Goal: Task Accomplishment & Management: Complete application form

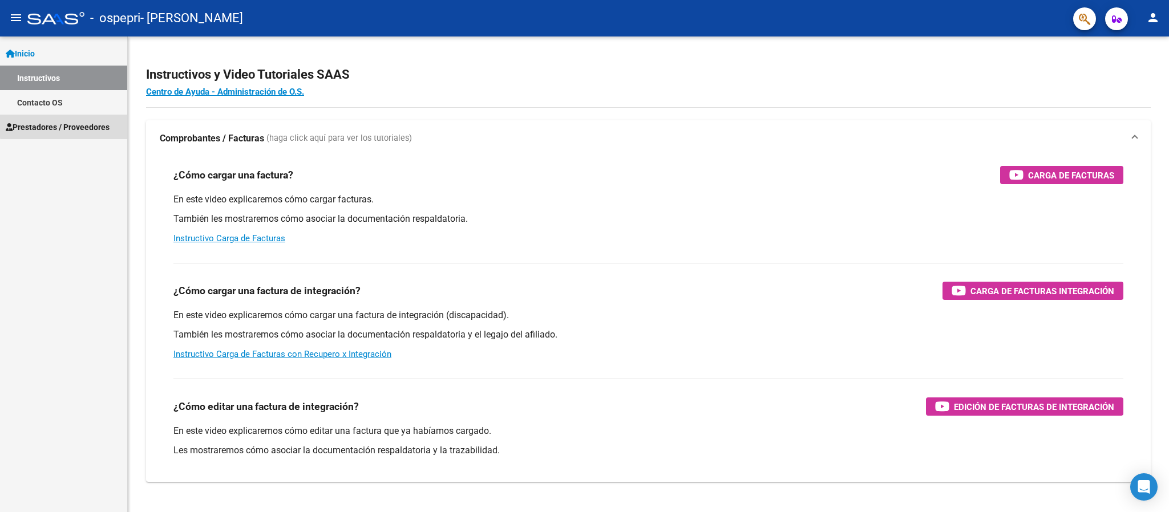
click at [93, 124] on span "Prestadores / Proveedores" at bounding box center [58, 127] width 104 height 13
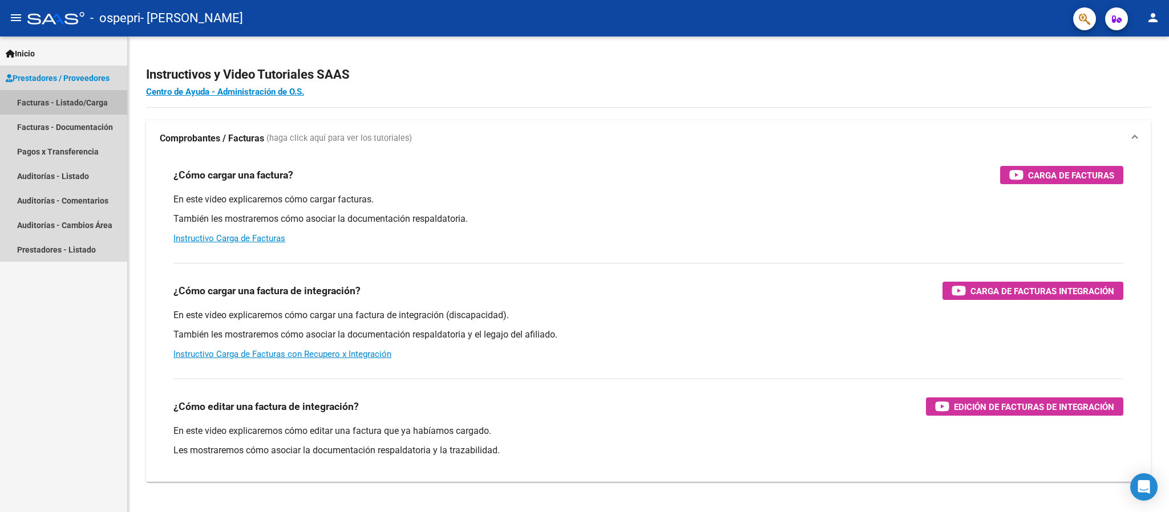
click at [91, 105] on link "Facturas - Listado/Carga" at bounding box center [63, 102] width 127 height 25
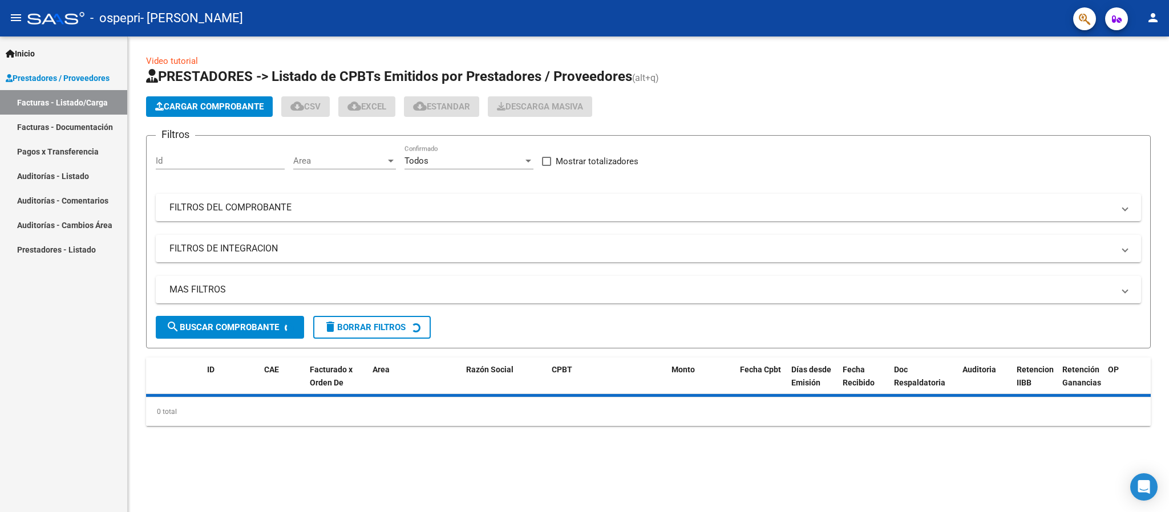
click at [241, 108] on span "Cargar Comprobante" at bounding box center [209, 107] width 108 height 10
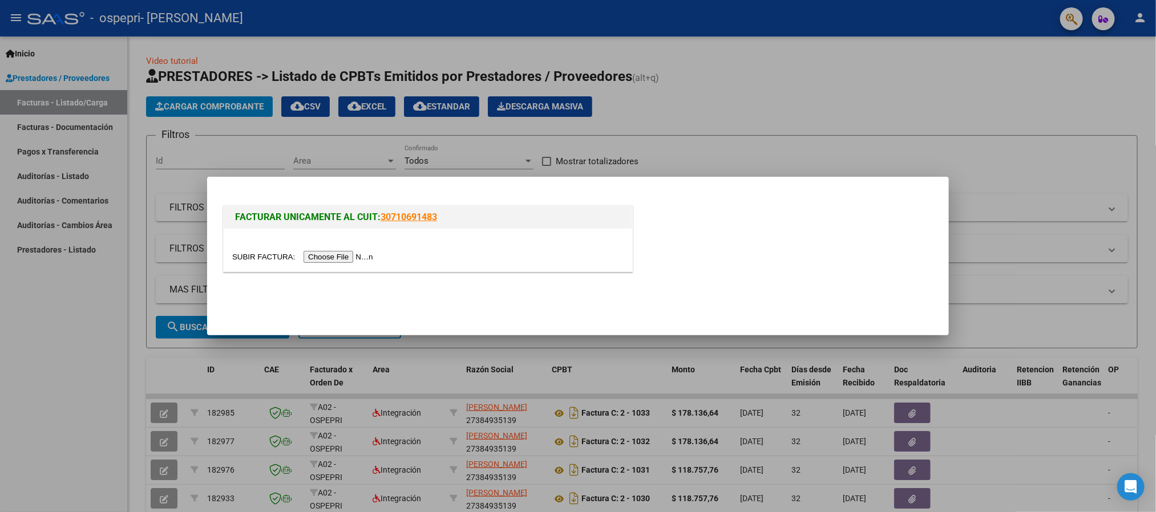
click at [327, 258] on input "file" at bounding box center [304, 257] width 144 height 12
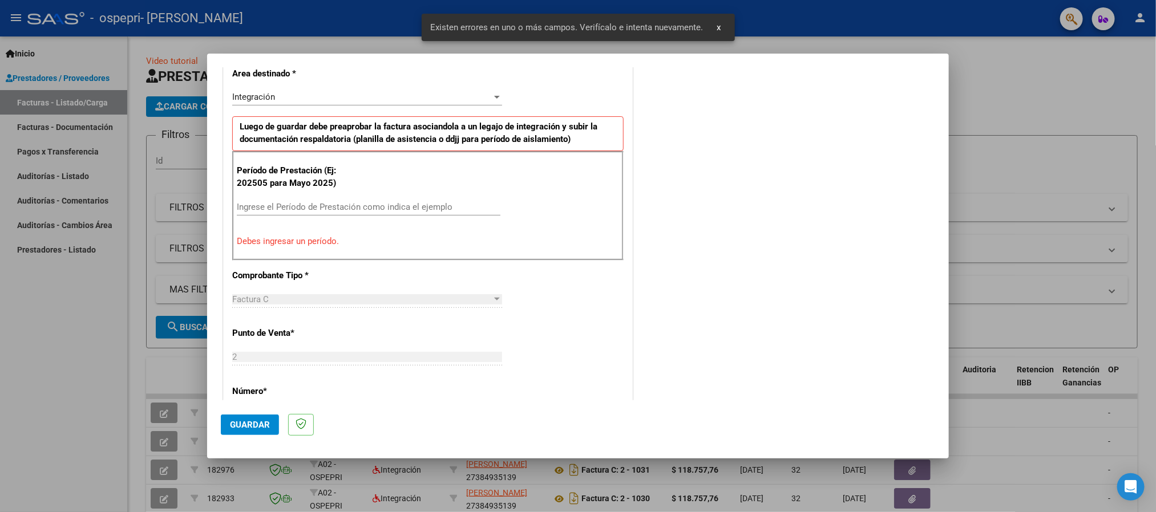
scroll to position [297, 0]
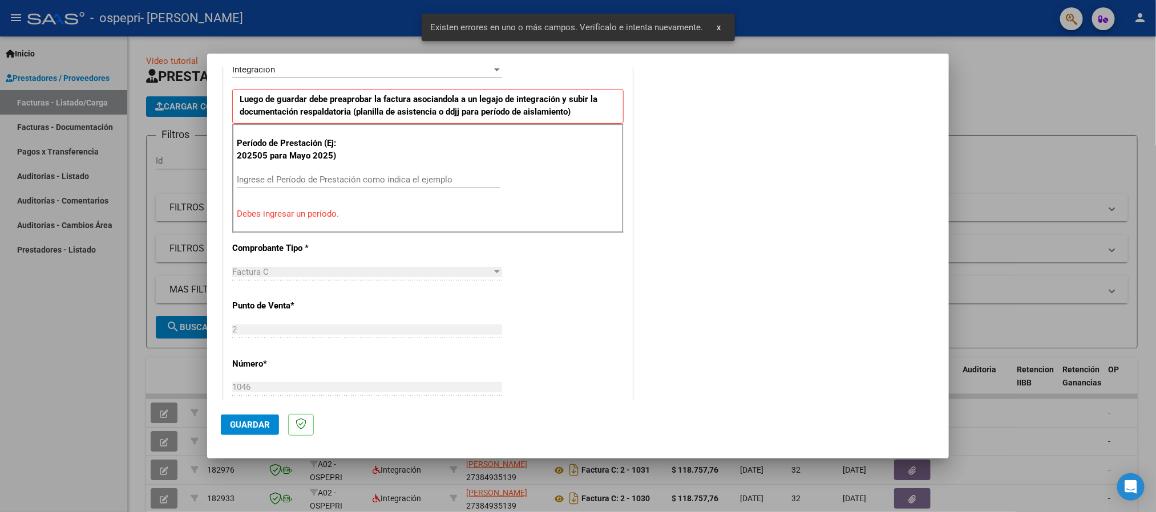
click at [333, 168] on div "Período de Prestación (Ej: 202505 para [DATE]) Ingrese el Período de Prestación…" at bounding box center [427, 179] width 391 height 110
click at [330, 181] on input "Ingrese el Período de Prestación como indica el ejemplo" at bounding box center [369, 180] width 264 height 10
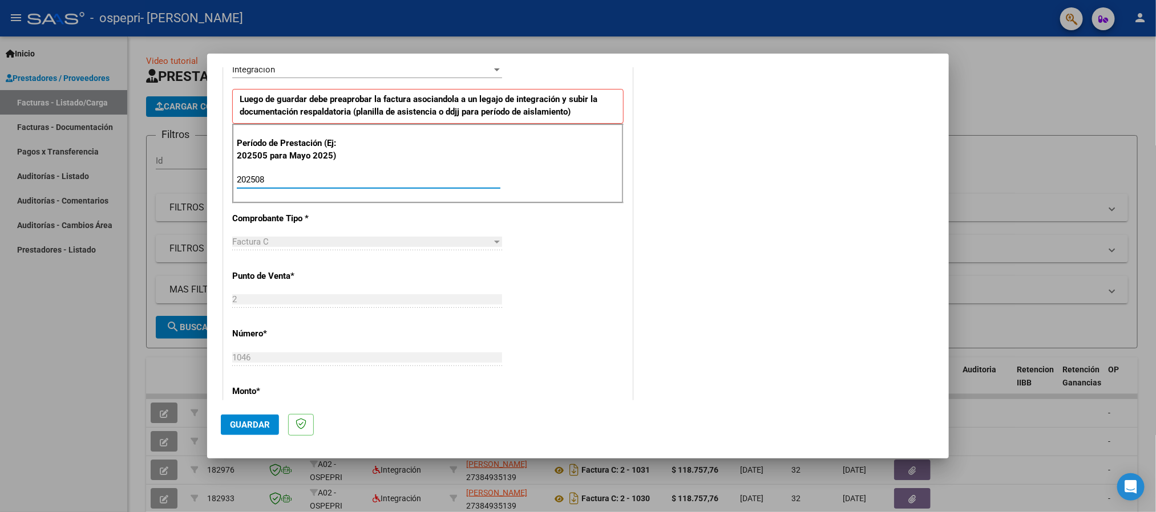
type input "202508"
click at [327, 237] on div "Factura C Seleccionar Tipo" at bounding box center [367, 241] width 270 height 17
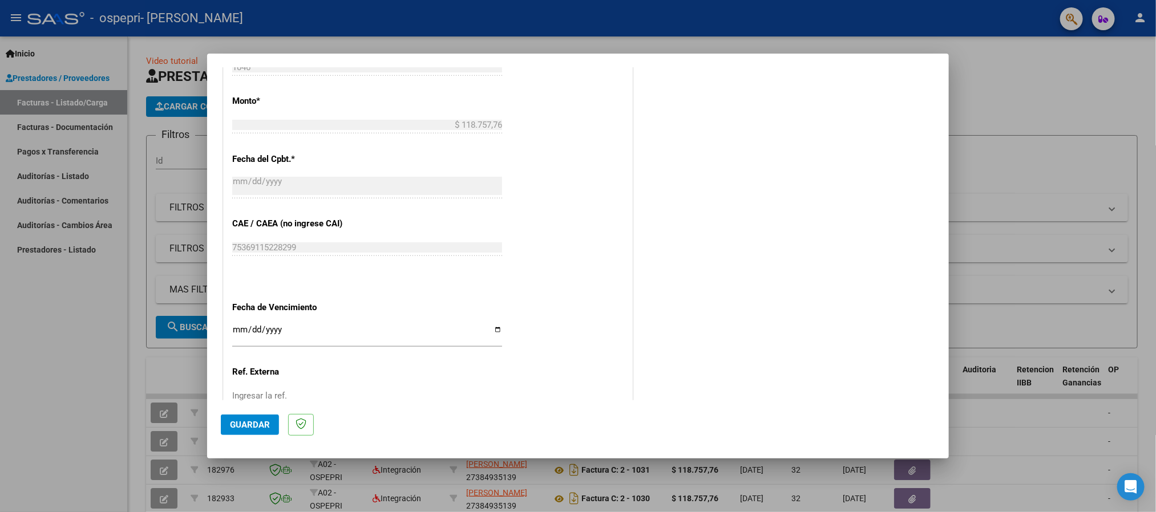
scroll to position [639, 0]
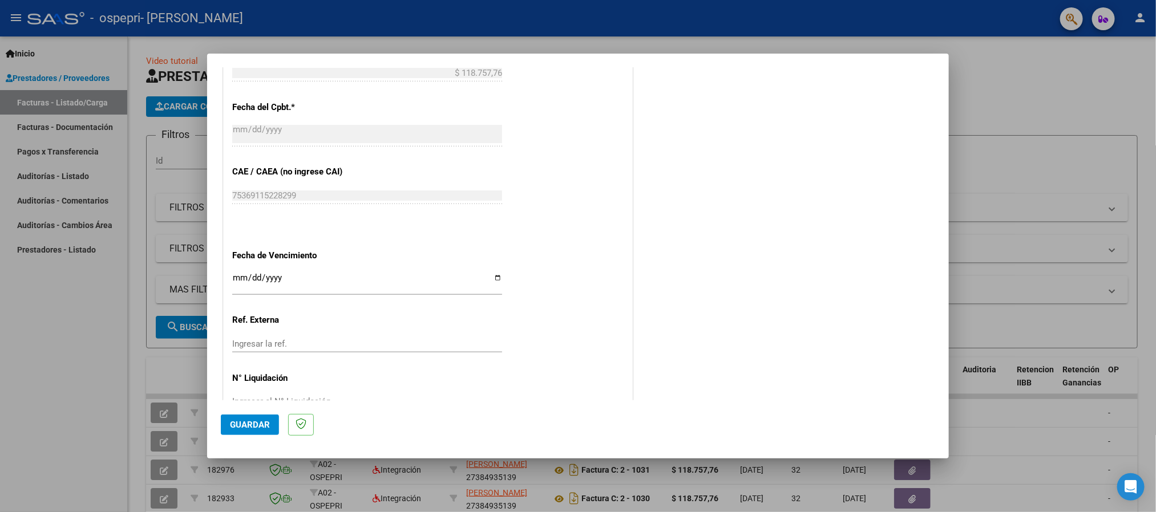
click at [235, 281] on input "Ingresar la fecha" at bounding box center [367, 282] width 270 height 18
type input "[DATE]"
click at [238, 422] on span "Guardar" at bounding box center [250, 425] width 40 height 10
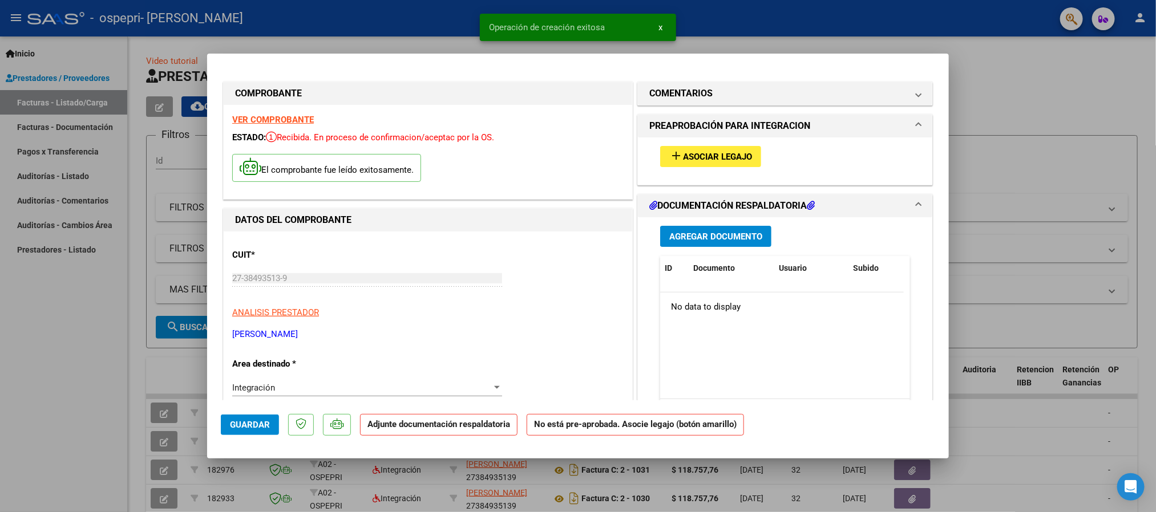
scroll to position [0, 0]
click at [671, 160] on mat-icon "add" at bounding box center [676, 156] width 14 height 14
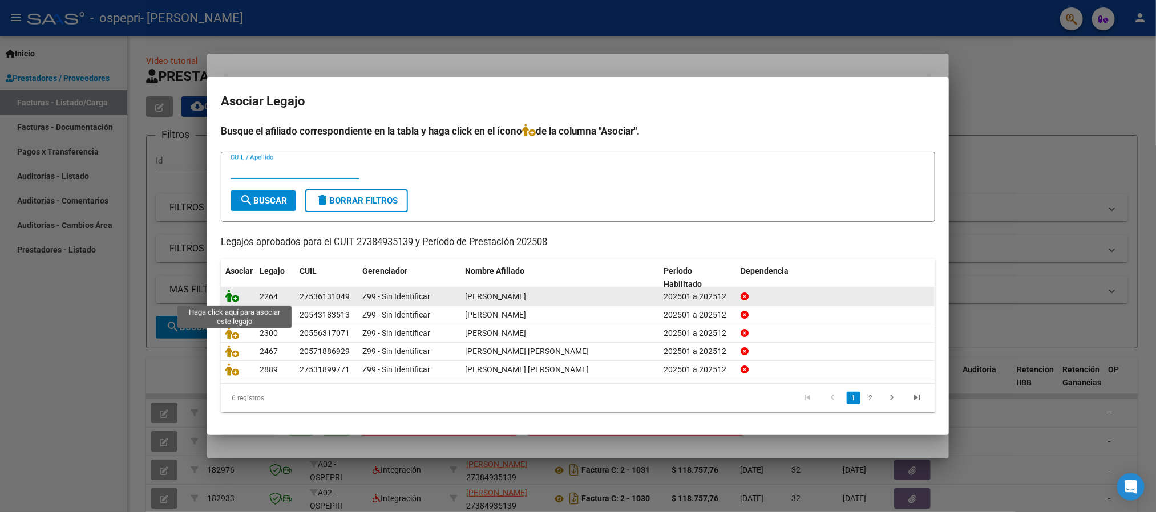
click at [237, 295] on icon at bounding box center [232, 296] width 14 height 13
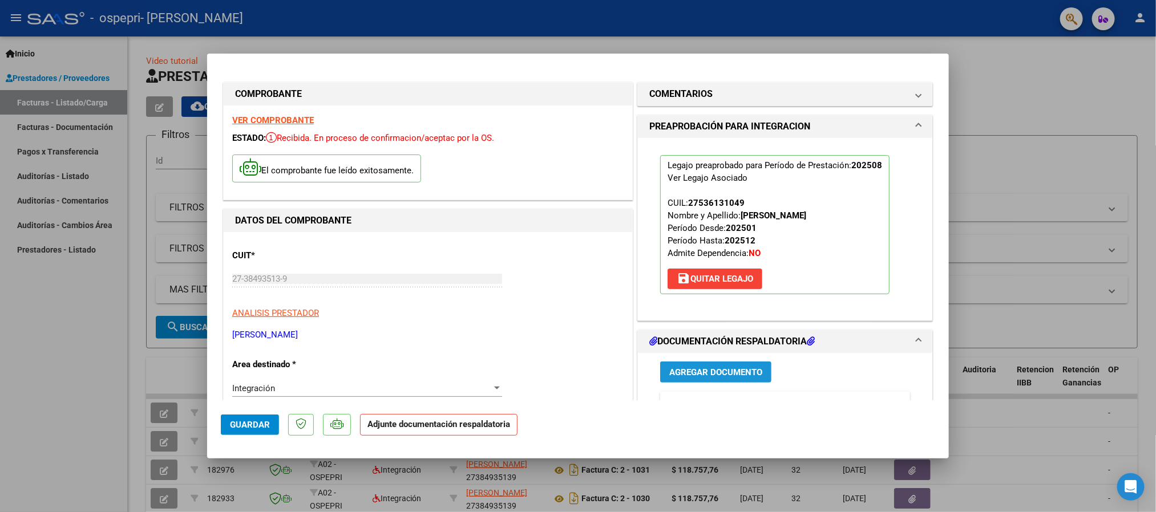
click at [681, 377] on span "Agregar Documento" at bounding box center [715, 372] width 93 height 10
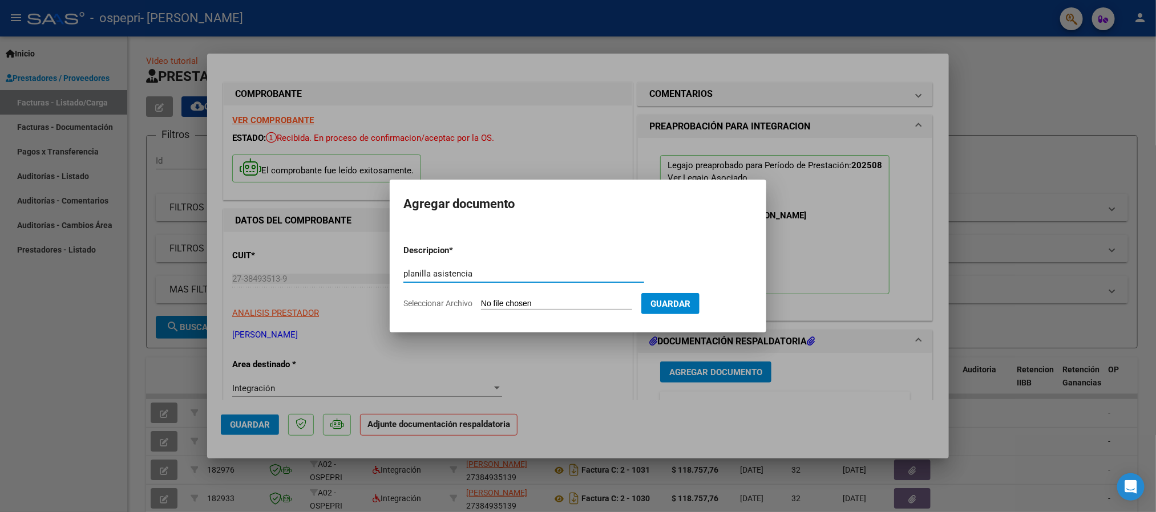
type input "planilla asistencia"
click at [567, 303] on input "Seleccionar Archivo" at bounding box center [556, 304] width 151 height 11
type input "C:\fakepath\[PERSON_NAME] 08.25.pdf"
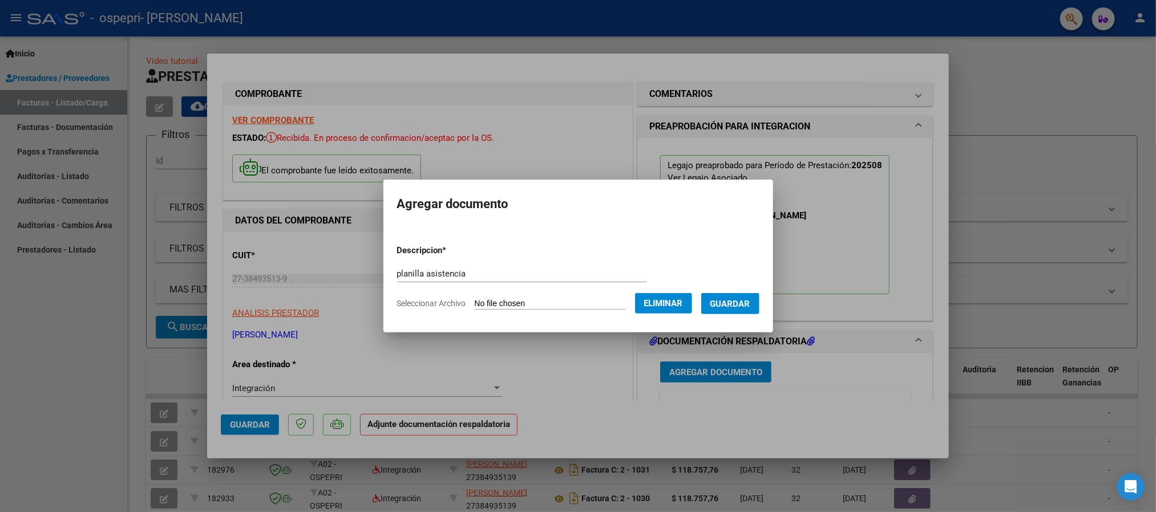
click at [745, 303] on span "Guardar" at bounding box center [730, 304] width 40 height 10
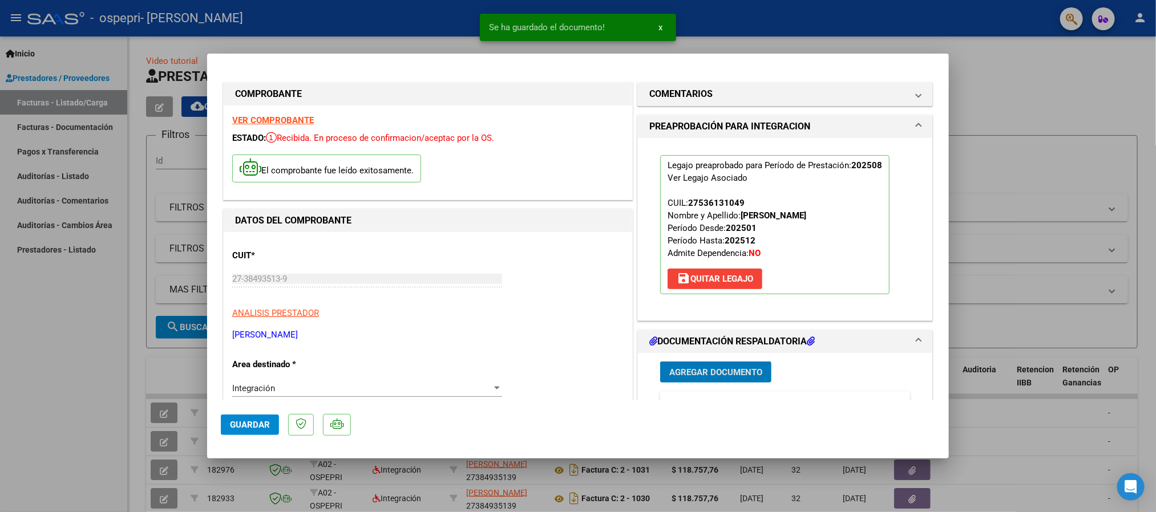
click at [248, 427] on span "Guardar" at bounding box center [250, 425] width 40 height 10
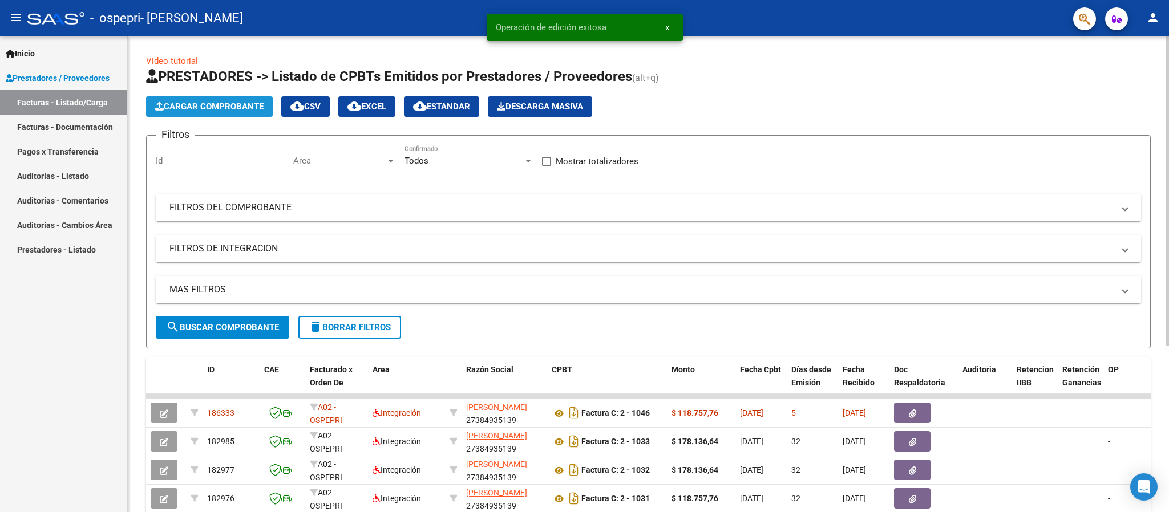
click at [238, 99] on button "Cargar Comprobante" at bounding box center [209, 106] width 127 height 21
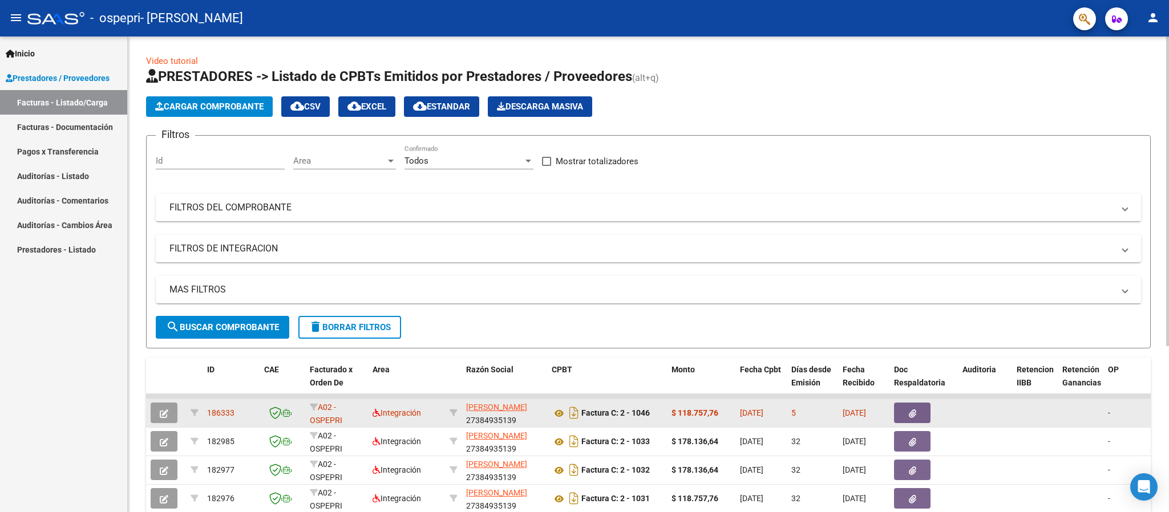
click at [157, 410] on button "button" at bounding box center [164, 413] width 27 height 21
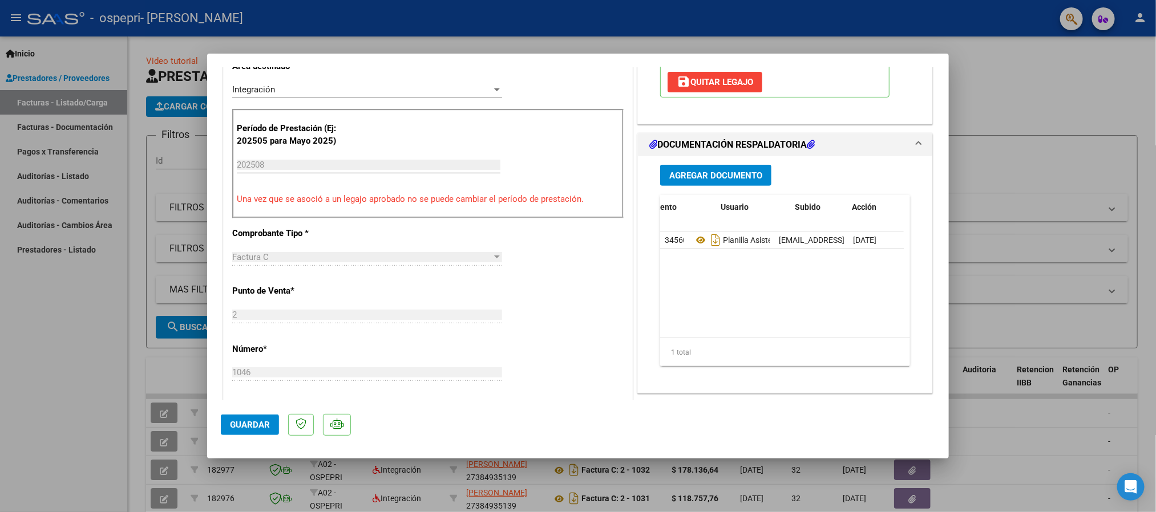
scroll to position [0, 58]
click at [852, 245] on icon at bounding box center [856, 239] width 9 height 11
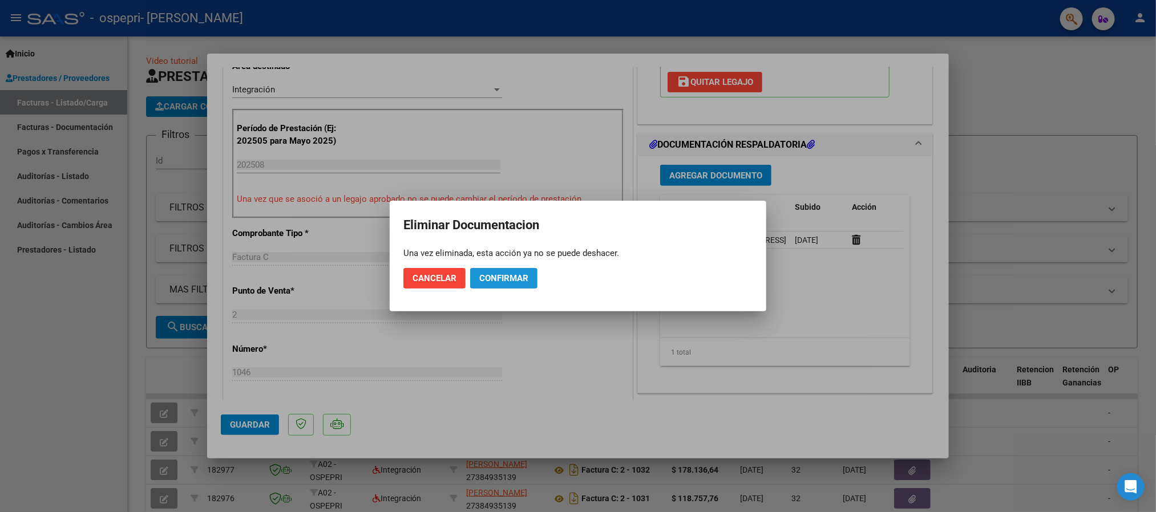
click at [492, 269] on button "Confirmar" at bounding box center [503, 278] width 67 height 21
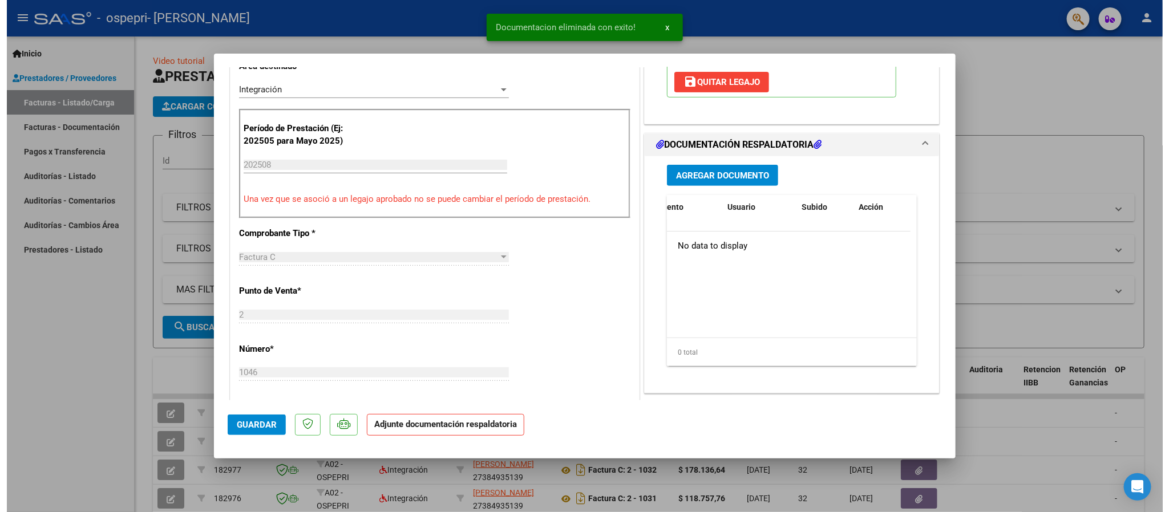
scroll to position [0, 0]
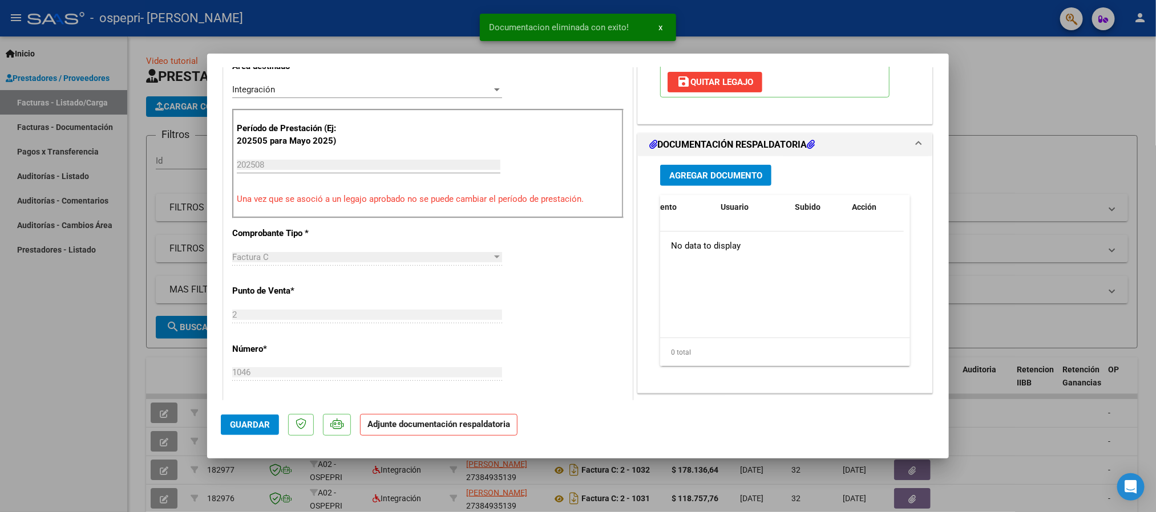
click at [689, 87] on span "save [PERSON_NAME]" at bounding box center [715, 82] width 76 height 10
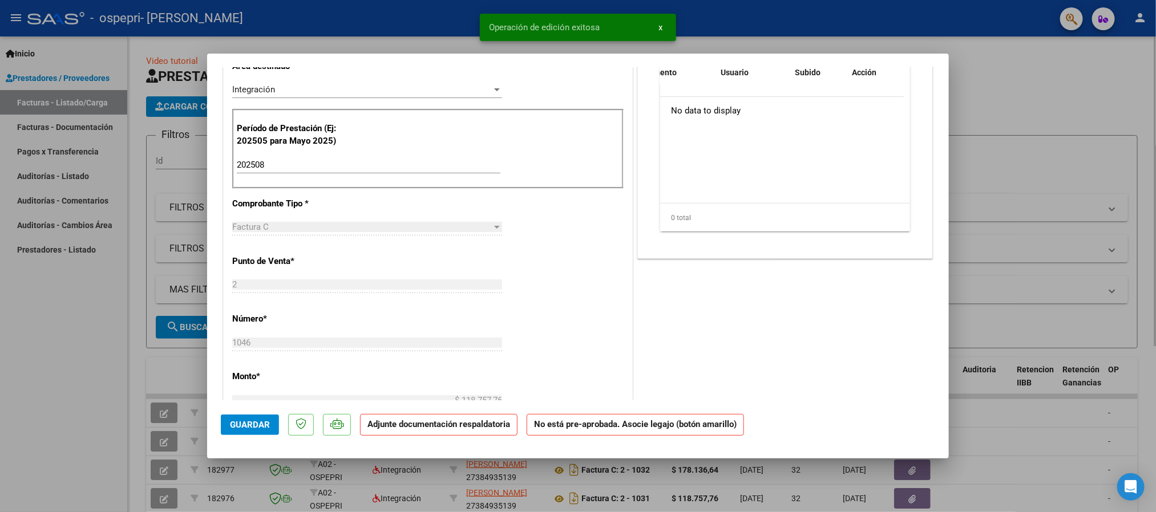
click at [98, 384] on div at bounding box center [578, 256] width 1156 height 512
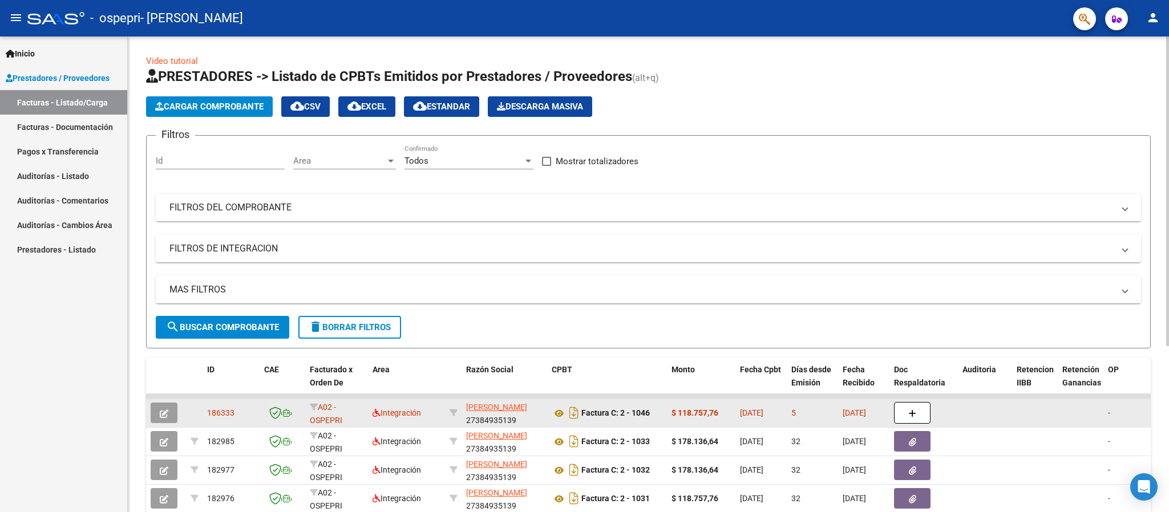
click at [459, 410] on datatable-body-cell at bounding box center [453, 413] width 17 height 28
click at [450, 412] on icon at bounding box center [454, 413] width 8 height 8
type input "27384935139"
click at [404, 410] on span "Integración" at bounding box center [397, 412] width 48 height 9
click at [456, 414] on icon at bounding box center [454, 413] width 8 height 8
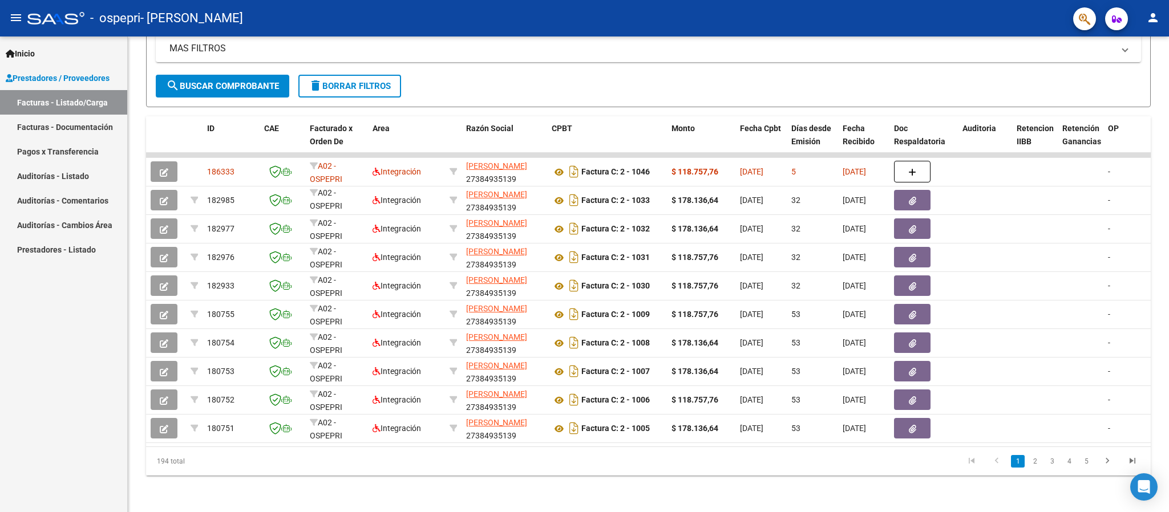
click at [72, 165] on link "Auditorías - Listado" at bounding box center [63, 176] width 127 height 25
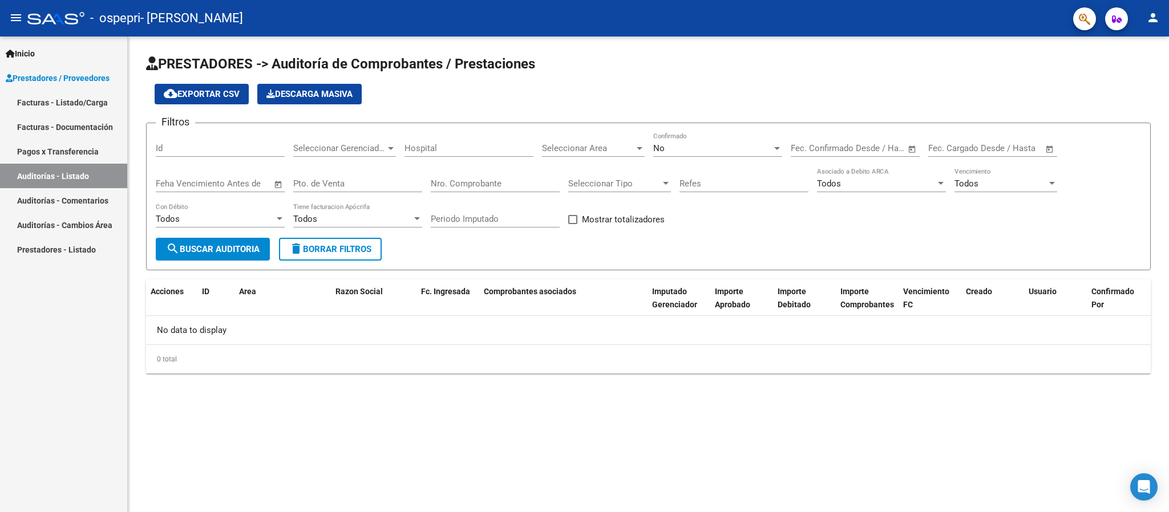
click at [72, 125] on link "Facturas - Documentación" at bounding box center [63, 127] width 127 height 25
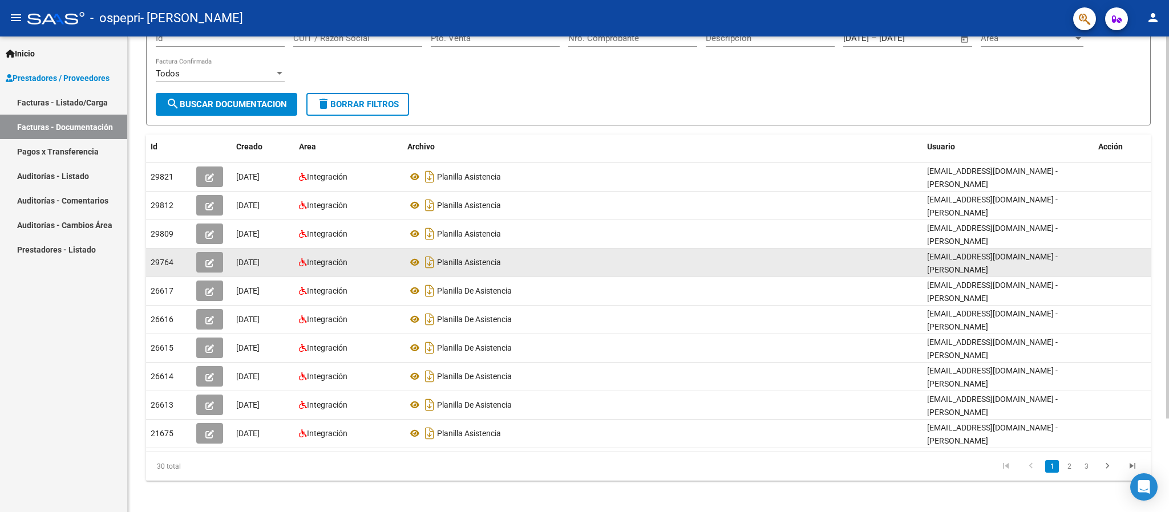
scroll to position [116, 0]
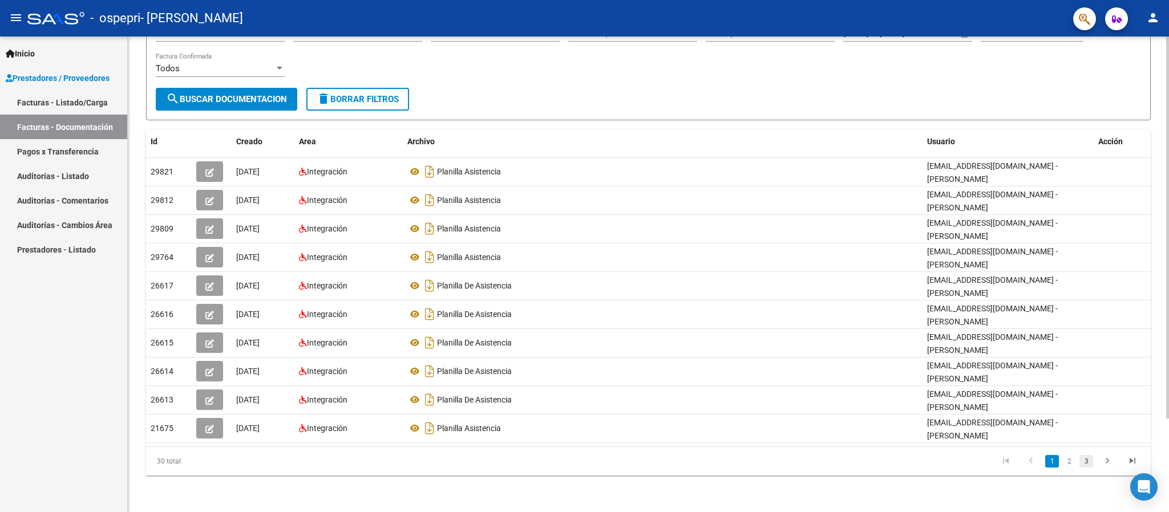
click at [1082, 459] on link "3" at bounding box center [1086, 461] width 14 height 13
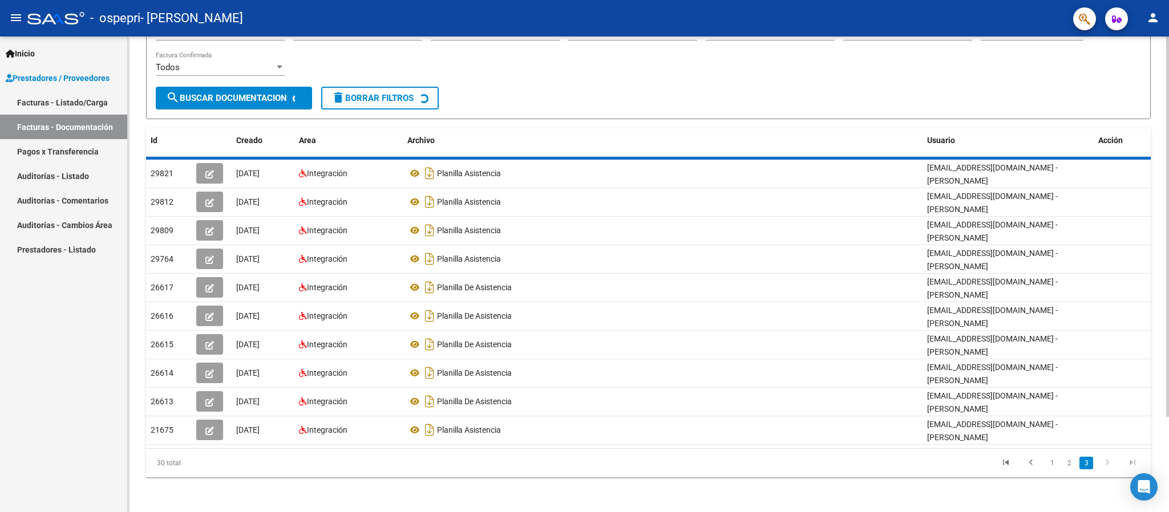
scroll to position [114, 0]
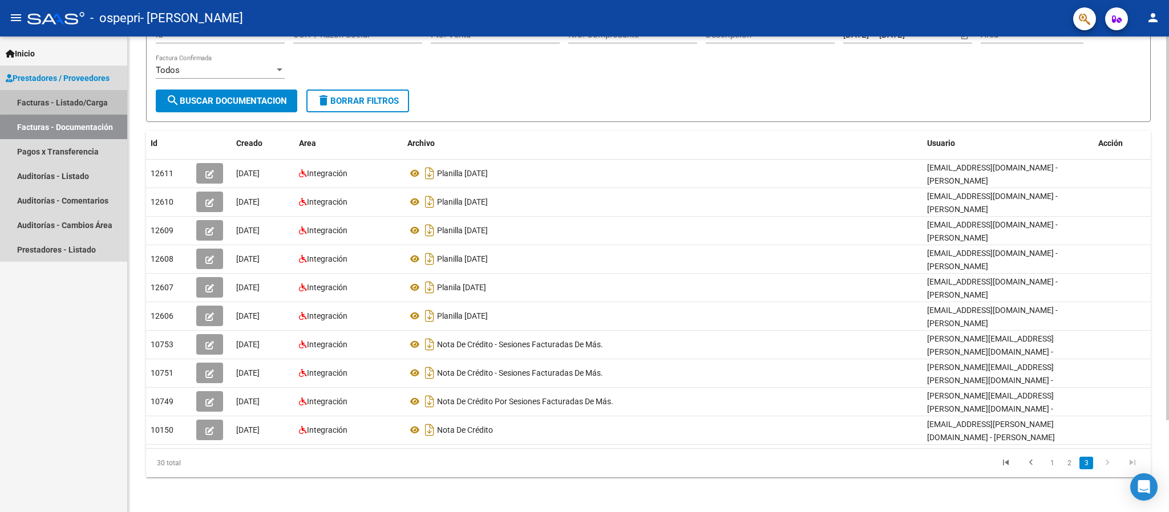
click at [82, 96] on link "Facturas - Listado/Carga" at bounding box center [63, 102] width 127 height 25
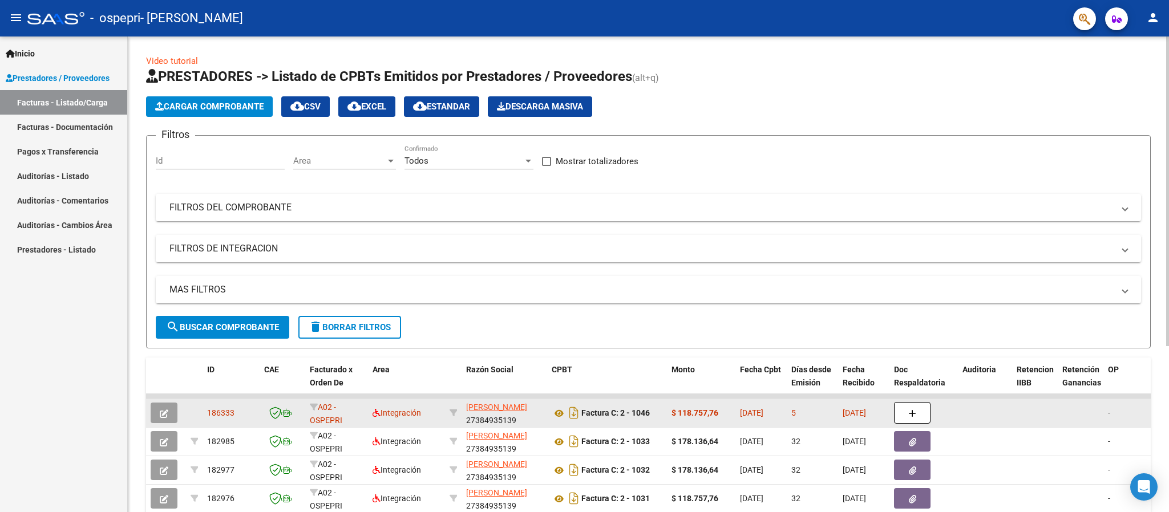
click at [164, 410] on icon "button" at bounding box center [164, 414] width 9 height 9
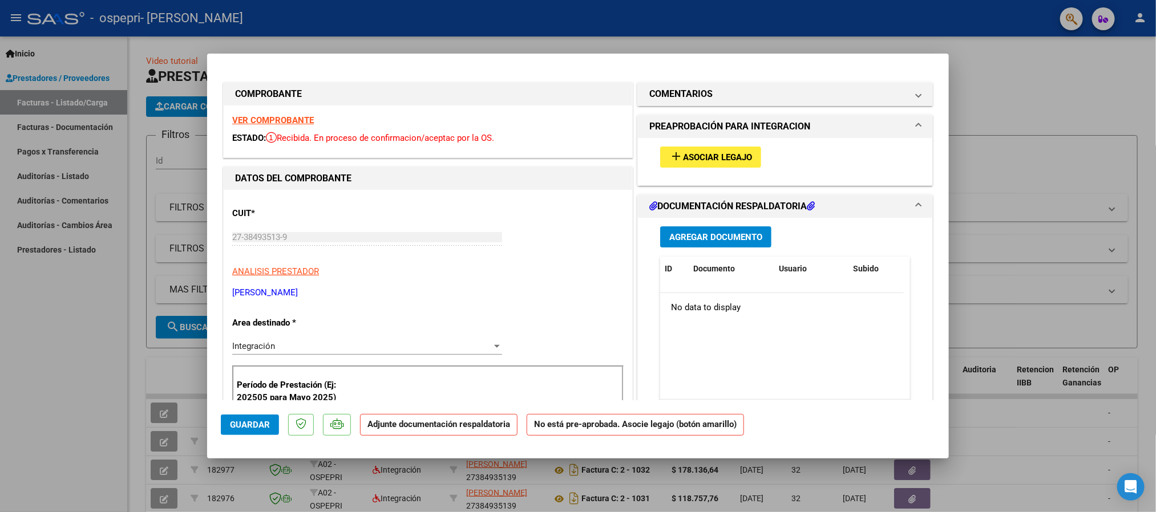
click at [292, 345] on div "Integración" at bounding box center [362, 346] width 260 height 10
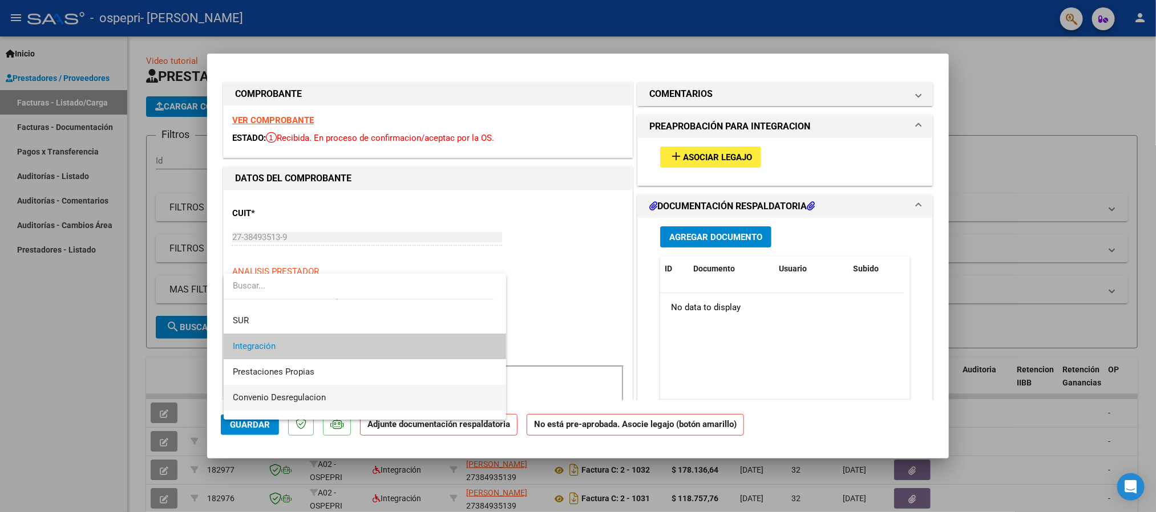
scroll to position [110, 0]
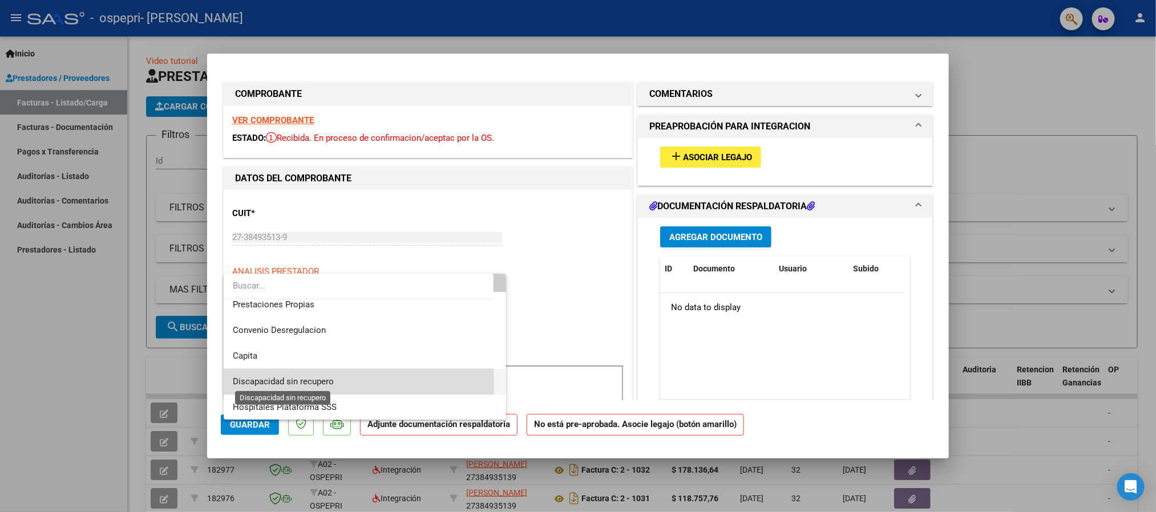
click at [300, 383] on span "Discapacidad sin recupero" at bounding box center [283, 382] width 101 height 10
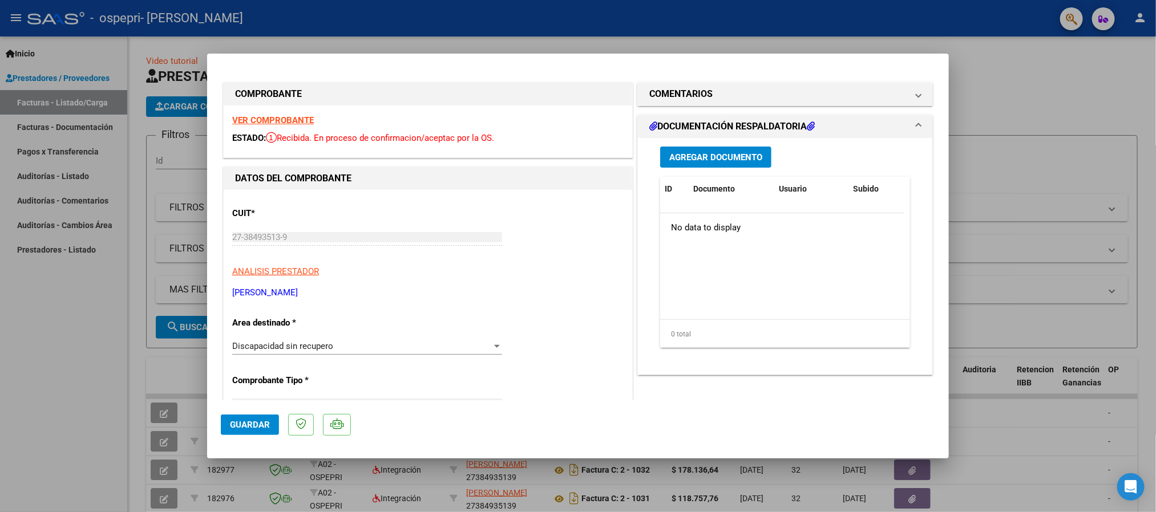
click at [87, 438] on div at bounding box center [578, 256] width 1156 height 512
type input "$ 0,00"
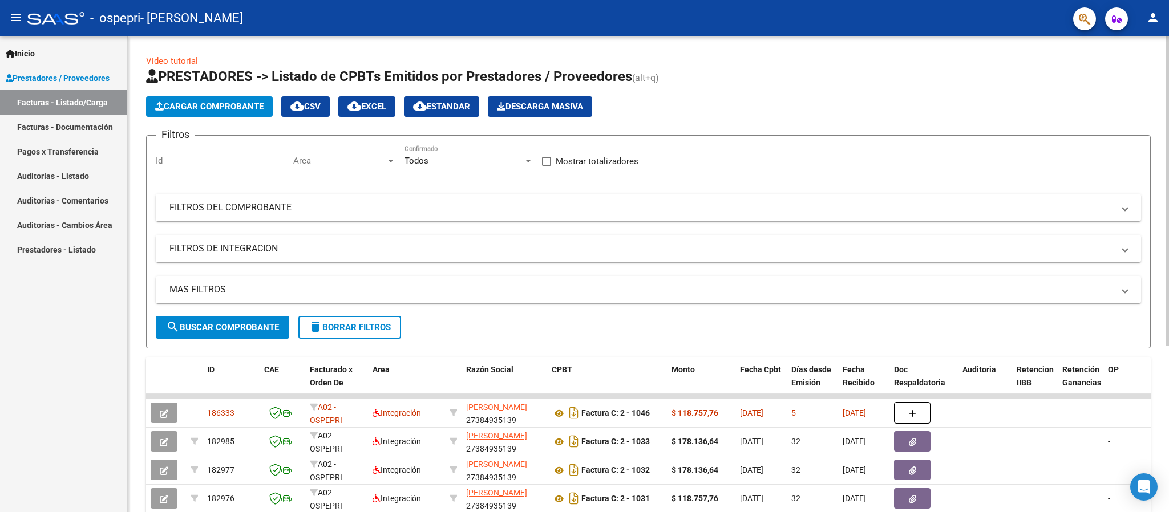
click at [220, 114] on button "Cargar Comprobante" at bounding box center [209, 106] width 127 height 21
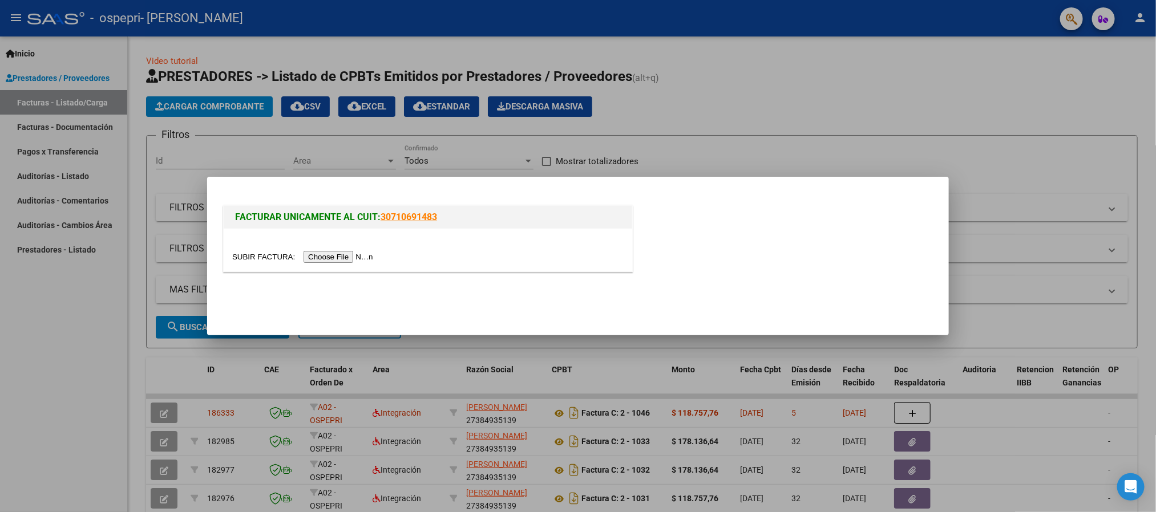
click at [311, 257] on input "file" at bounding box center [304, 257] width 144 height 12
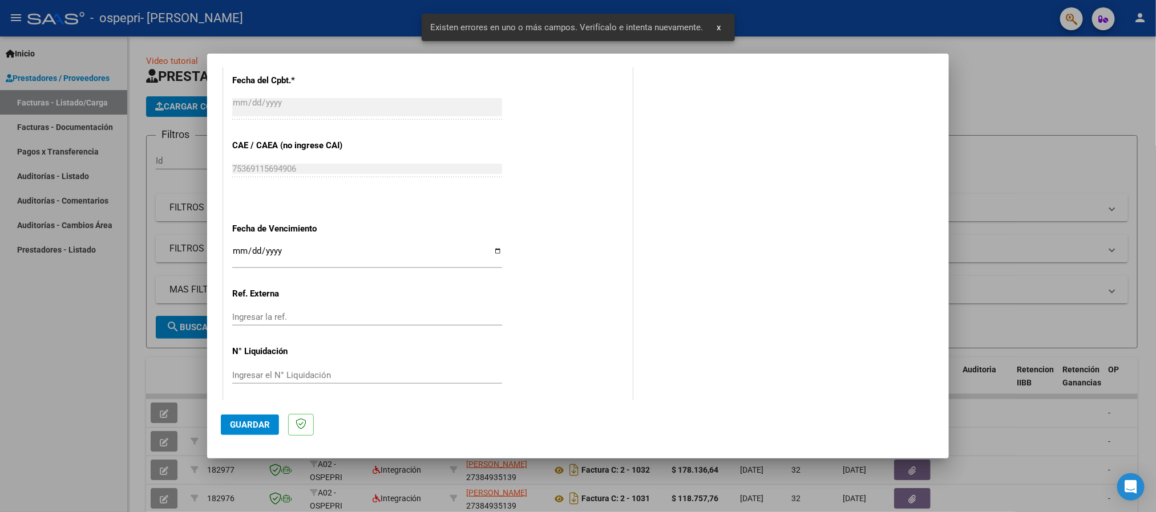
scroll to position [704, 0]
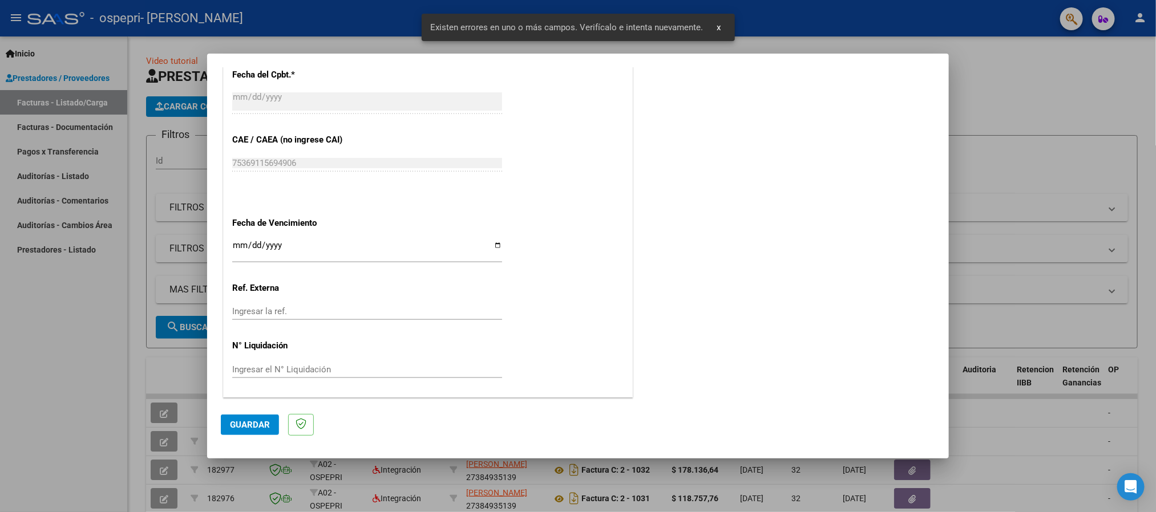
click at [241, 250] on input "Ingresar la fecha" at bounding box center [367, 250] width 270 height 18
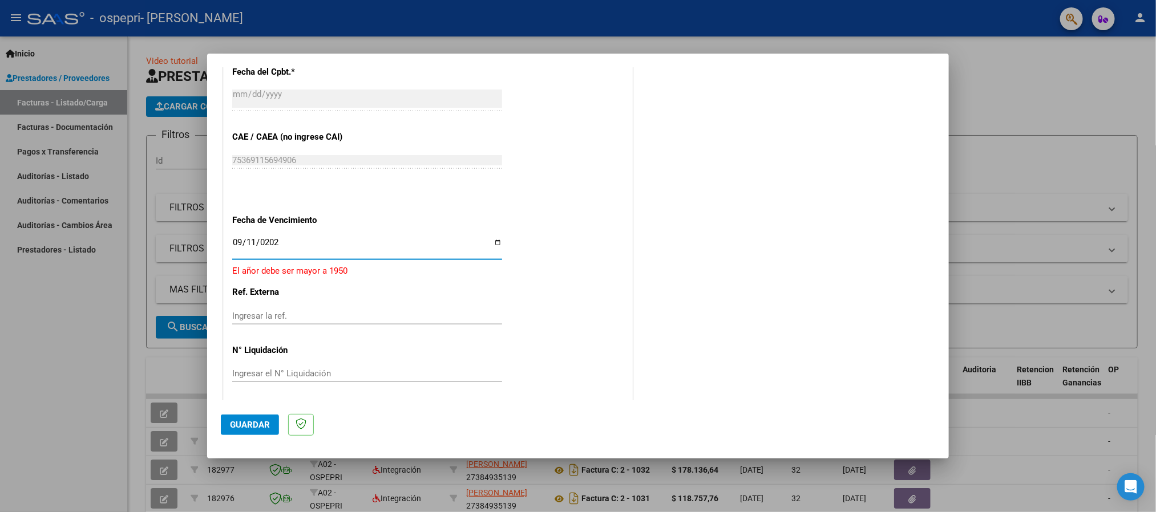
type input "[DATE]"
click at [260, 421] on span "Guardar" at bounding box center [250, 425] width 40 height 10
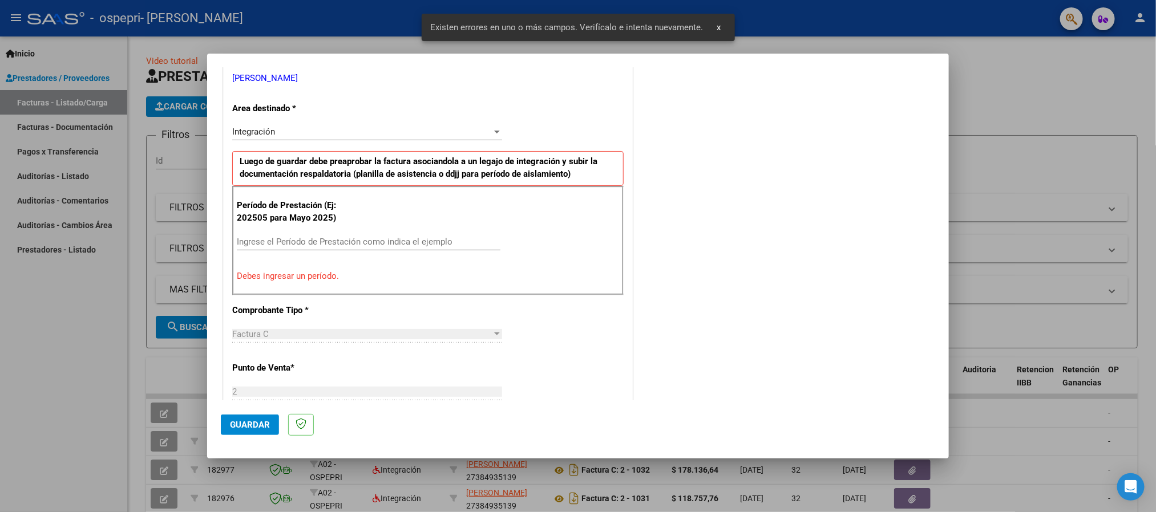
scroll to position [233, 0]
click at [330, 245] on input "Ingrese el Período de Prestación como indica el ejemplo" at bounding box center [369, 243] width 264 height 10
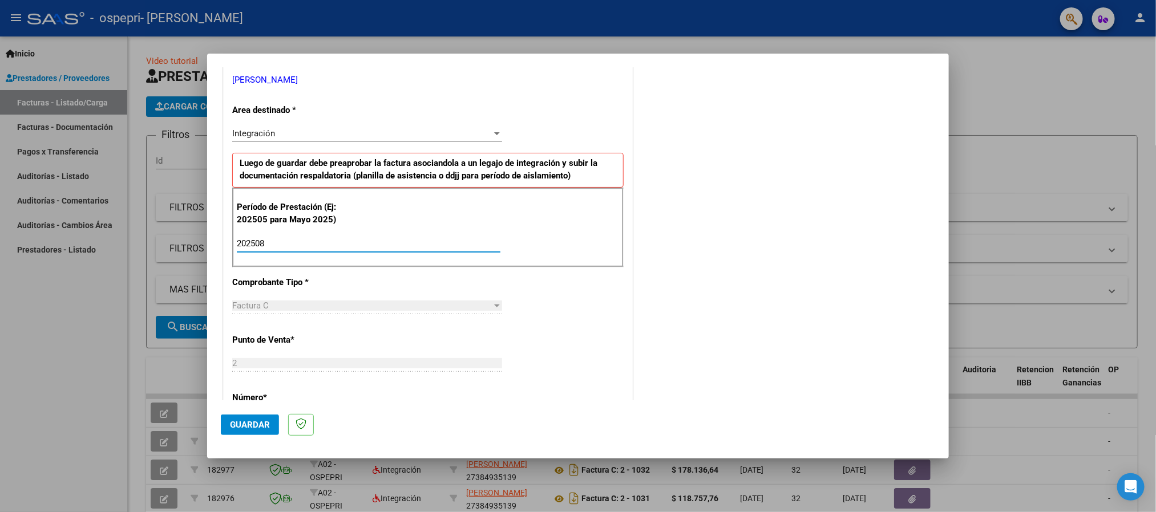
type input "202508"
click at [255, 420] on span "Guardar" at bounding box center [250, 425] width 40 height 10
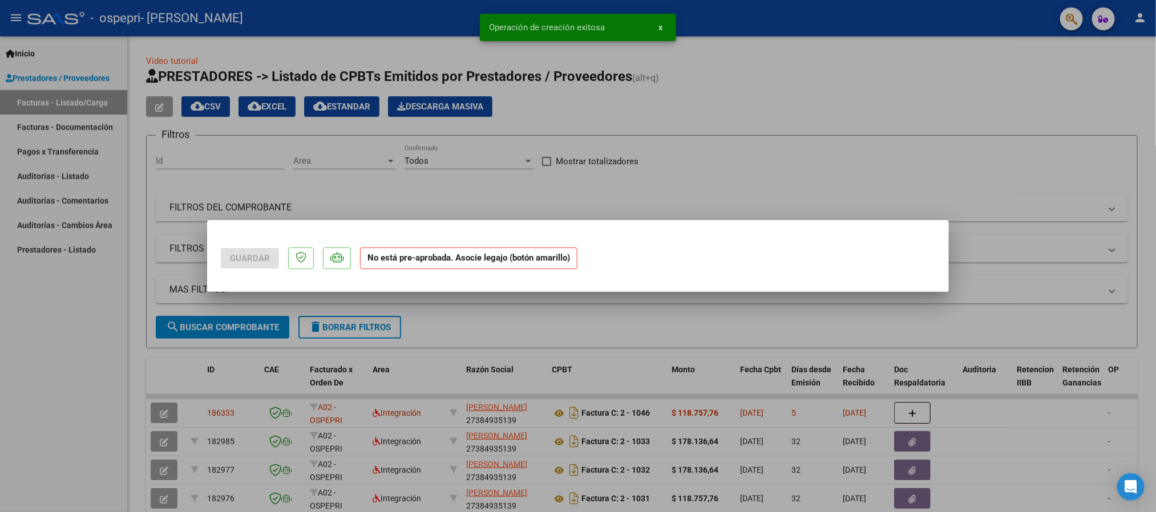
scroll to position [0, 0]
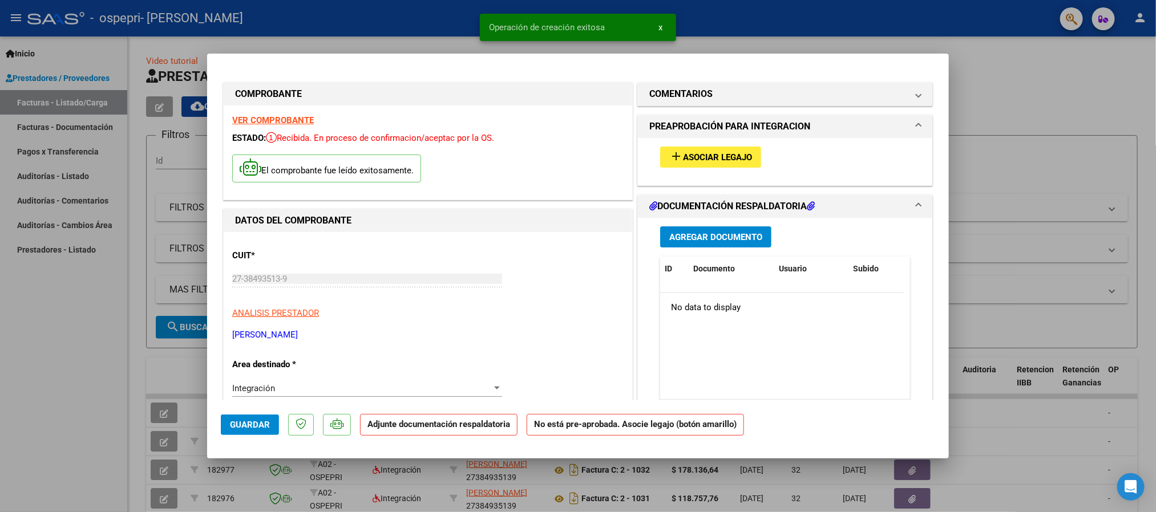
click at [713, 156] on span "Asociar Legajo" at bounding box center [717, 157] width 69 height 10
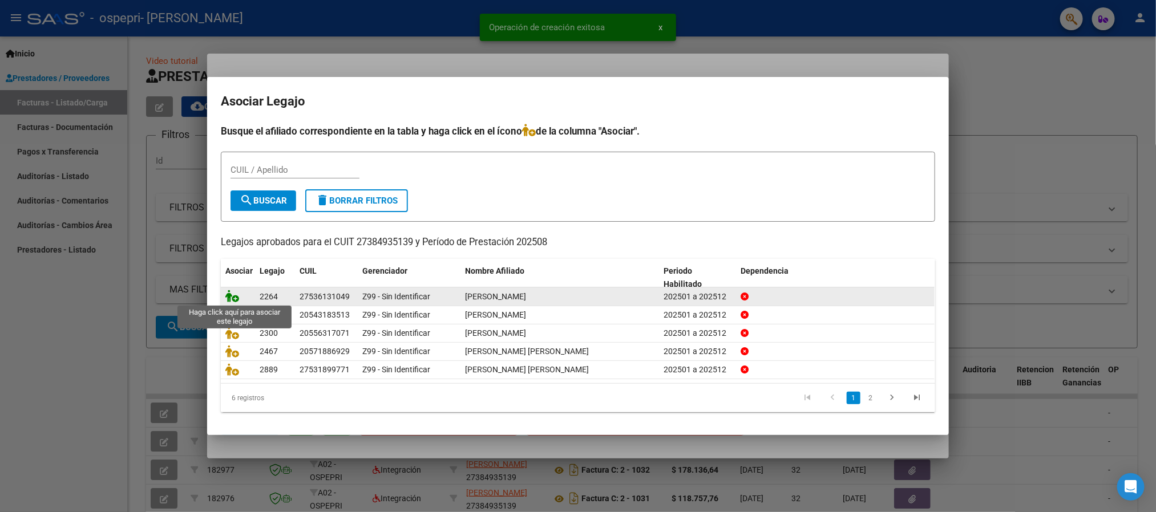
click at [228, 293] on icon at bounding box center [232, 296] width 14 height 13
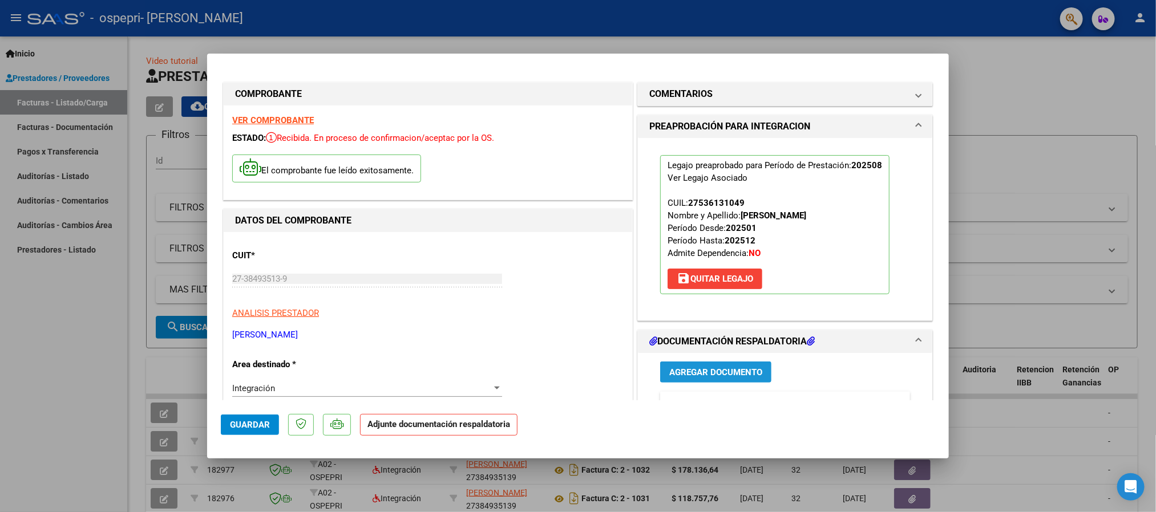
click at [722, 378] on span "Agregar Documento" at bounding box center [715, 372] width 93 height 10
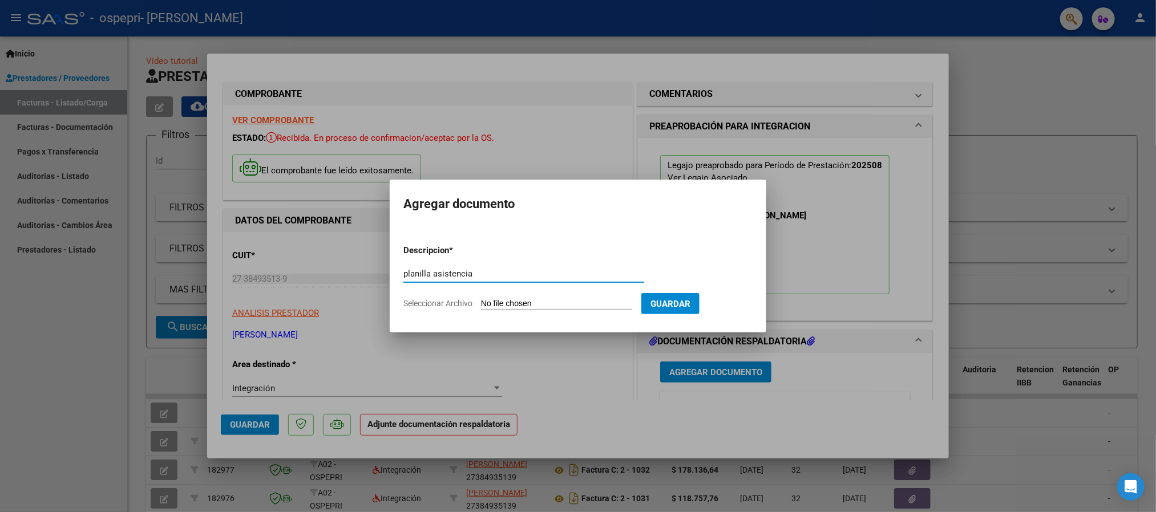
type input "planilla asistencia"
click at [525, 305] on input "Seleccionar Archivo" at bounding box center [556, 304] width 151 height 11
type input "C:\fakepath\[PERSON_NAME] 08.25 (1).pdf"
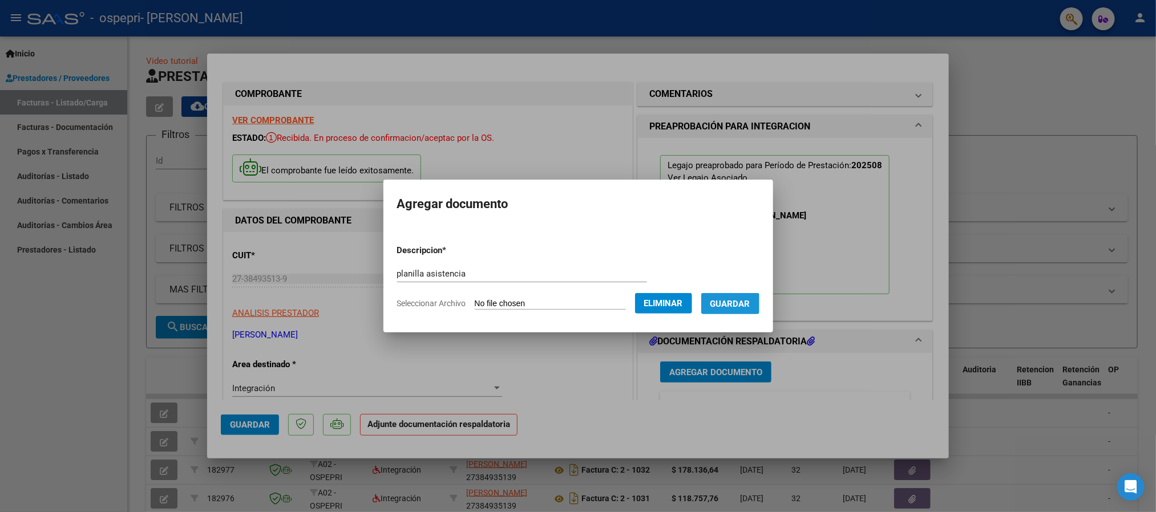
click at [740, 307] on span "Guardar" at bounding box center [730, 304] width 40 height 10
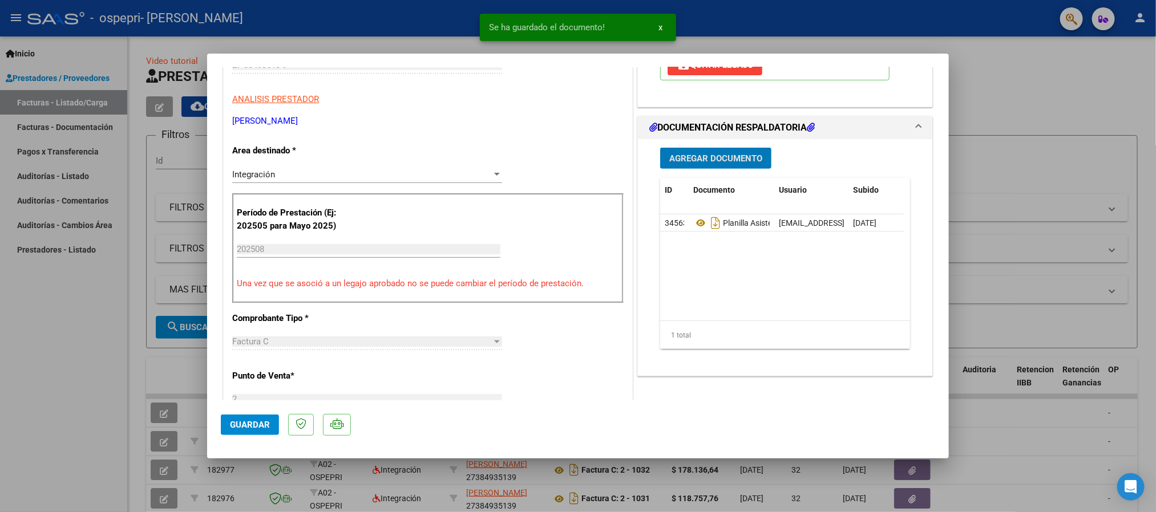
scroll to position [257, 0]
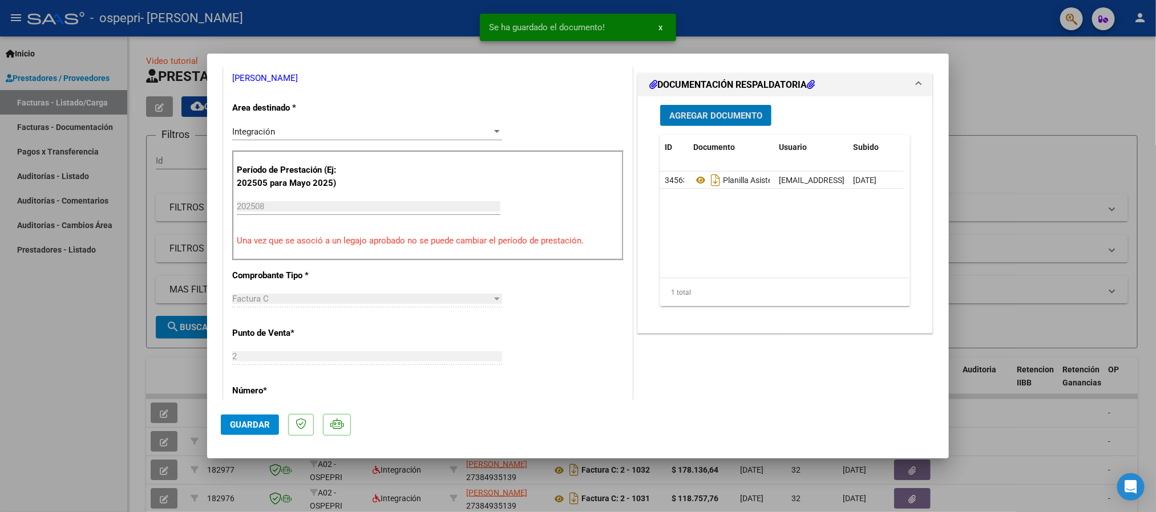
click at [237, 420] on span "Guardar" at bounding box center [250, 425] width 40 height 10
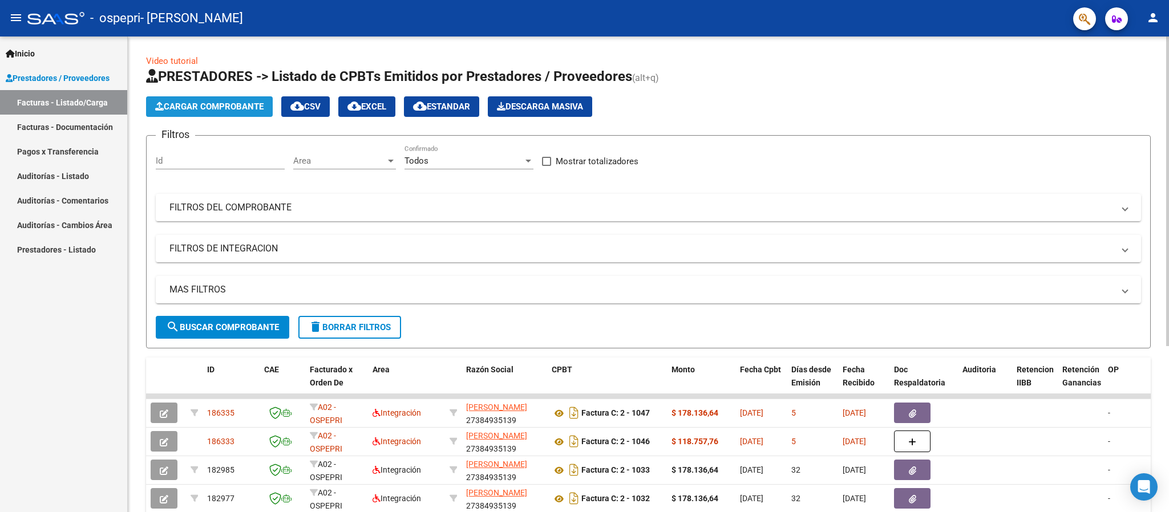
click at [255, 110] on span "Cargar Comprobante" at bounding box center [209, 107] width 108 height 10
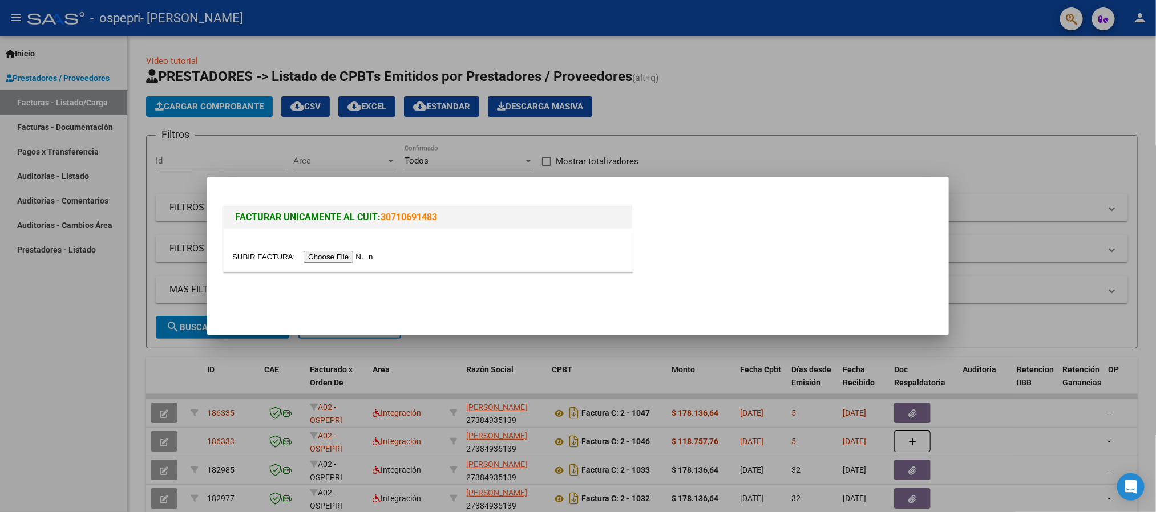
click at [339, 254] on input "file" at bounding box center [304, 257] width 144 height 12
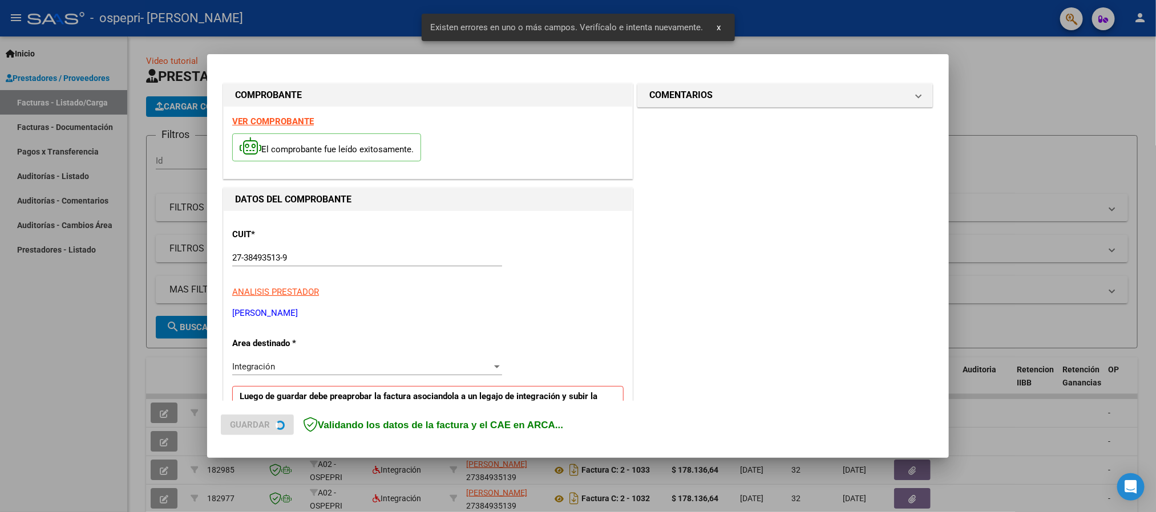
scroll to position [211, 0]
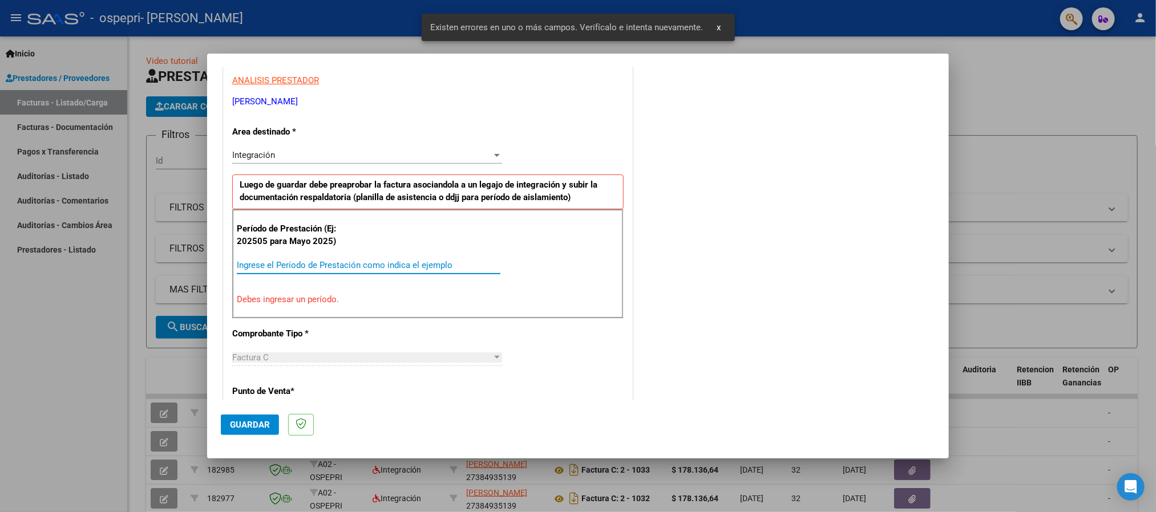
click at [308, 264] on input "Ingrese el Período de Prestación como indica el ejemplo" at bounding box center [369, 265] width 264 height 10
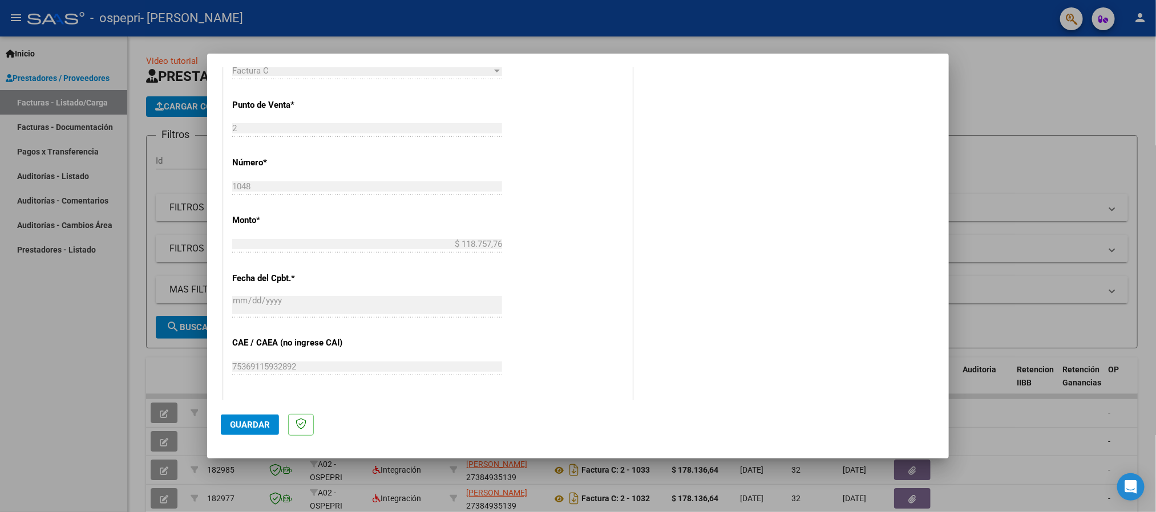
scroll to position [639, 0]
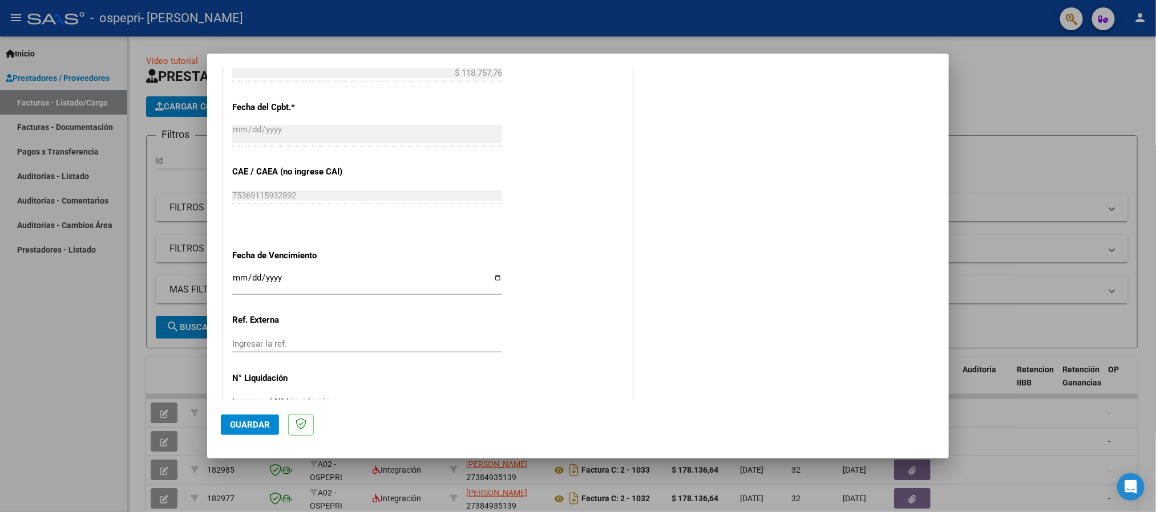
type input "202508"
drag, startPoint x: 238, startPoint y: 284, endPoint x: 334, endPoint y: 277, distance: 96.7
click at [238, 284] on input "Ingresar la fecha" at bounding box center [367, 282] width 270 height 18
type input "[DATE]"
click at [260, 420] on span "Guardar" at bounding box center [250, 425] width 40 height 10
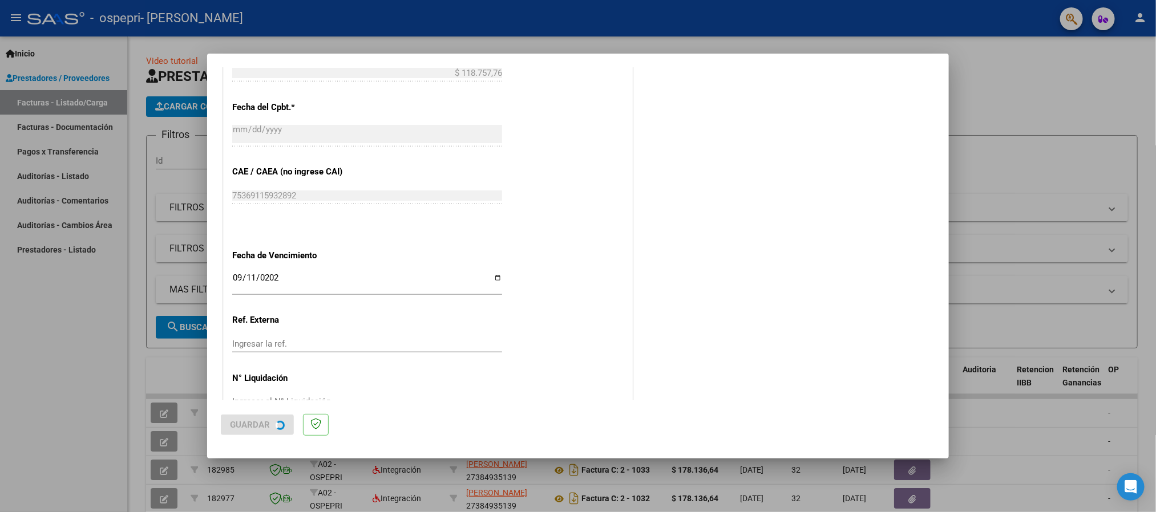
scroll to position [0, 0]
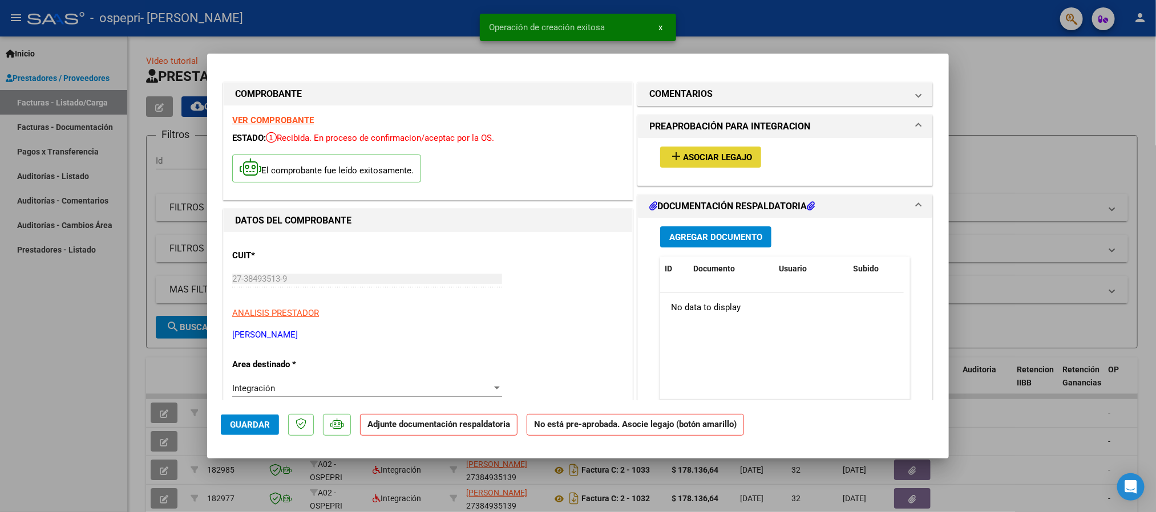
click at [698, 161] on span "Asociar Legajo" at bounding box center [717, 157] width 69 height 10
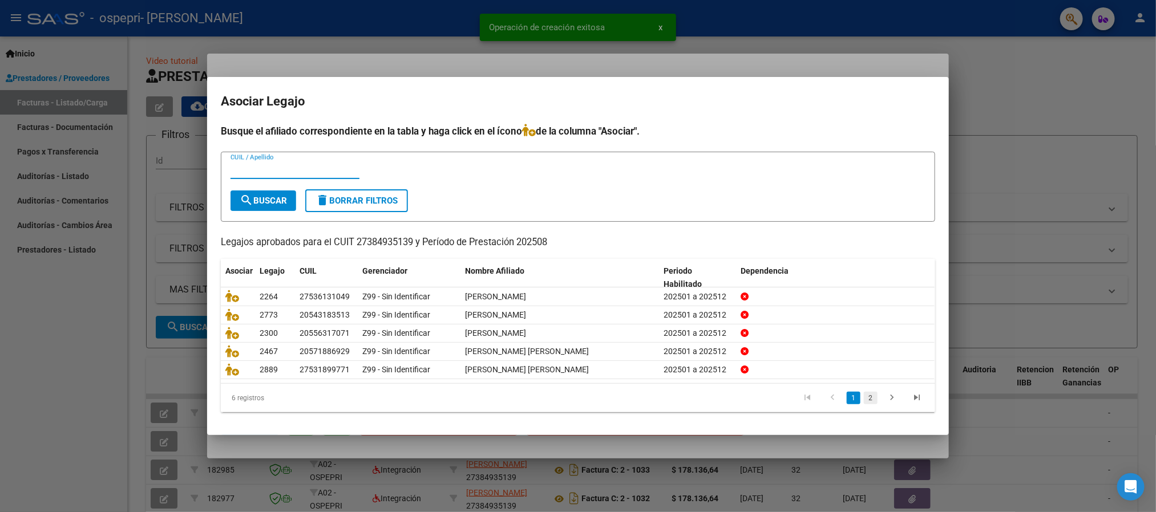
click at [869, 403] on link "2" at bounding box center [871, 398] width 14 height 13
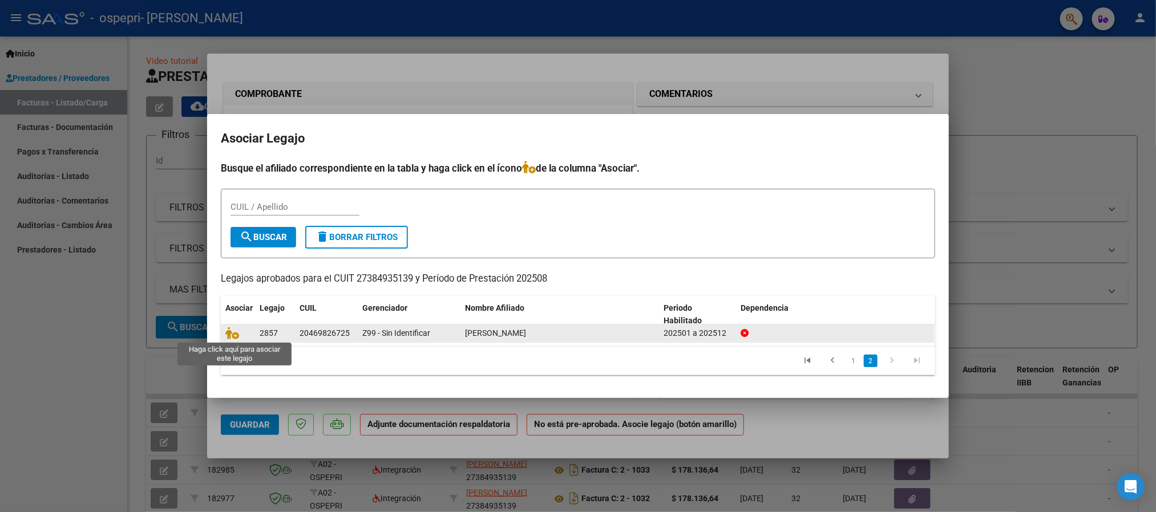
click at [238, 336] on icon at bounding box center [232, 333] width 14 height 13
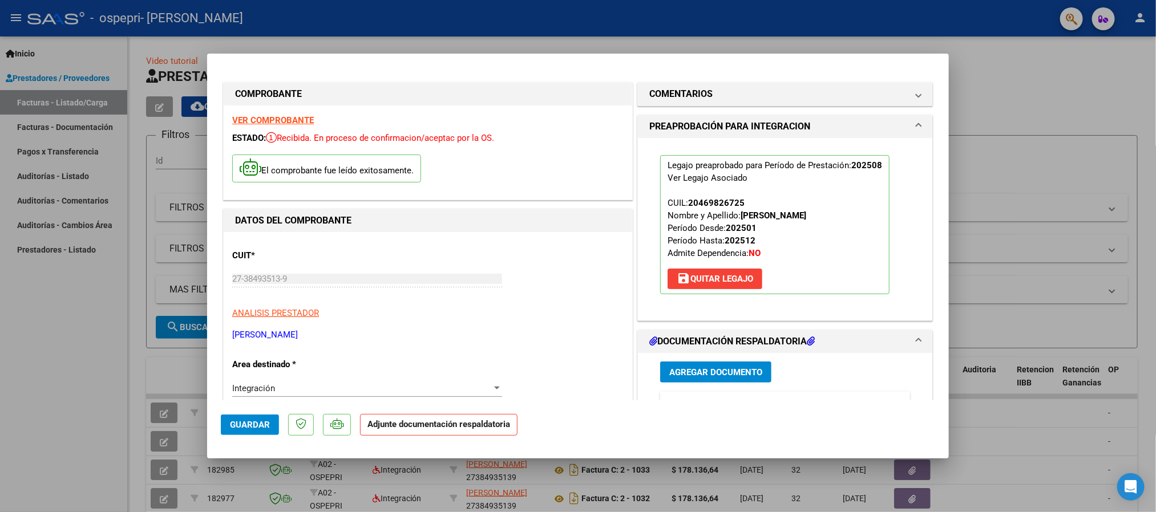
click at [669, 378] on span "Agregar Documento" at bounding box center [715, 372] width 93 height 10
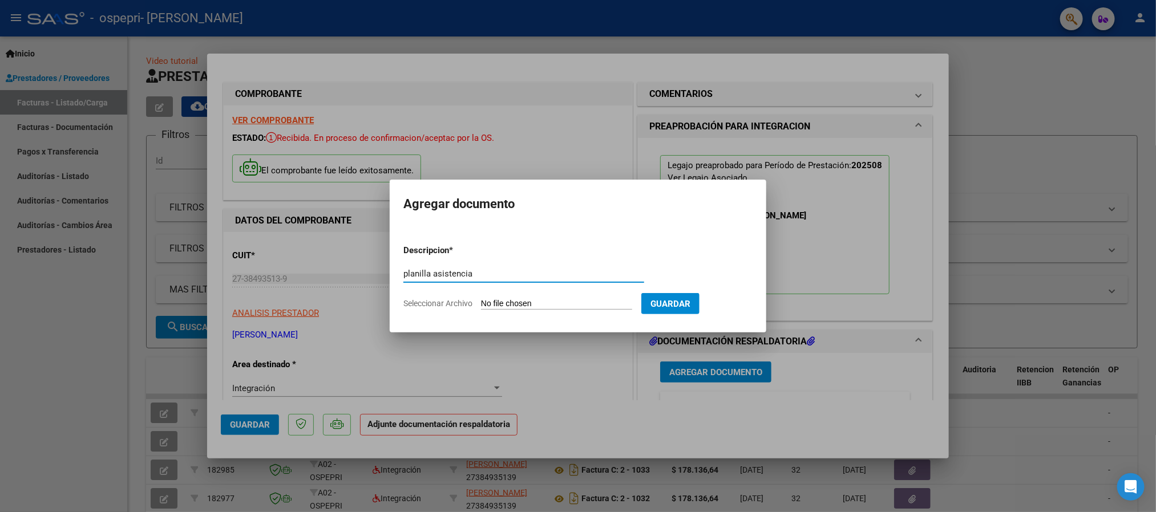
type input "planilla asistencia"
click at [533, 300] on input "Seleccionar Archivo" at bounding box center [556, 304] width 151 height 11
type input "C:\fakepath\[PERSON_NAME] 08.25.pdf"
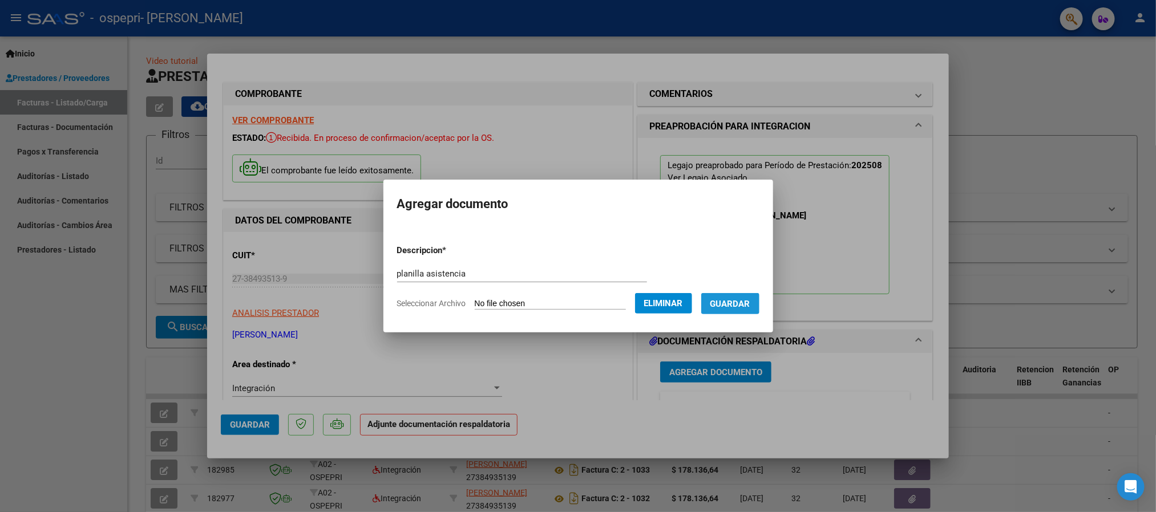
click at [741, 300] on span "Guardar" at bounding box center [730, 304] width 40 height 10
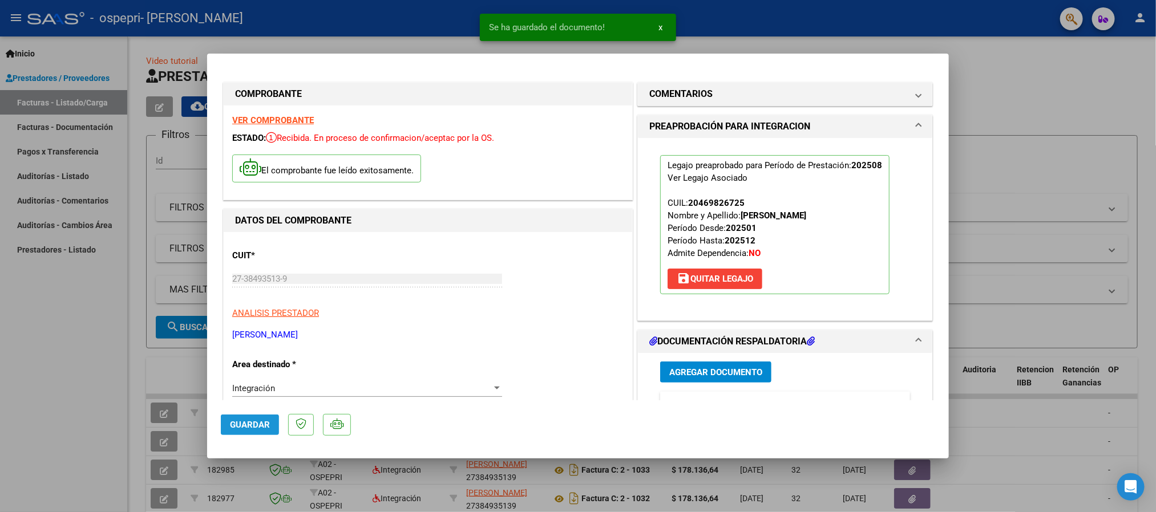
click at [242, 427] on span "Guardar" at bounding box center [250, 425] width 40 height 10
type input "$ 0,00"
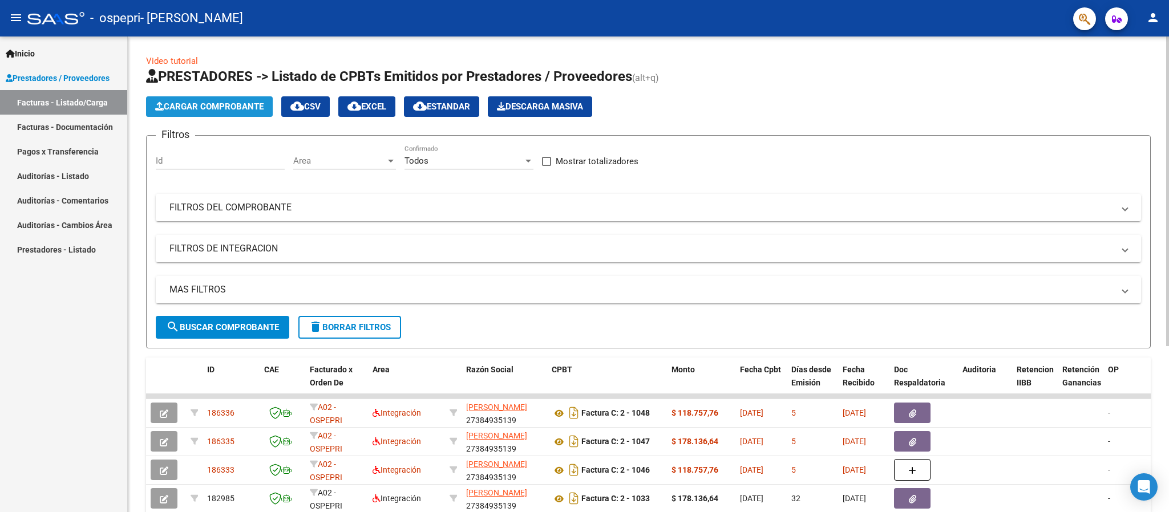
click at [214, 107] on span "Cargar Comprobante" at bounding box center [209, 107] width 108 height 10
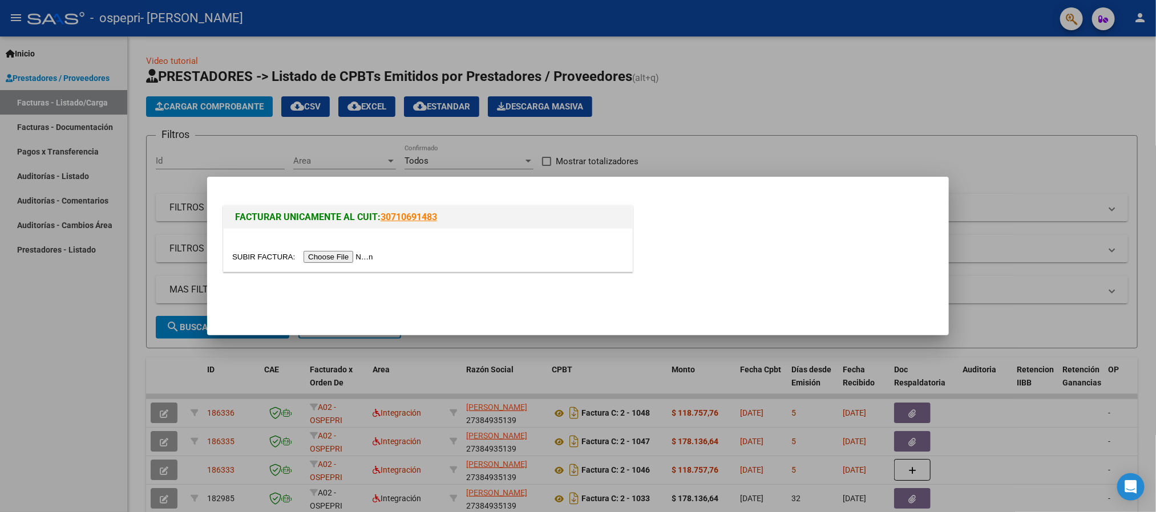
click at [333, 262] on input "file" at bounding box center [304, 257] width 144 height 12
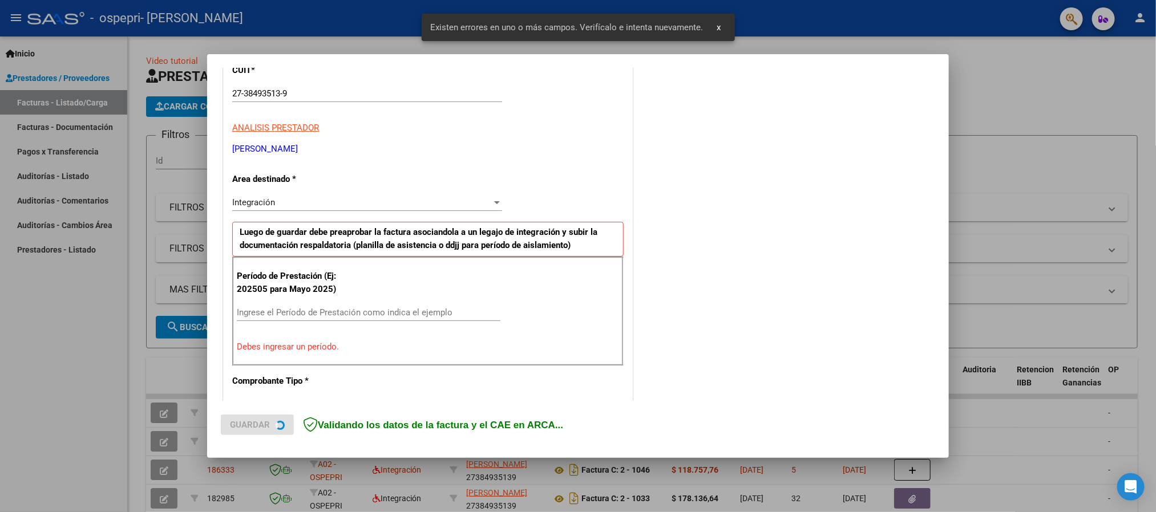
scroll to position [171, 0]
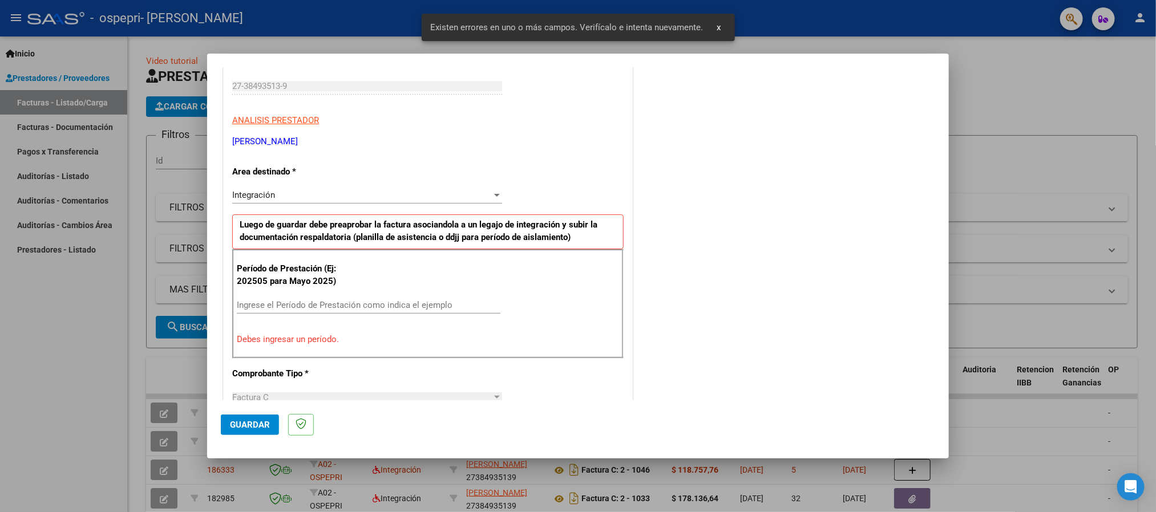
click at [359, 303] on input "Ingrese el Período de Prestación como indica el ejemplo" at bounding box center [369, 305] width 264 height 10
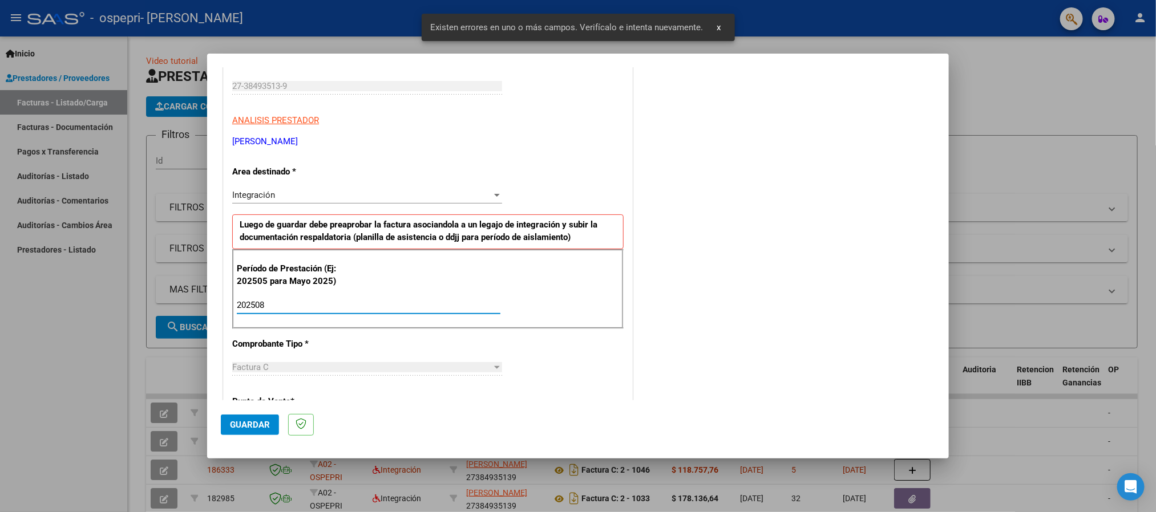
type input "202508"
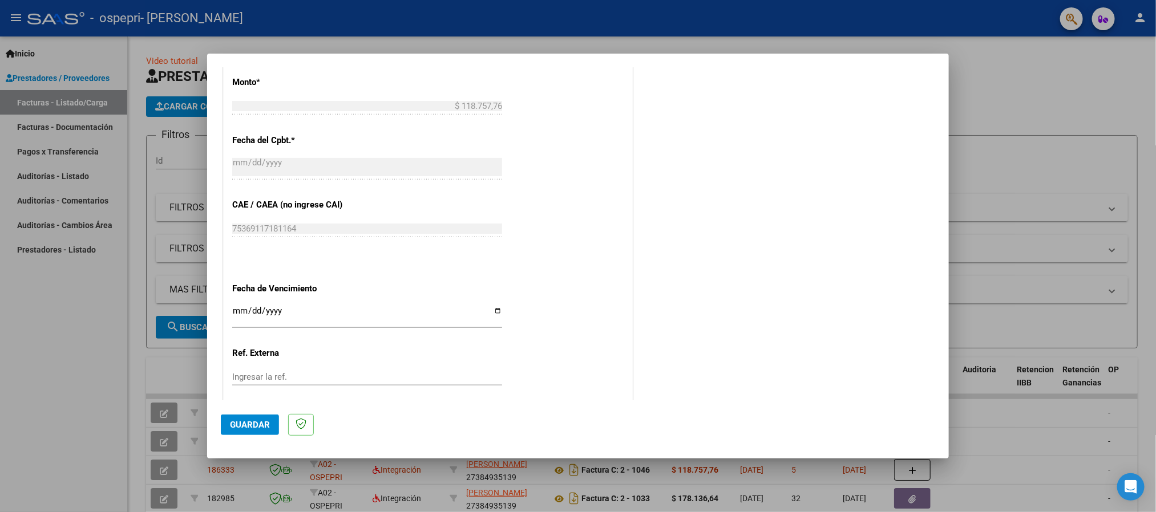
scroll to position [589, 0]
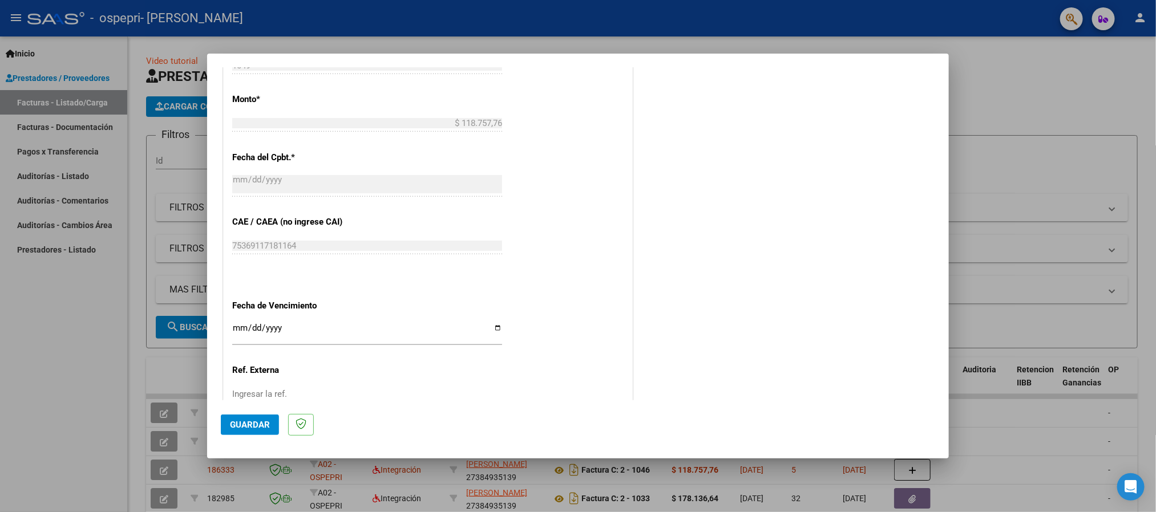
click at [238, 332] on input "Ingresar la fecha" at bounding box center [367, 332] width 270 height 18
type input "[DATE]"
click at [235, 431] on button "Guardar" at bounding box center [250, 425] width 58 height 21
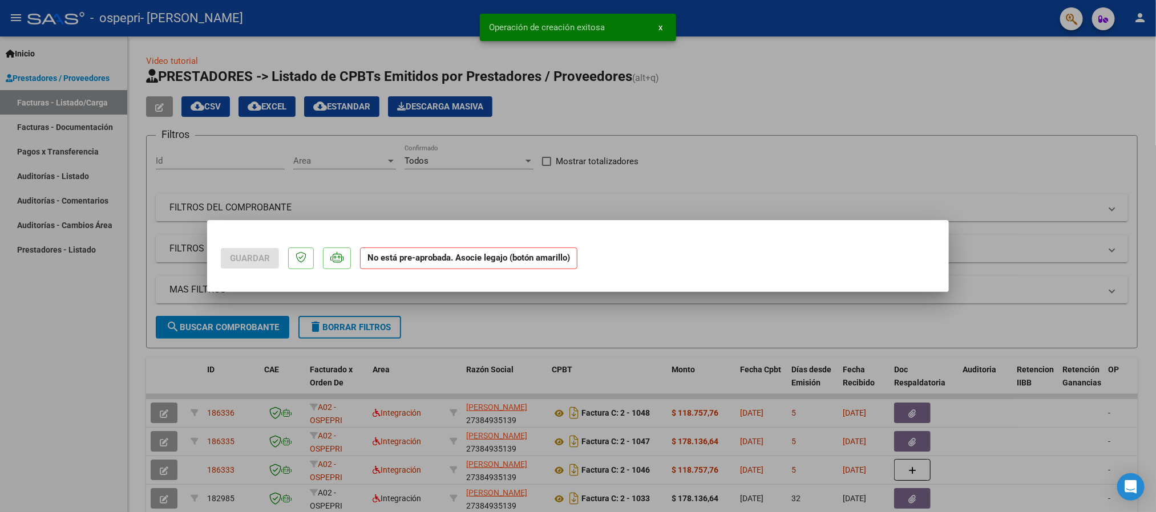
scroll to position [0, 0]
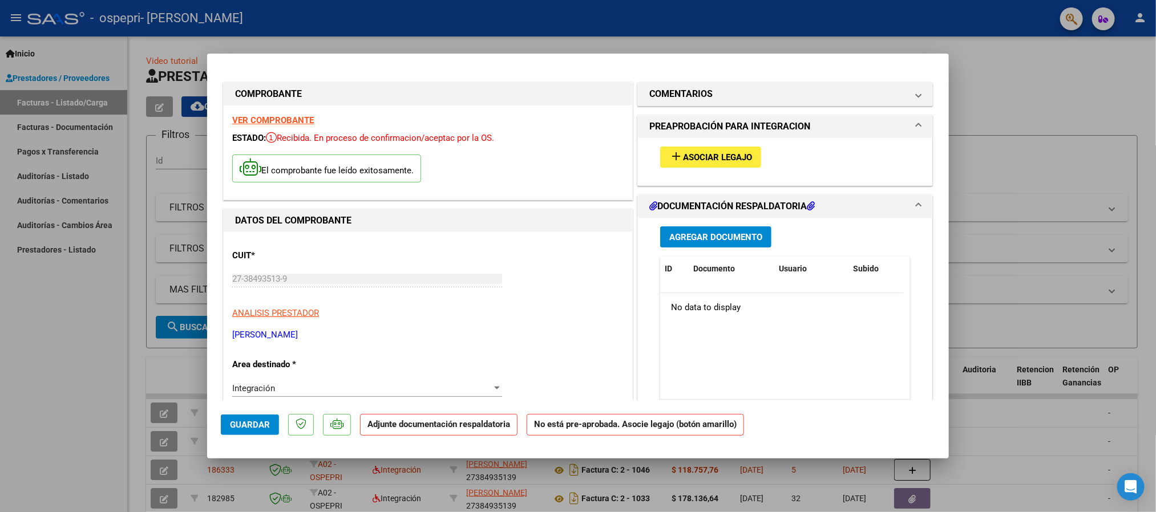
click at [691, 175] on div "add Asociar Legajo" at bounding box center [784, 157] width 267 height 38
click at [705, 161] on span "Asociar Legajo" at bounding box center [717, 157] width 69 height 10
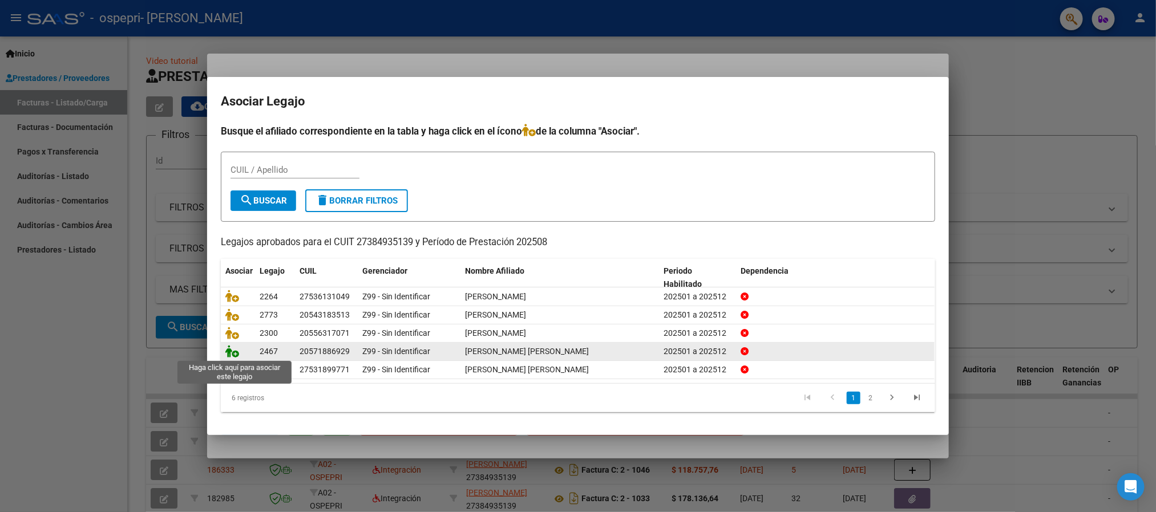
click at [228, 354] on icon at bounding box center [232, 351] width 14 height 13
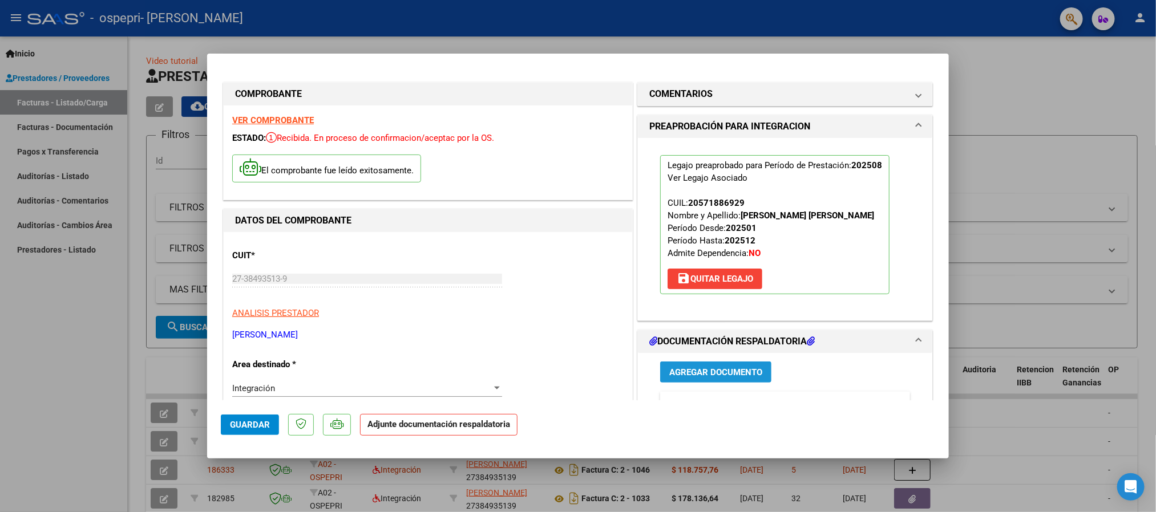
click at [705, 383] on button "Agregar Documento" at bounding box center [715, 372] width 111 height 21
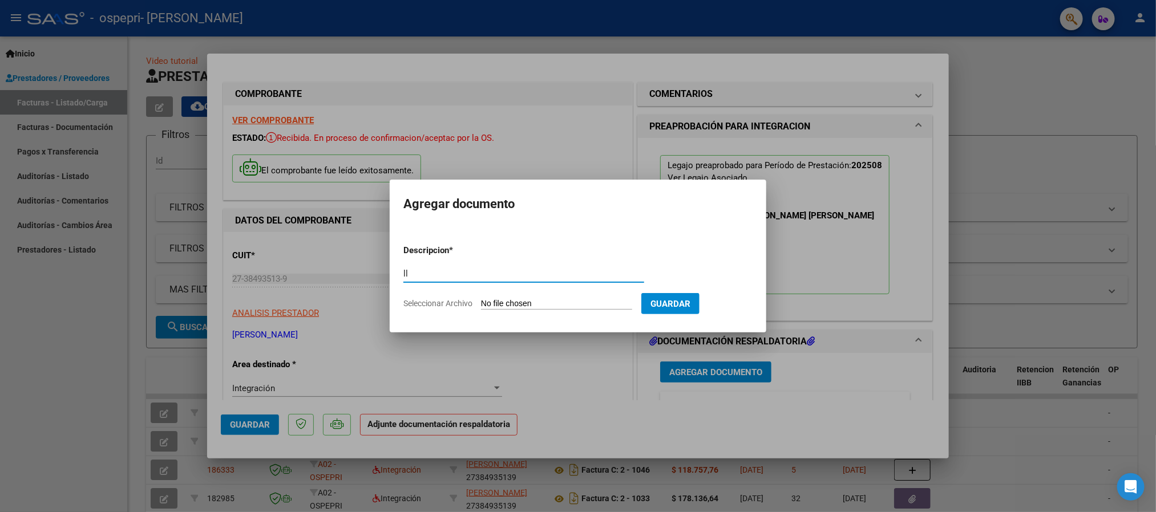
type input "l"
type input "planilla asistencia"
click at [512, 306] on input "Seleccionar Archivo" at bounding box center [556, 304] width 151 height 11
type input "C:\fakepath\[PERSON_NAME] 08.25.pdf"
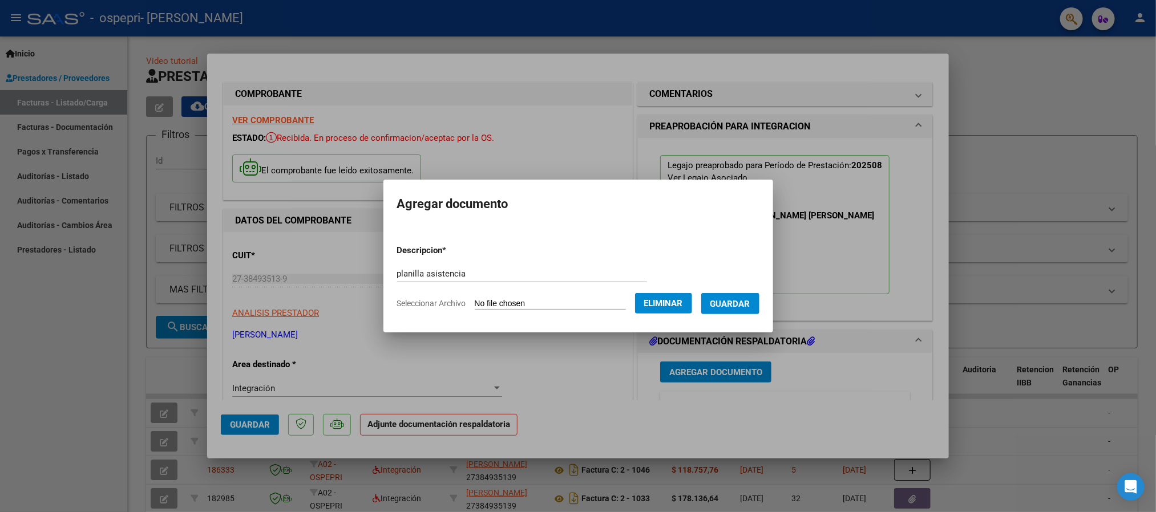
click at [736, 308] on span "Guardar" at bounding box center [730, 304] width 40 height 10
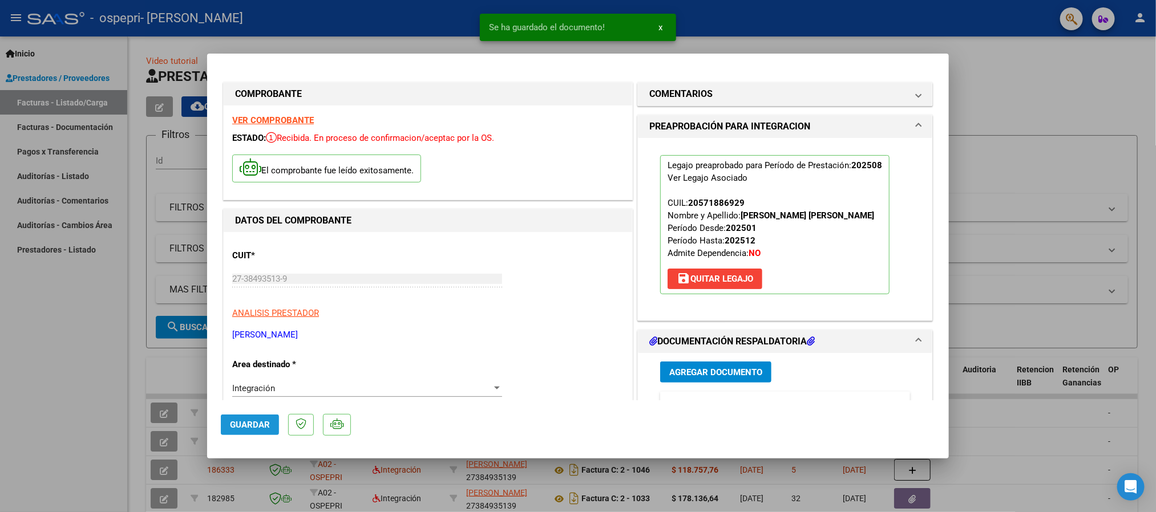
click at [250, 420] on span "Guardar" at bounding box center [250, 425] width 40 height 10
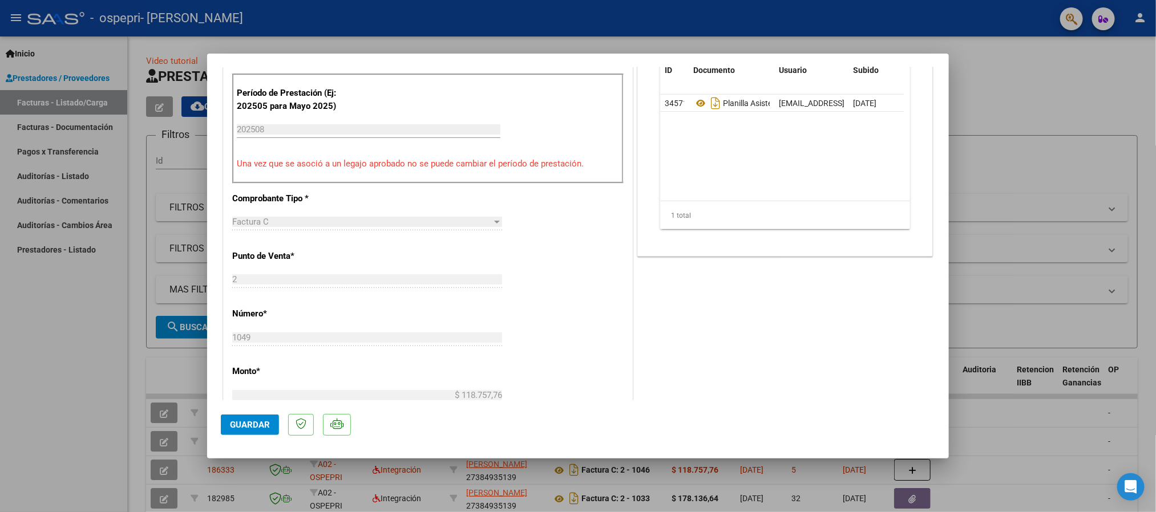
scroll to position [342, 0]
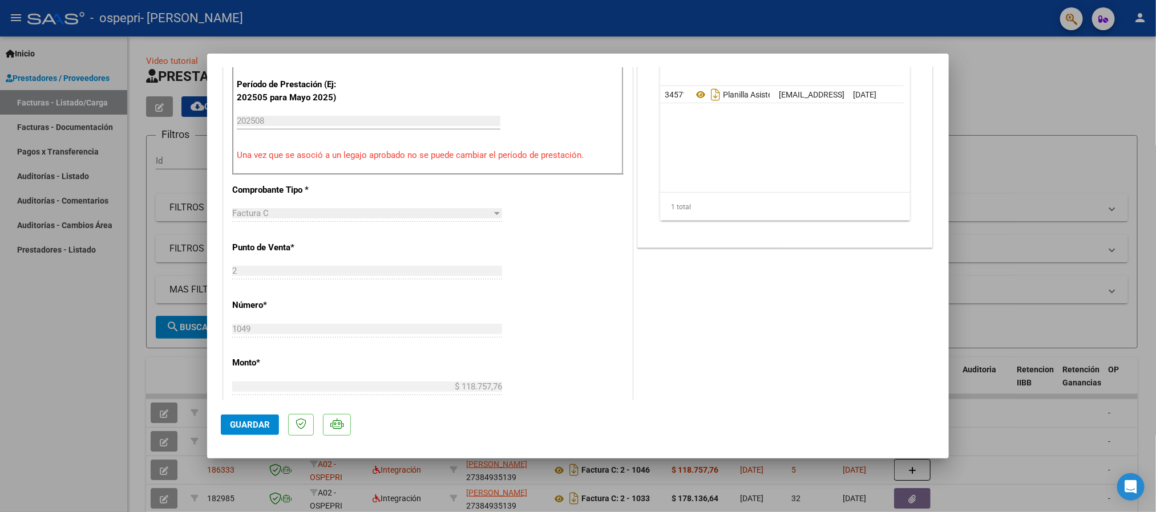
click at [268, 434] on button "Guardar" at bounding box center [250, 425] width 58 height 21
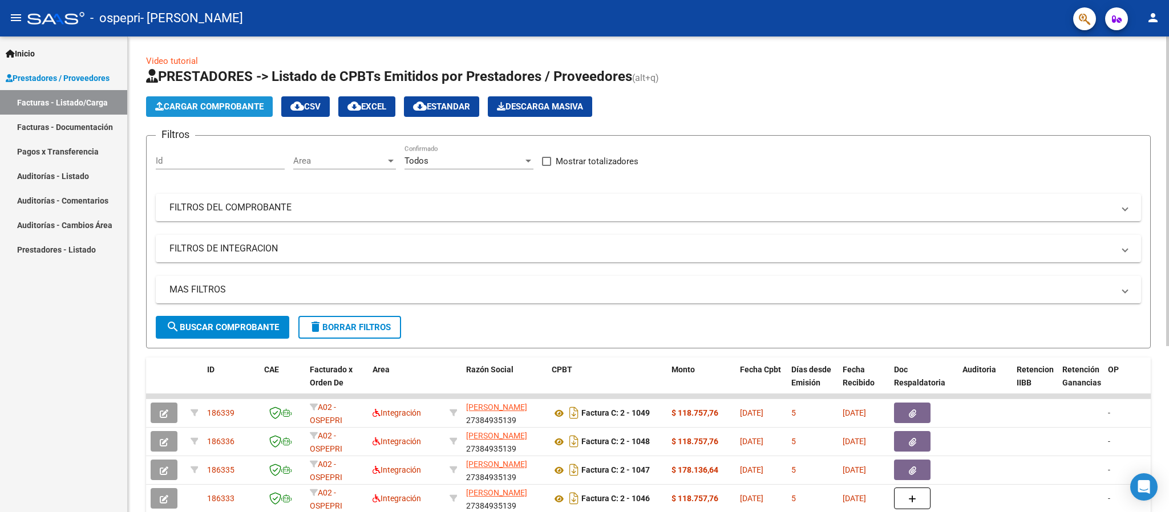
click at [216, 104] on span "Cargar Comprobante" at bounding box center [209, 107] width 108 height 10
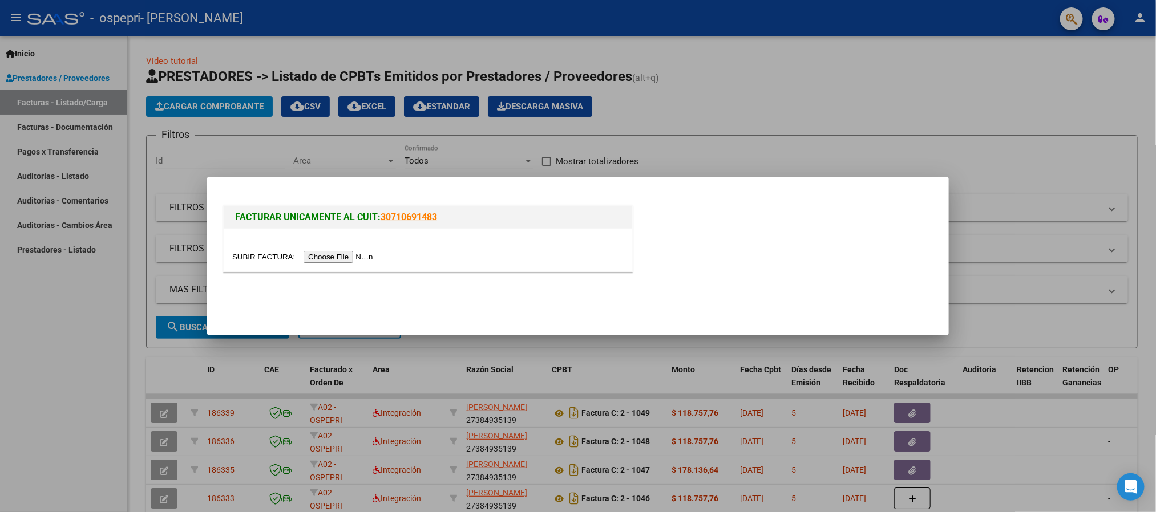
click at [334, 259] on input "file" at bounding box center [304, 257] width 144 height 12
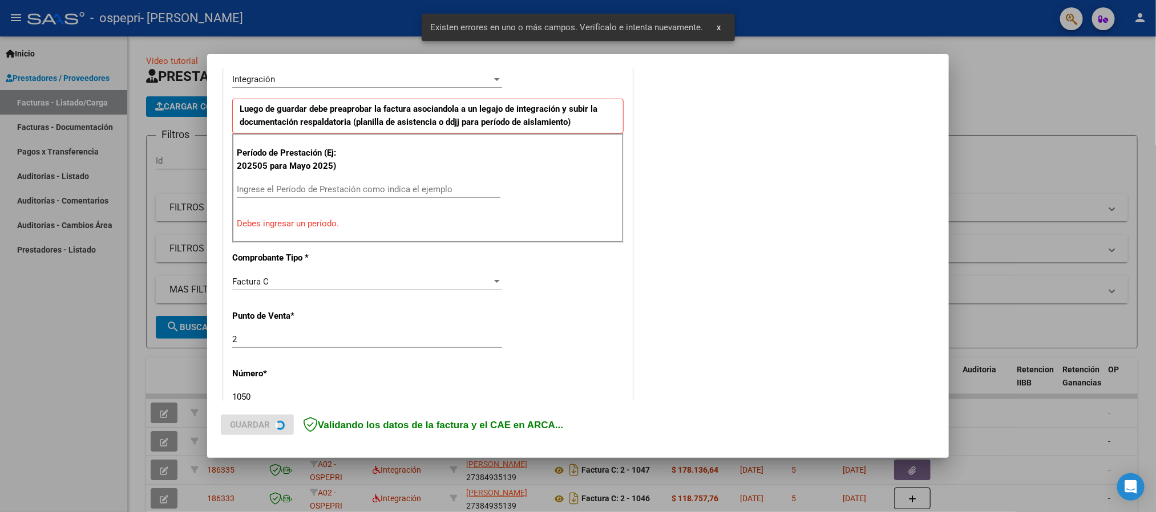
scroll to position [288, 0]
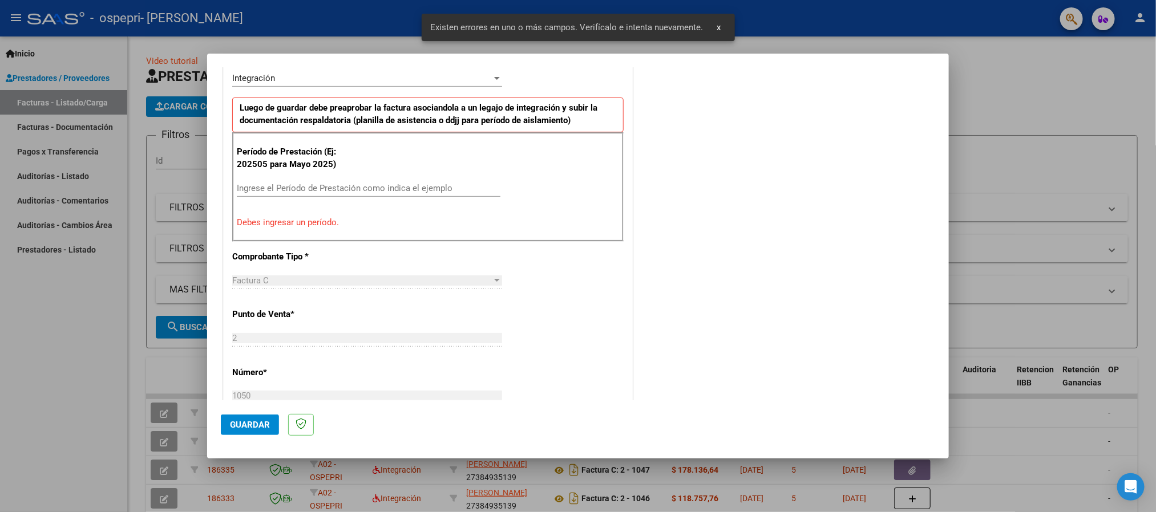
click at [286, 187] on input "Ingrese el Período de Prestación como indica el ejemplo" at bounding box center [369, 188] width 264 height 10
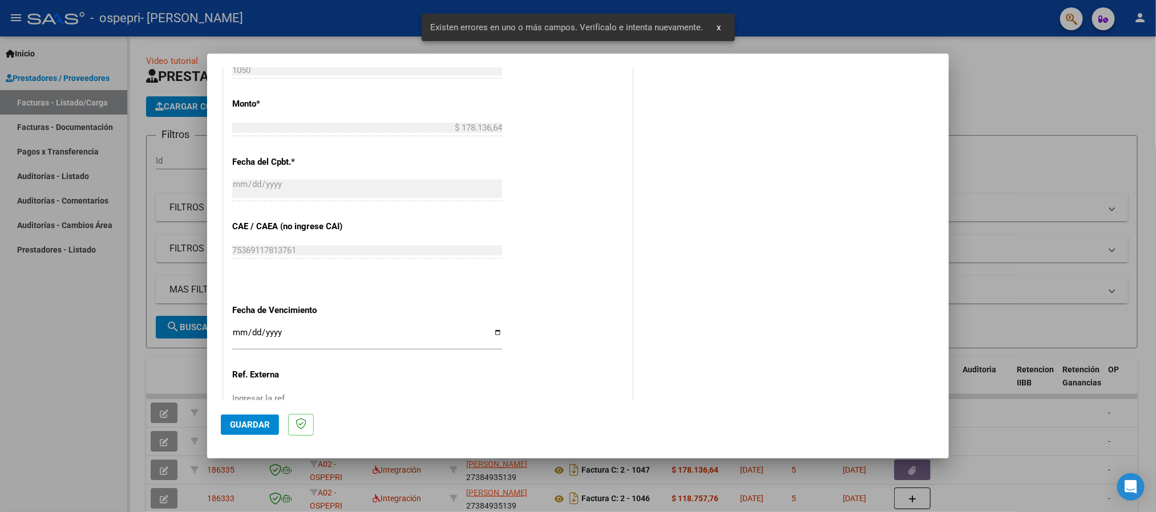
scroll to position [630, 0]
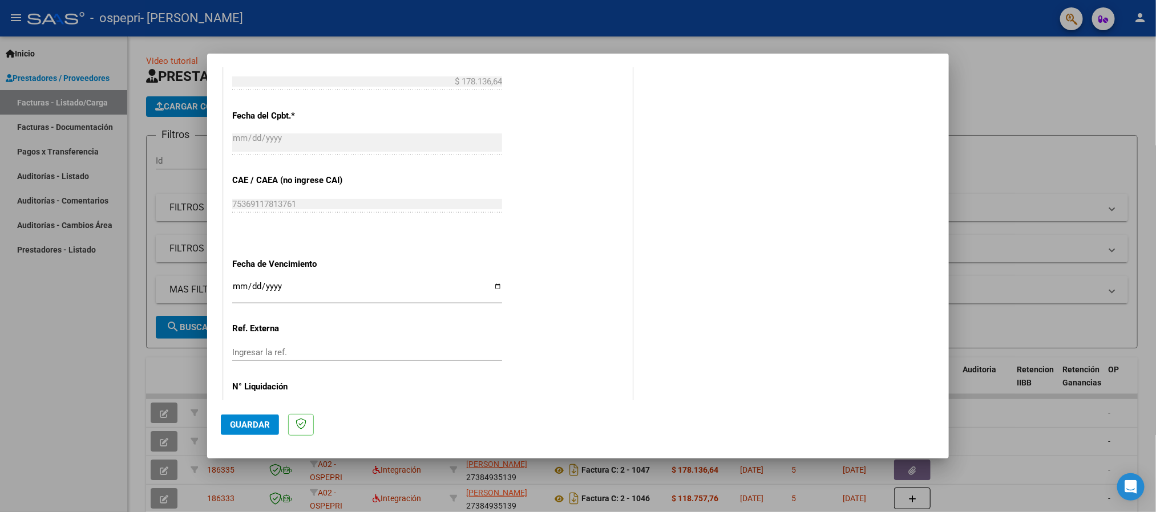
type input "202508"
click at [230, 286] on div "CUIT * 27-38493513-9 Ingresar CUIT ANALISIS PRESTADOR [PERSON_NAME] [PERSON_NAM…" at bounding box center [428, 9] width 408 height 859
click at [231, 288] on div "CUIT * 27-38493513-9 Ingresar CUIT ANALISIS PRESTADOR [PERSON_NAME] [PERSON_NAM…" at bounding box center [428, 9] width 408 height 859
click at [234, 288] on input "Ingresar la fecha" at bounding box center [367, 291] width 270 height 18
type input "[DATE]"
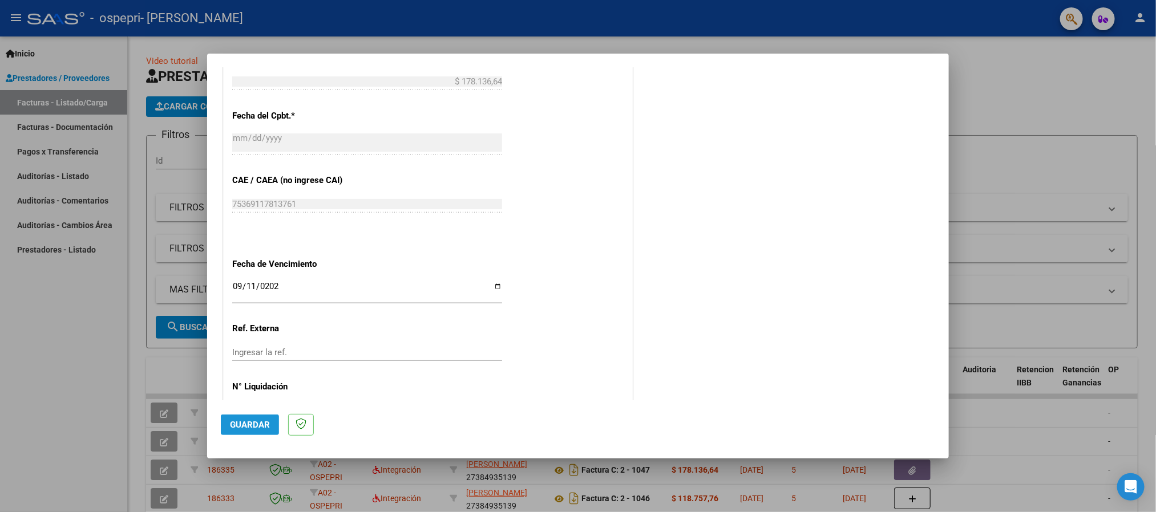
click at [249, 425] on span "Guardar" at bounding box center [250, 425] width 40 height 10
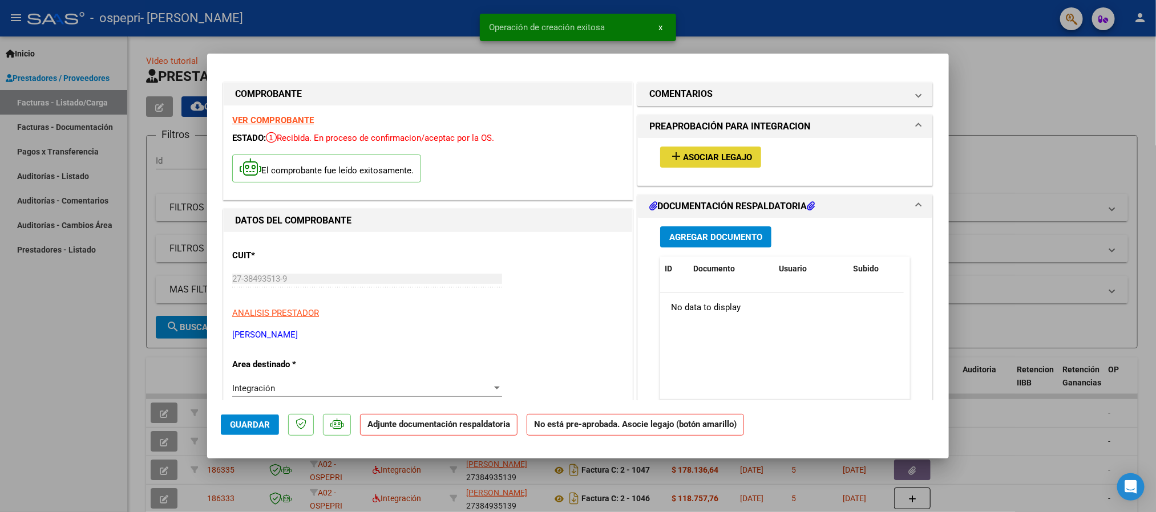
click at [683, 159] on span "Asociar Legajo" at bounding box center [717, 157] width 69 height 10
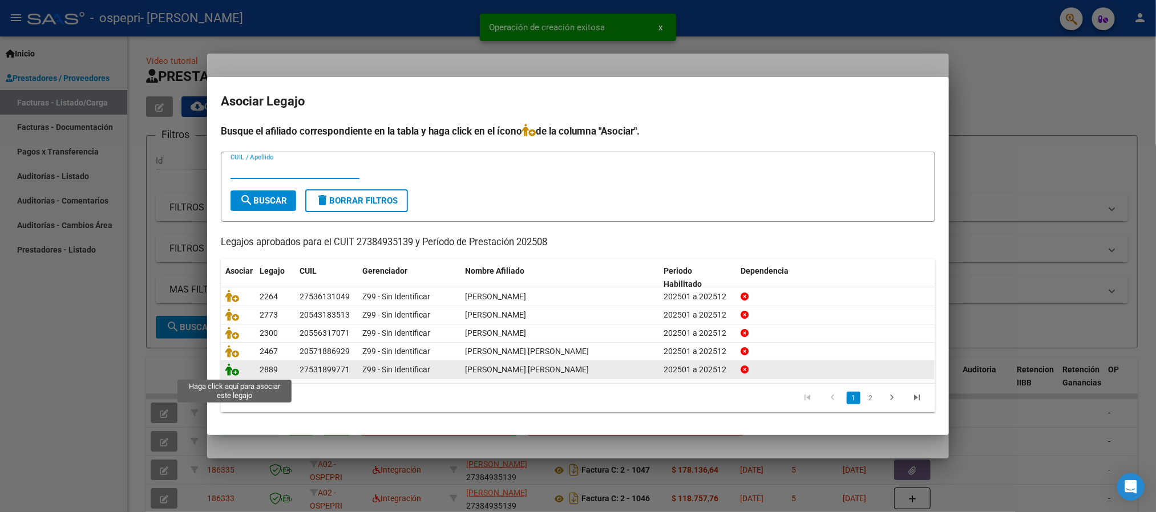
click at [234, 369] on icon at bounding box center [232, 369] width 14 height 13
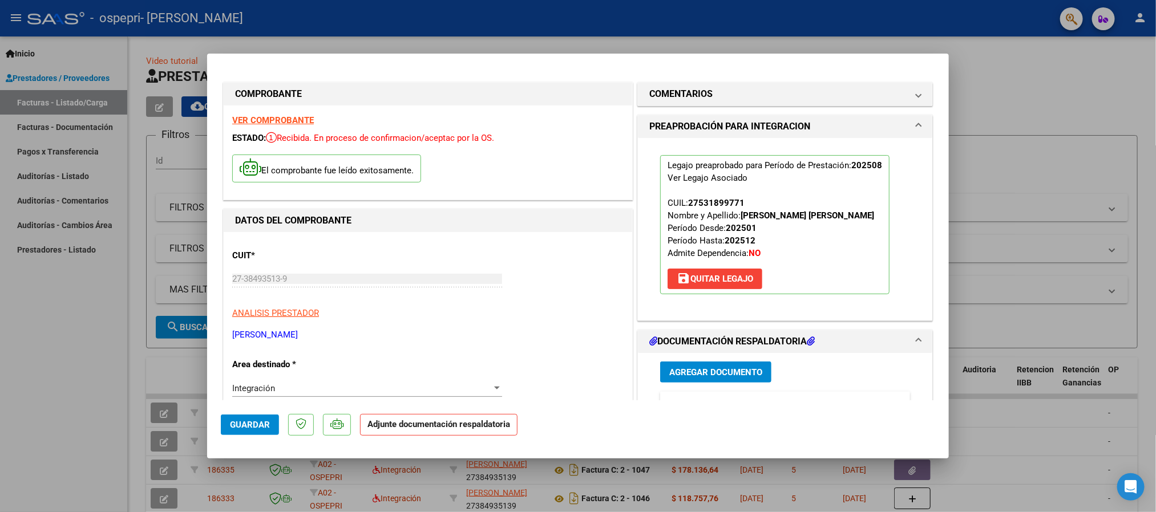
click at [739, 365] on button "Agregar Documento" at bounding box center [715, 372] width 111 height 21
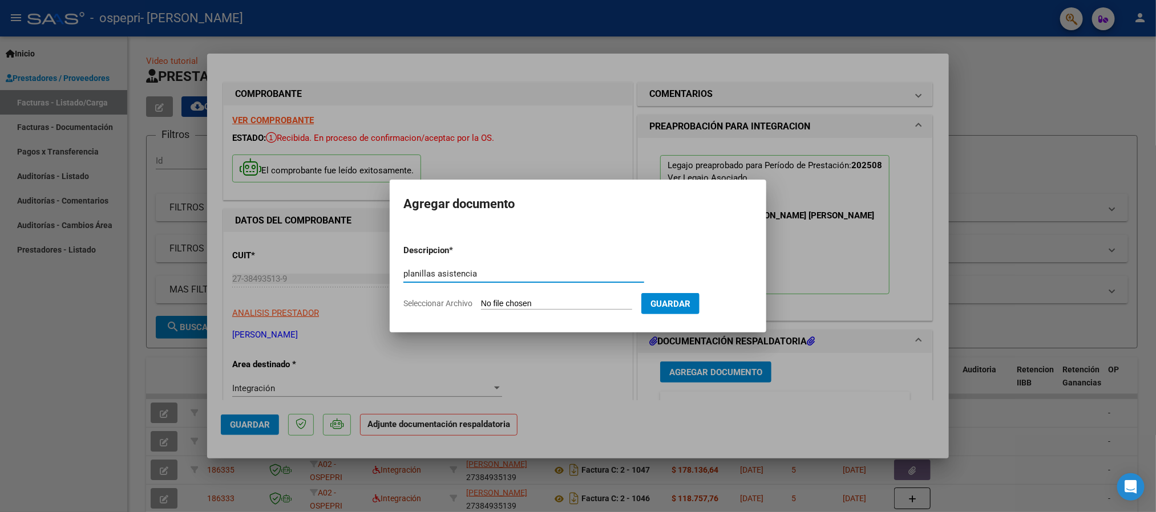
type input "planillas asistencia"
click at [589, 305] on input "Seleccionar Archivo" at bounding box center [556, 304] width 151 height 11
type input "C:\fakepath\[PERSON_NAME] 08.35.pdf"
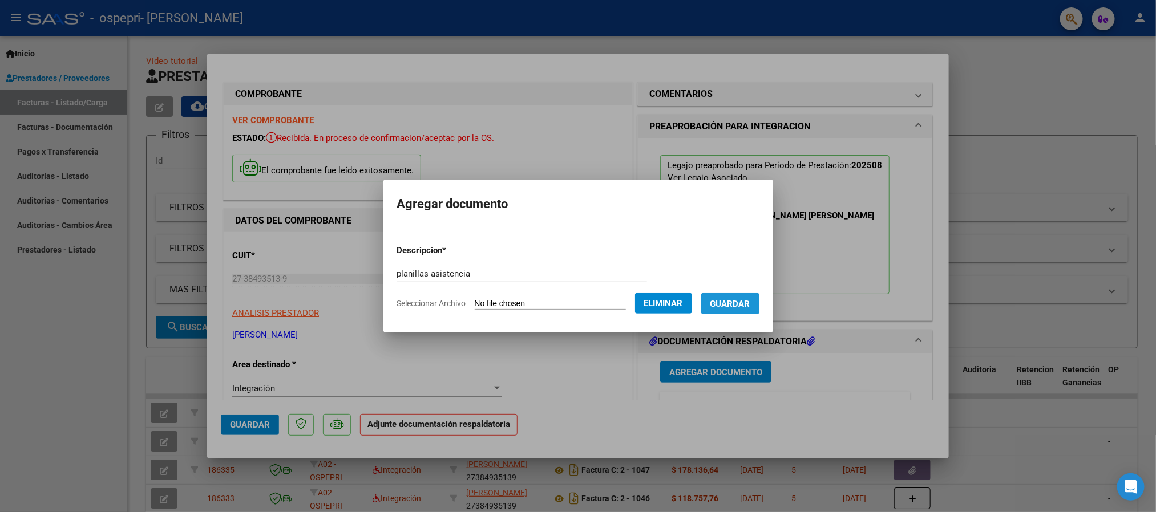
click at [742, 311] on button "Guardar" at bounding box center [730, 303] width 58 height 21
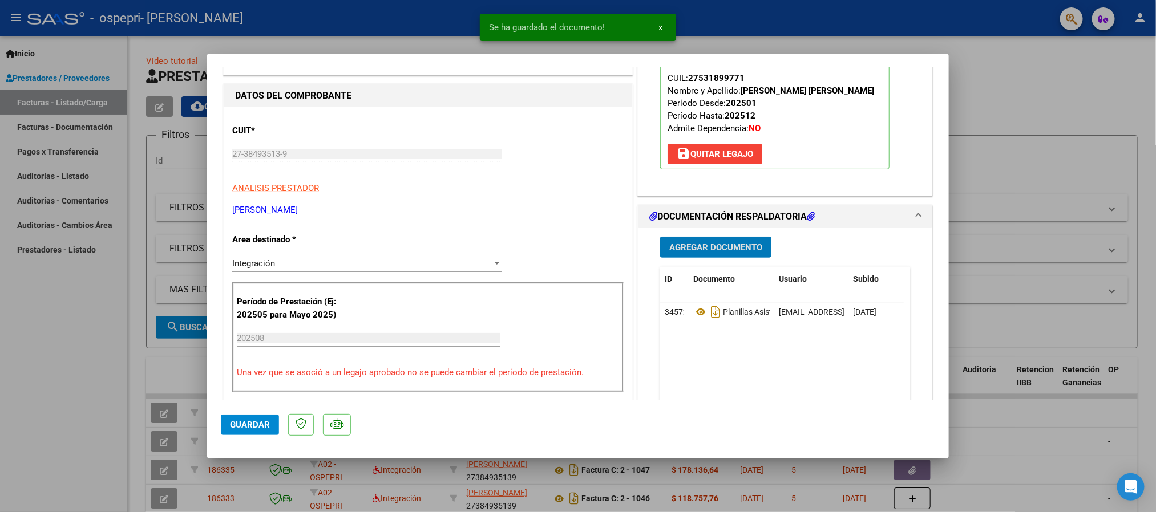
scroll to position [171, 0]
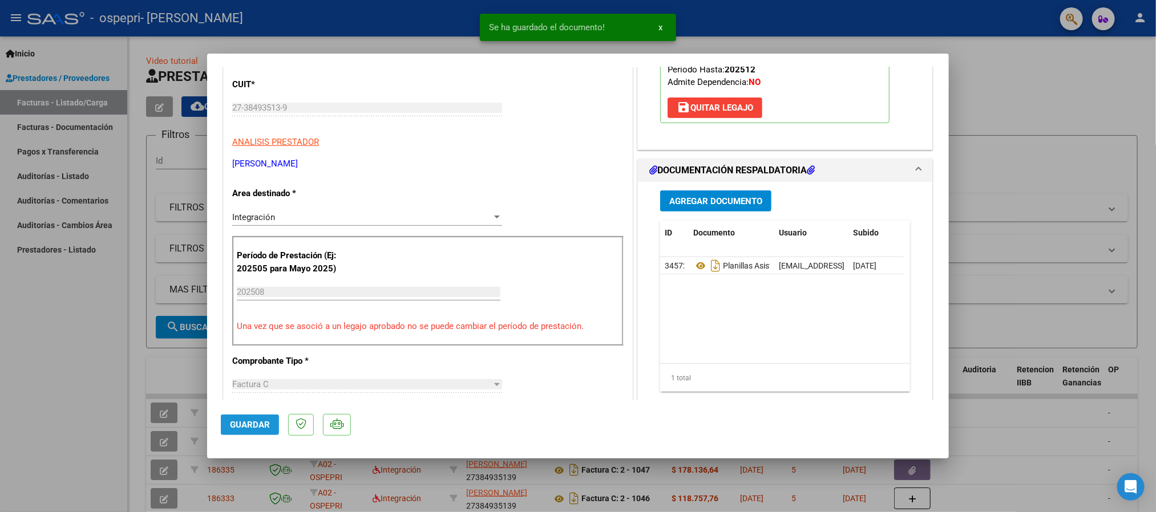
click at [245, 416] on button "Guardar" at bounding box center [250, 425] width 58 height 21
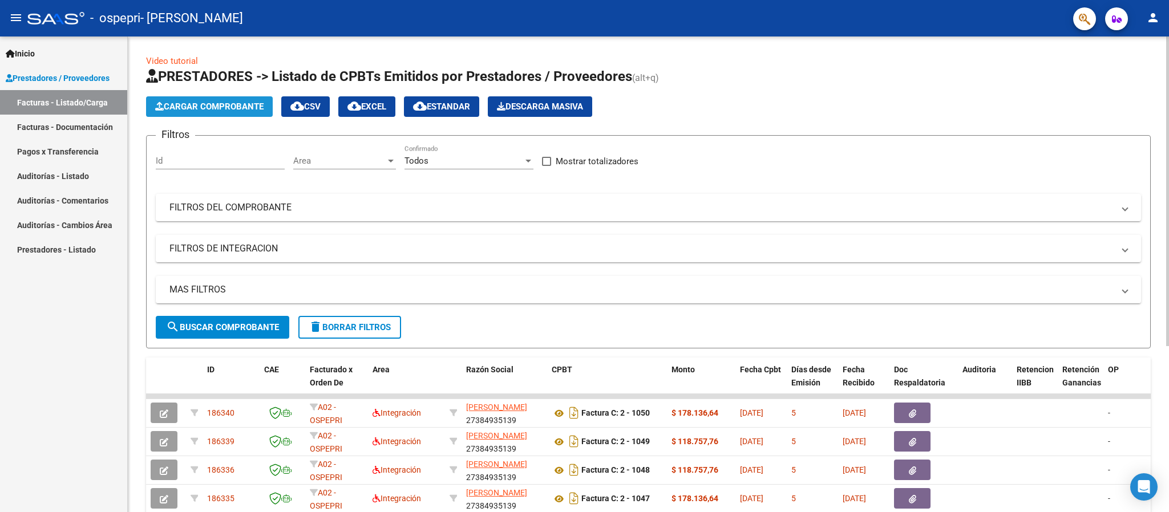
click at [182, 104] on span "Cargar Comprobante" at bounding box center [209, 107] width 108 height 10
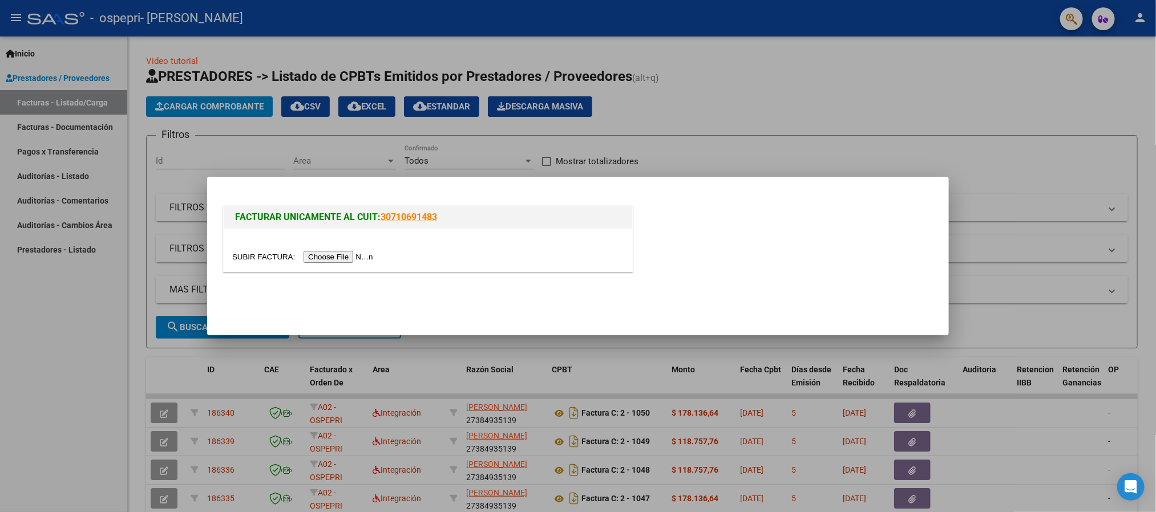
click at [363, 246] on div at bounding box center [428, 250] width 408 height 43
click at [358, 250] on div at bounding box center [427, 256] width 391 height 13
click at [349, 257] on input "file" at bounding box center [304, 257] width 144 height 12
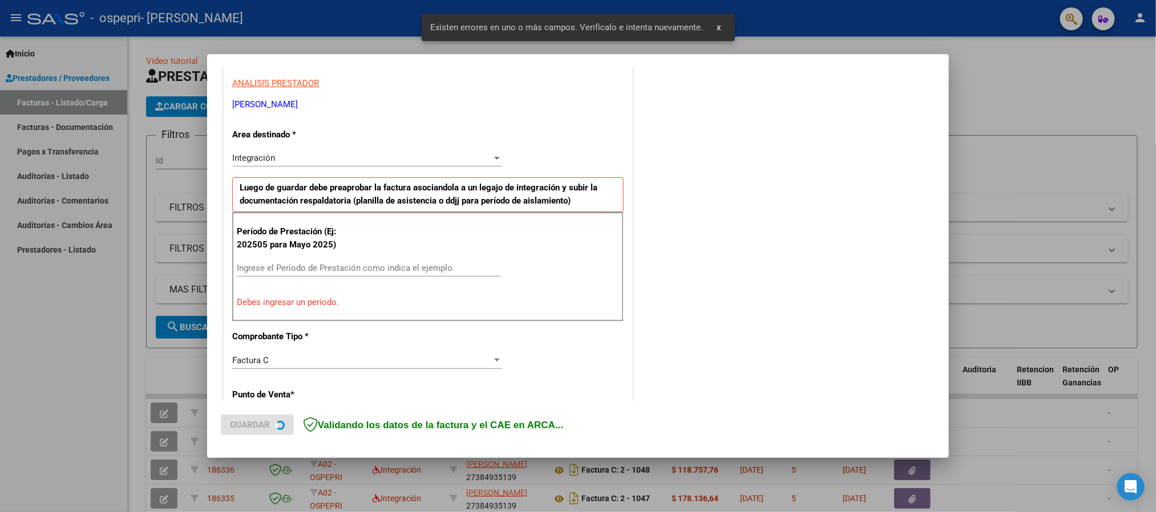
scroll to position [211, 0]
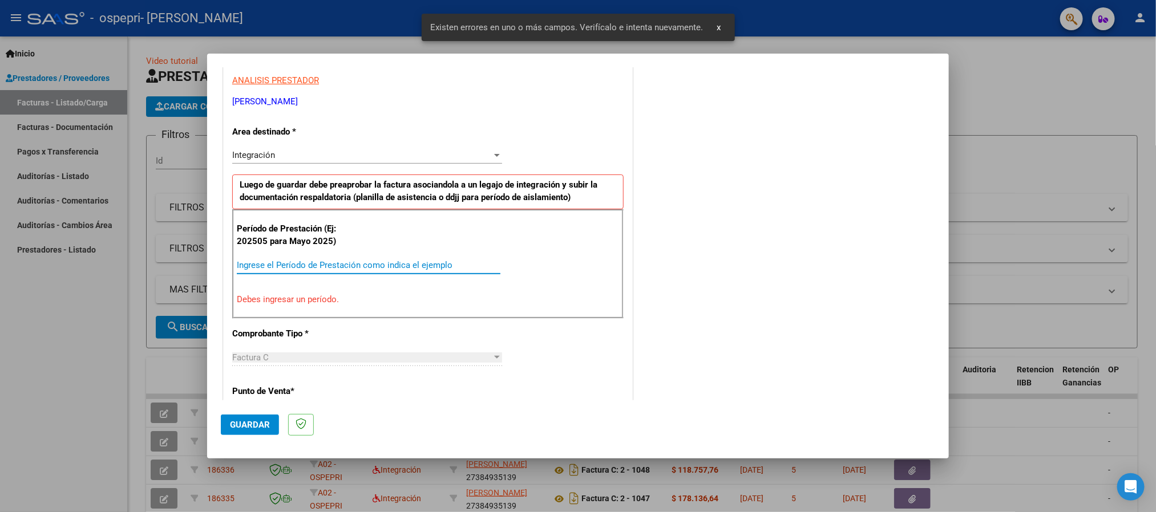
click at [342, 262] on input "Ingrese el Período de Prestación como indica el ejemplo" at bounding box center [369, 265] width 264 height 10
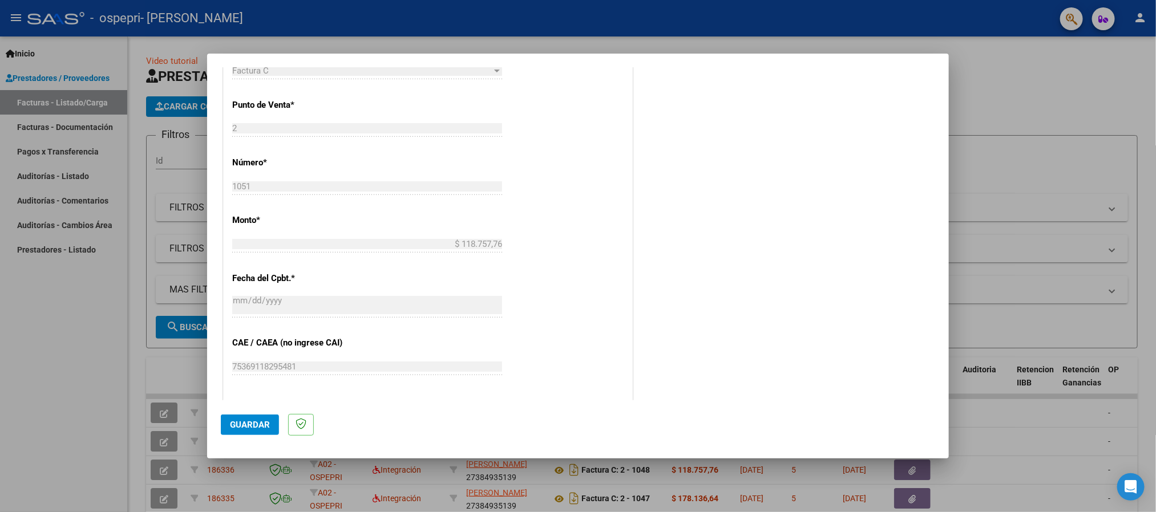
scroll to position [553, 0]
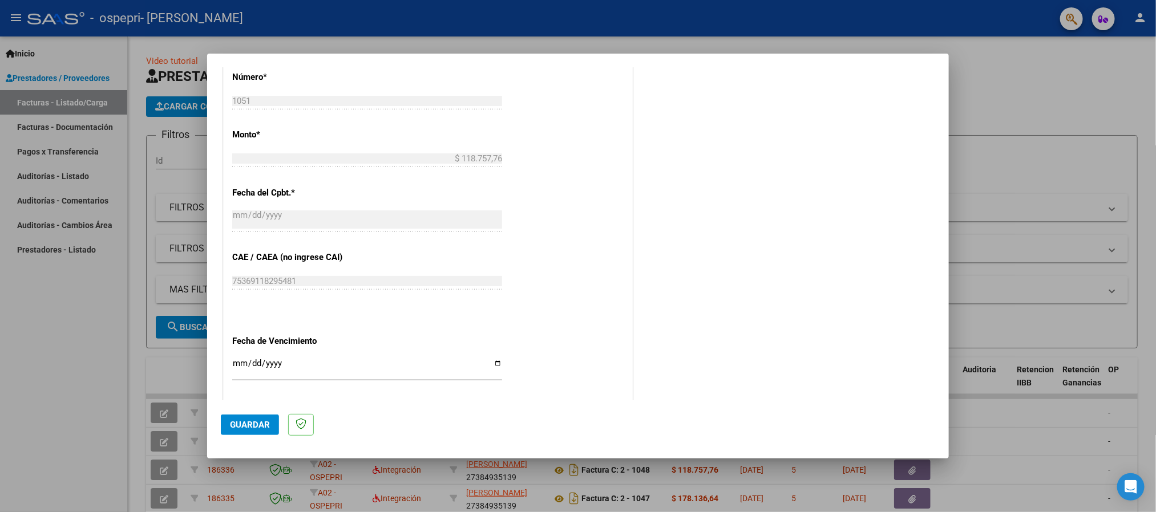
type input "202508"
click at [236, 362] on input "Ingresar la fecha" at bounding box center [367, 368] width 270 height 18
type input "[DATE]"
click at [221, 423] on button "Guardar" at bounding box center [250, 425] width 58 height 21
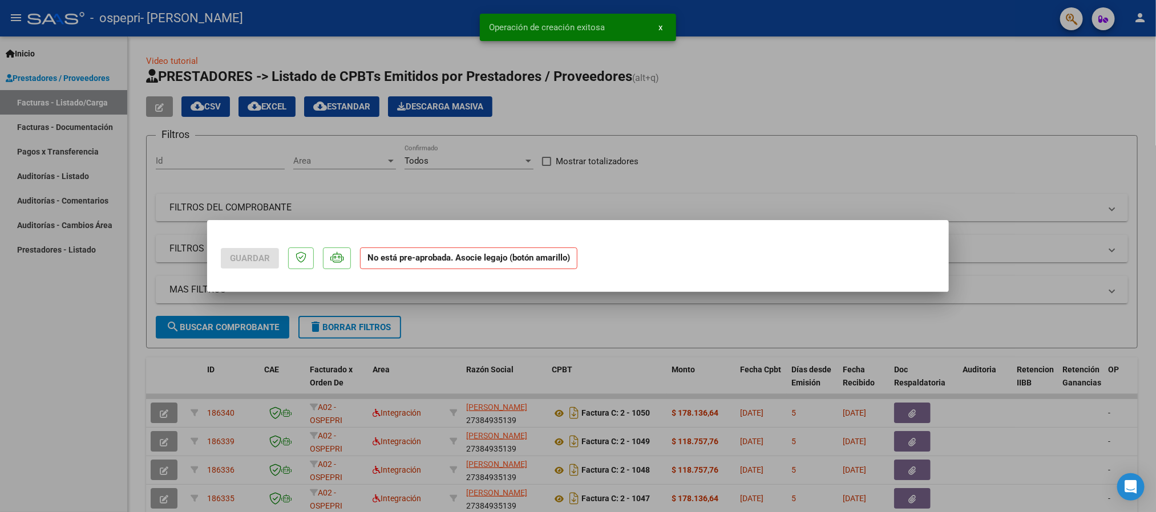
scroll to position [0, 0]
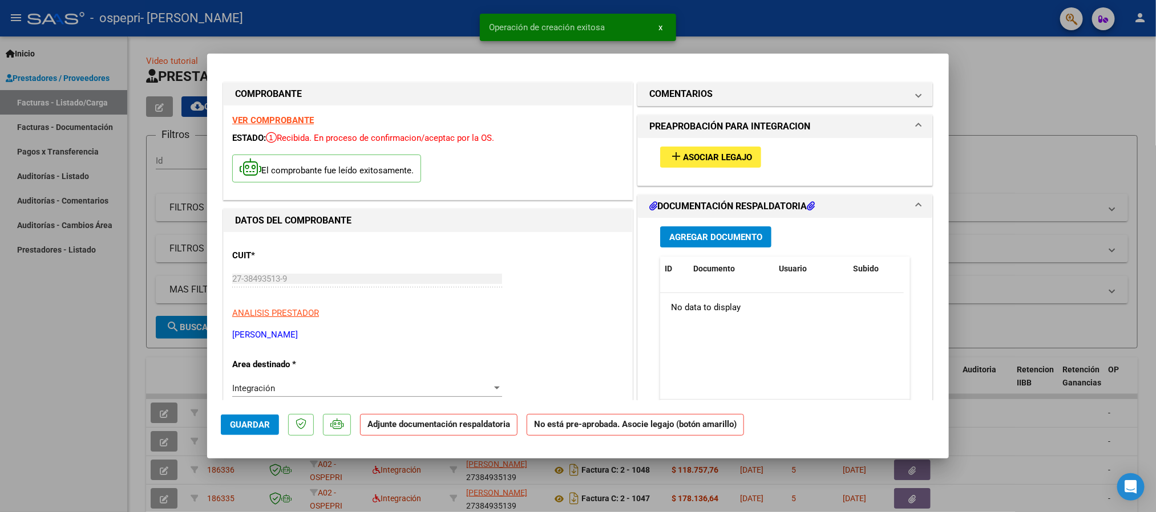
click at [688, 148] on button "add Asociar Legajo" at bounding box center [710, 157] width 101 height 21
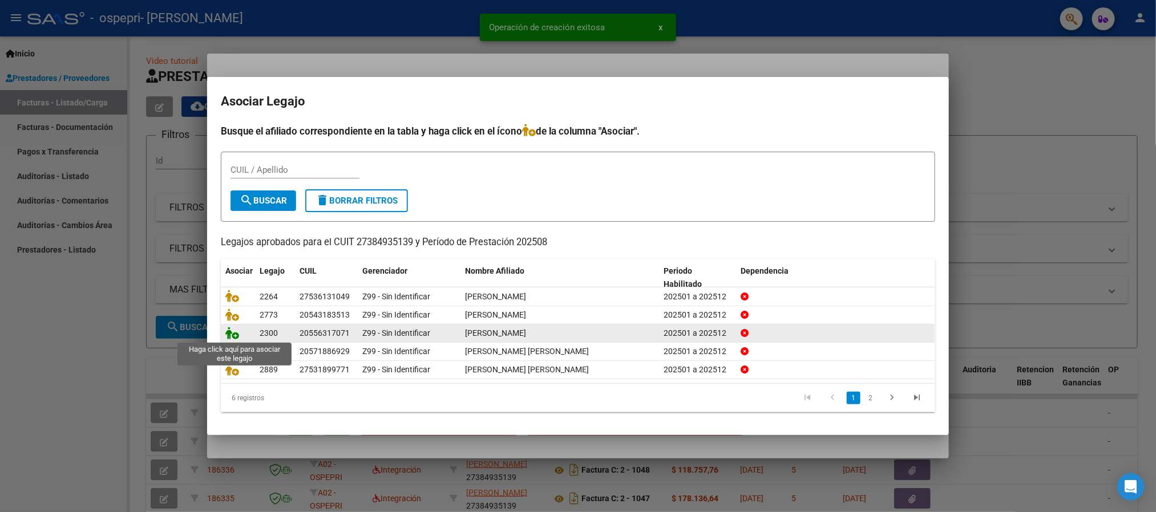
click at [234, 337] on icon at bounding box center [232, 333] width 14 height 13
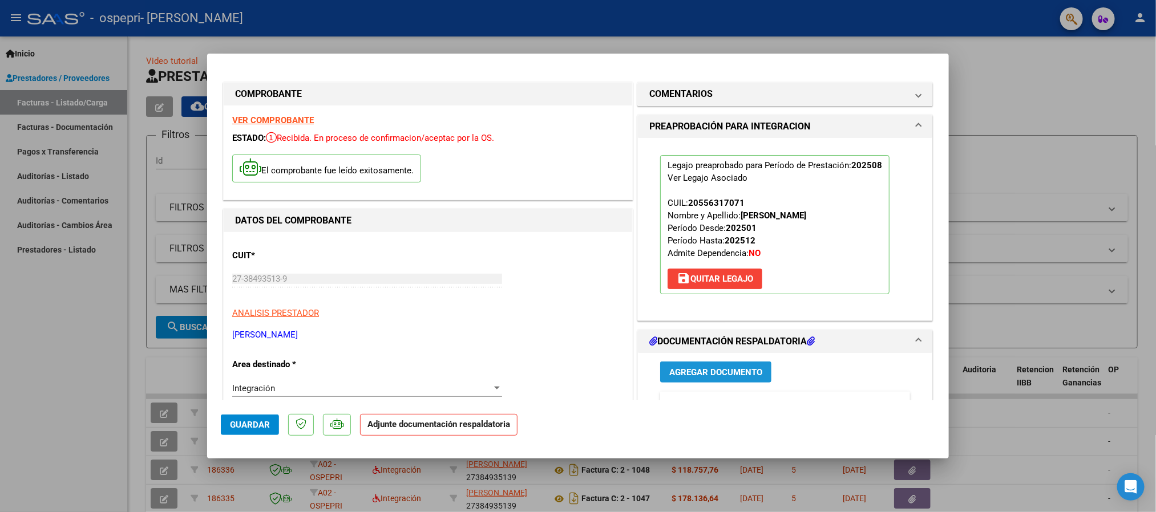
click at [723, 381] on button "Agregar Documento" at bounding box center [715, 372] width 111 height 21
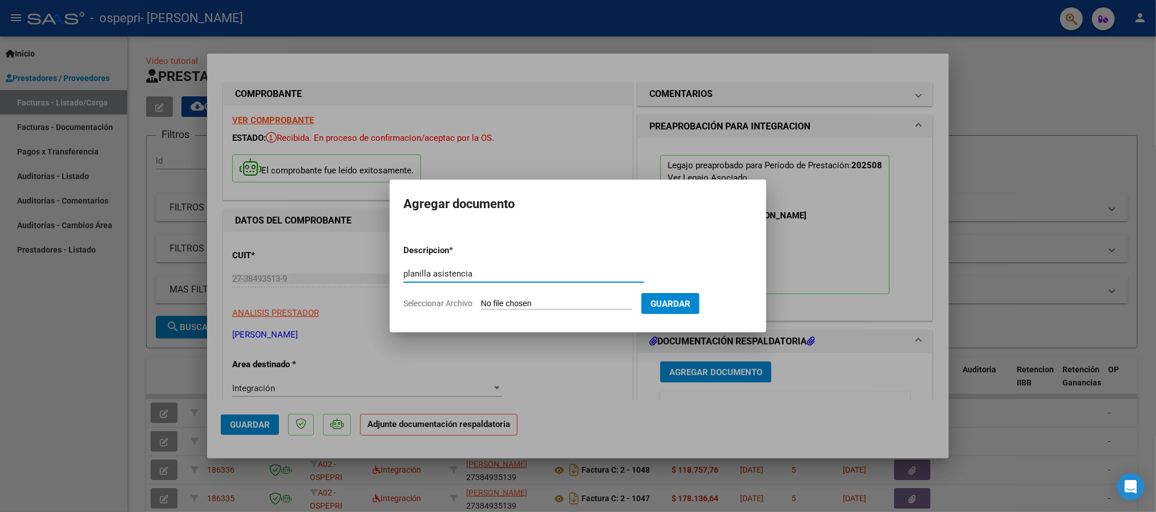
type input "planilla asistencia"
click at [524, 309] on input "Seleccionar Archivo" at bounding box center [556, 304] width 151 height 11
type input "C:\fakepath\[PERSON_NAME] 08.35.pdf"
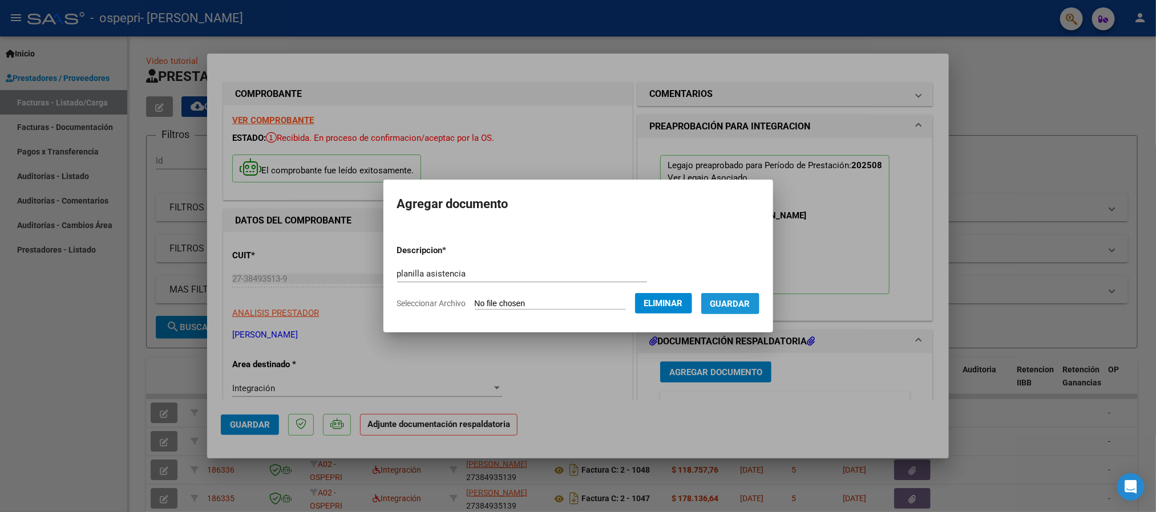
click at [744, 305] on span "Guardar" at bounding box center [730, 304] width 40 height 10
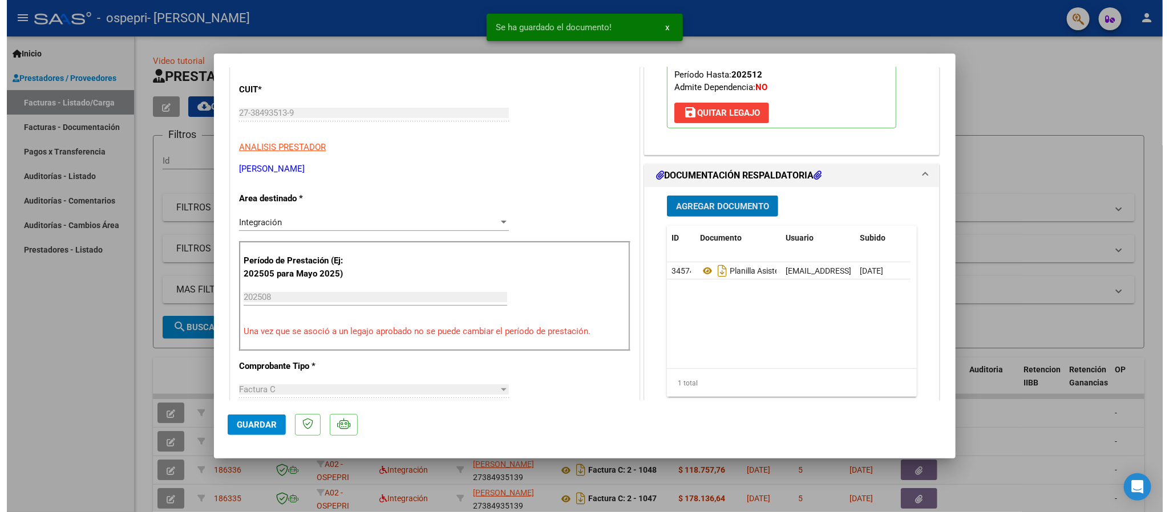
scroll to position [171, 0]
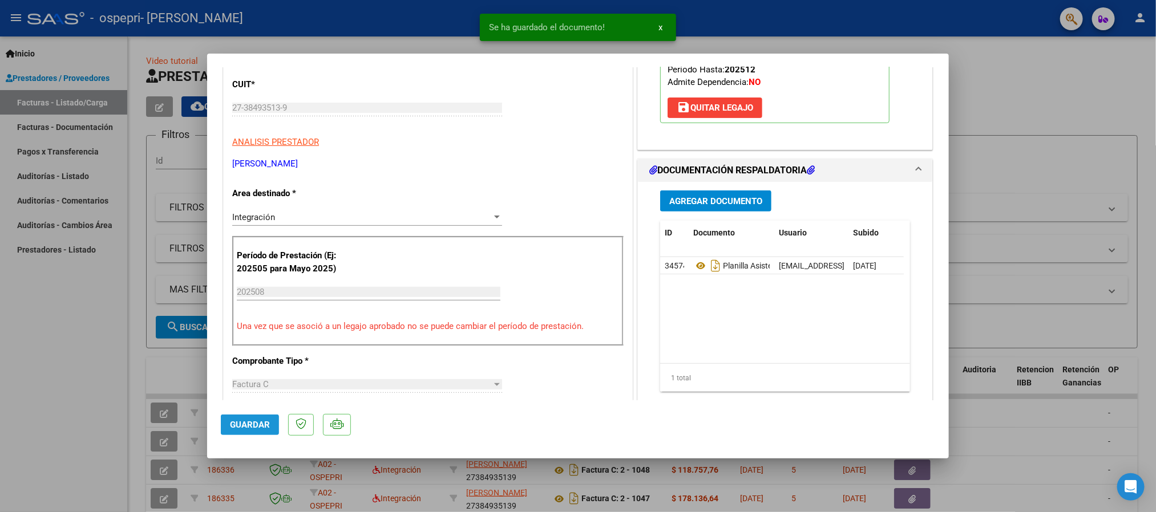
click at [238, 421] on span "Guardar" at bounding box center [250, 425] width 40 height 10
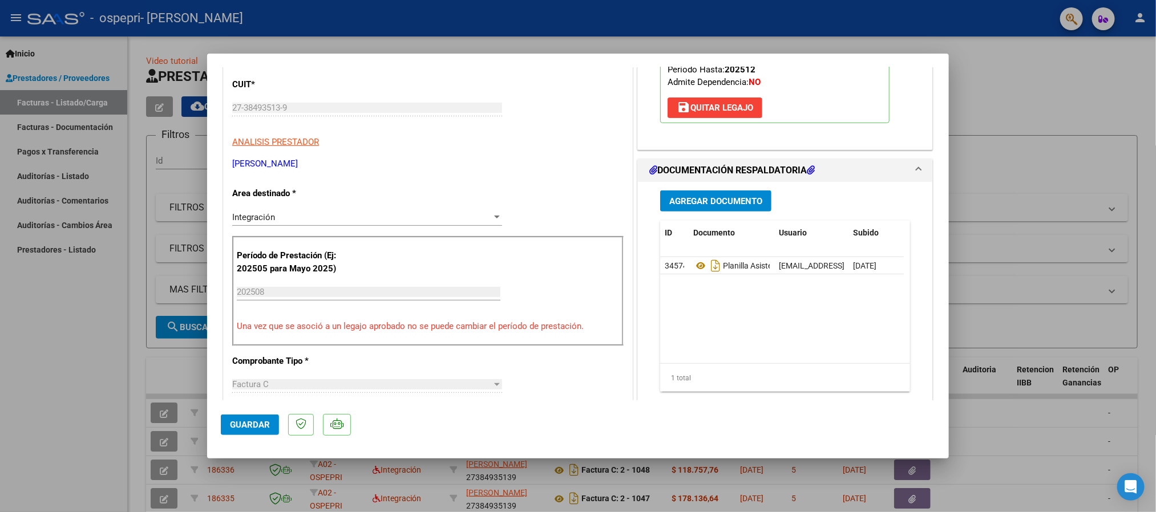
click at [240, 420] on span "Guardar" at bounding box center [250, 425] width 40 height 10
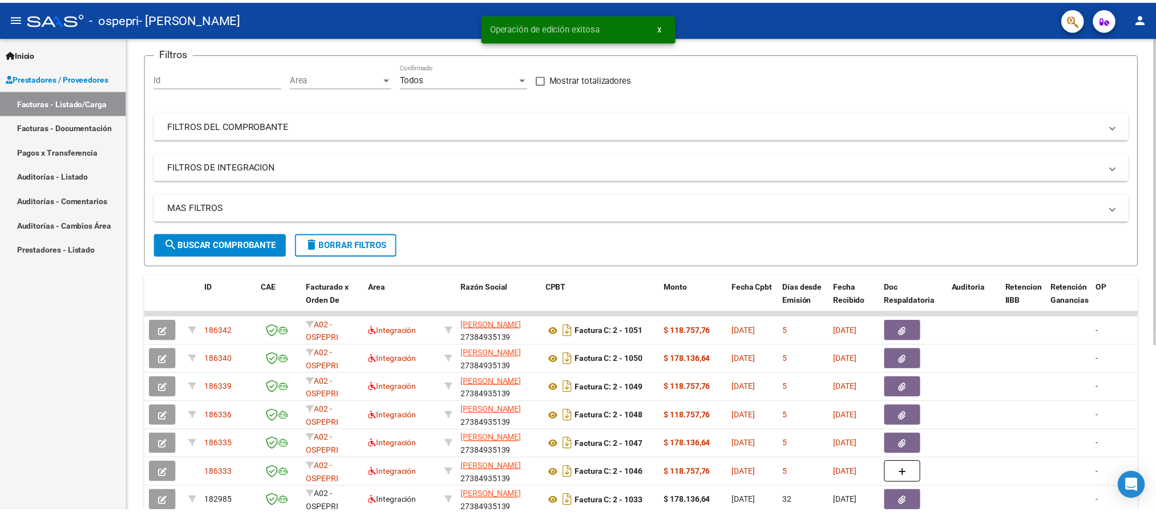
scroll to position [255, 0]
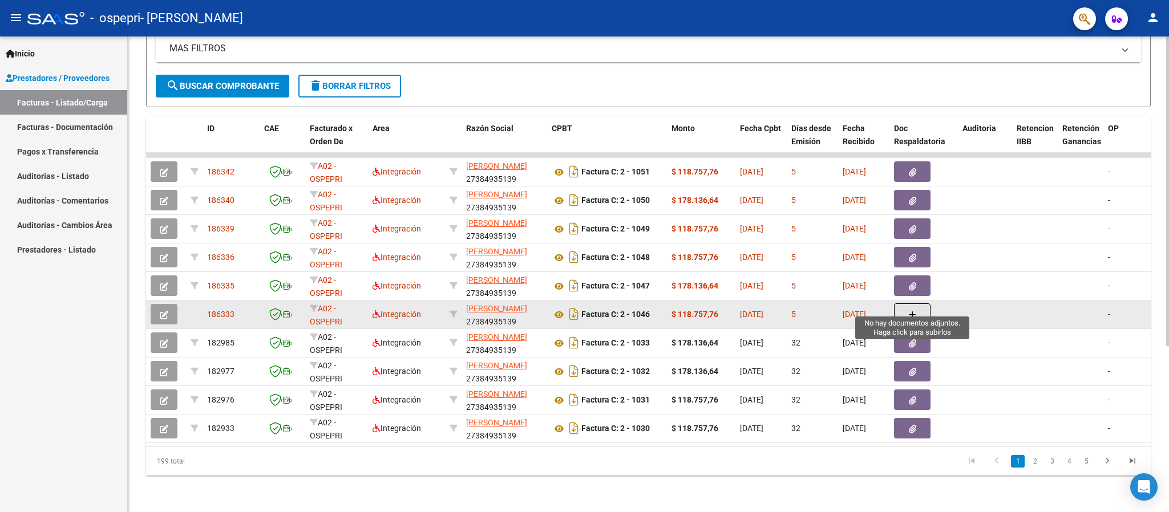
click at [908, 303] on button "button" at bounding box center [912, 314] width 37 height 22
click at [163, 309] on span "button" at bounding box center [164, 314] width 9 height 10
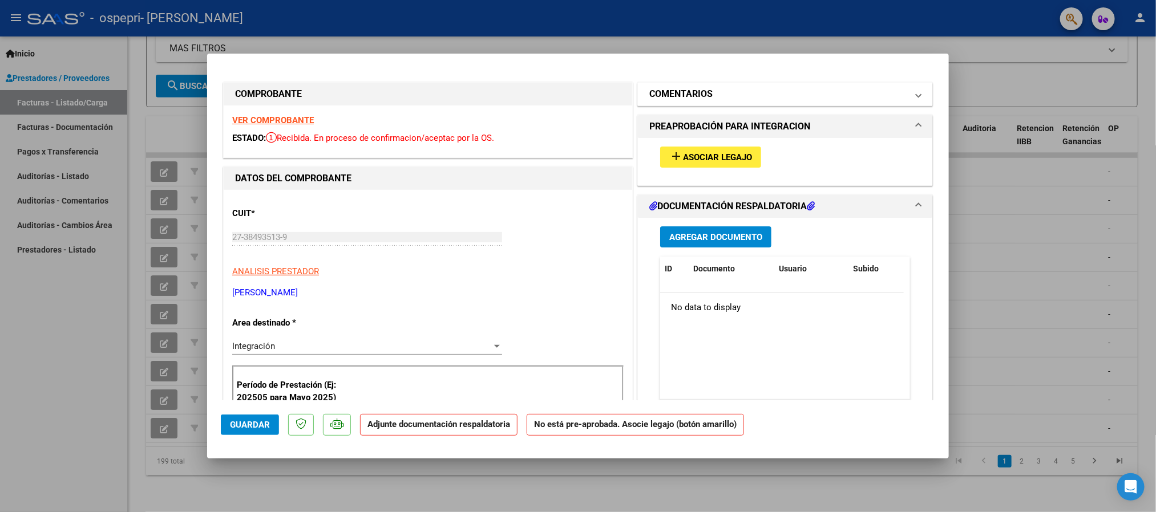
click at [723, 86] on mat-expansion-panel-header "COMENTARIOS" at bounding box center [785, 94] width 294 height 23
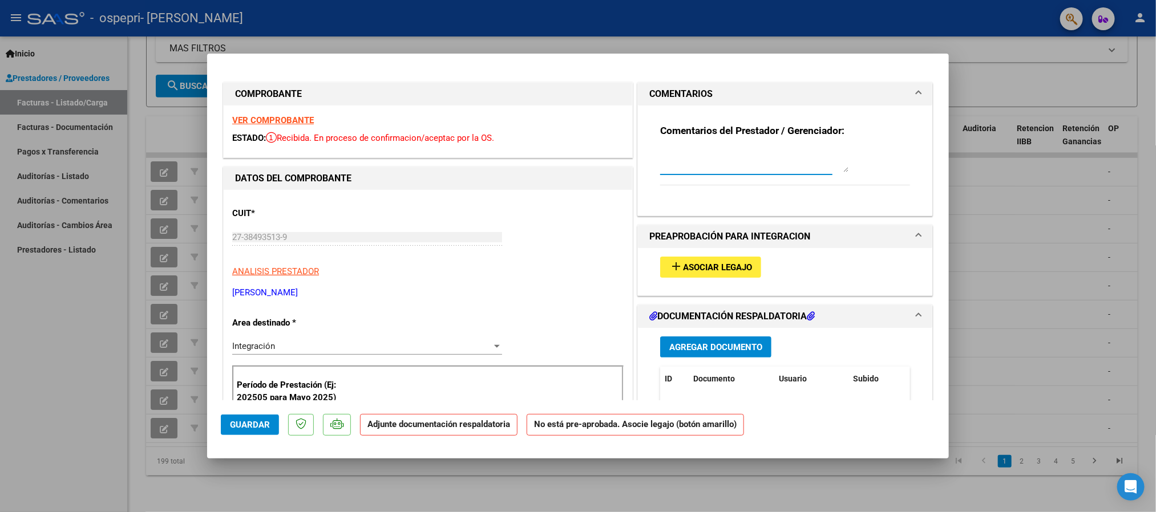
click at [738, 163] on textarea at bounding box center [754, 160] width 188 height 23
click at [743, 161] on textarea "SE ANULA FC C0002-000001046" at bounding box center [754, 160] width 188 height 23
click at [786, 156] on textarea "SE ANULA FC C0002-00001046 YA QUE NO CORRESPONDE LA CANTIDAD. SE ADJUNTA NOTA D…" at bounding box center [754, 160] width 188 height 23
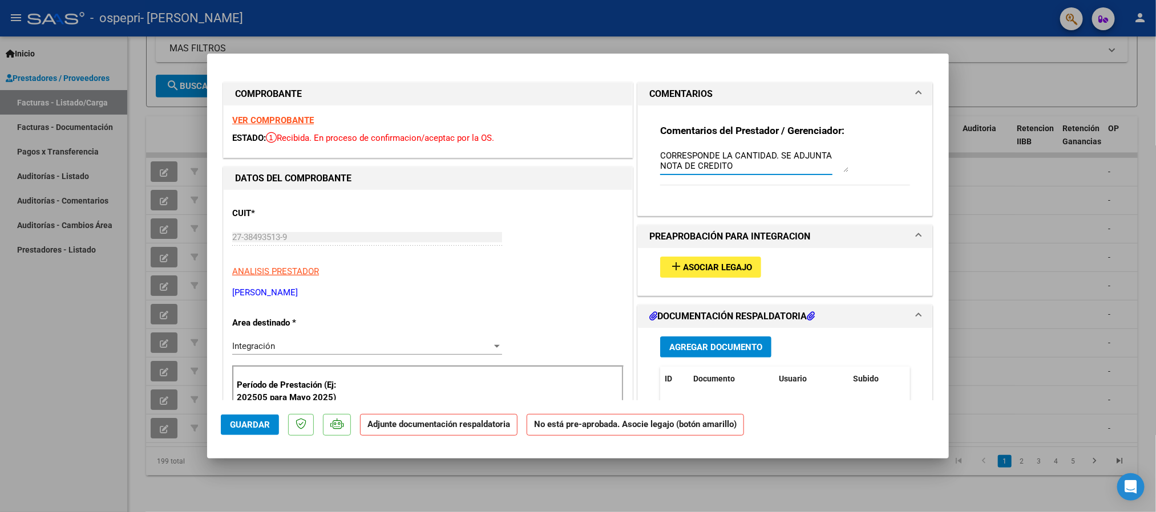
type textarea "SE ANULA FC C0002-00001046 YA QUE NO CORRESPONDE LA CANTIDAD. SE ADJUNTA NOTA D…"
click at [703, 261] on button "add Asociar Legajo" at bounding box center [710, 267] width 101 height 21
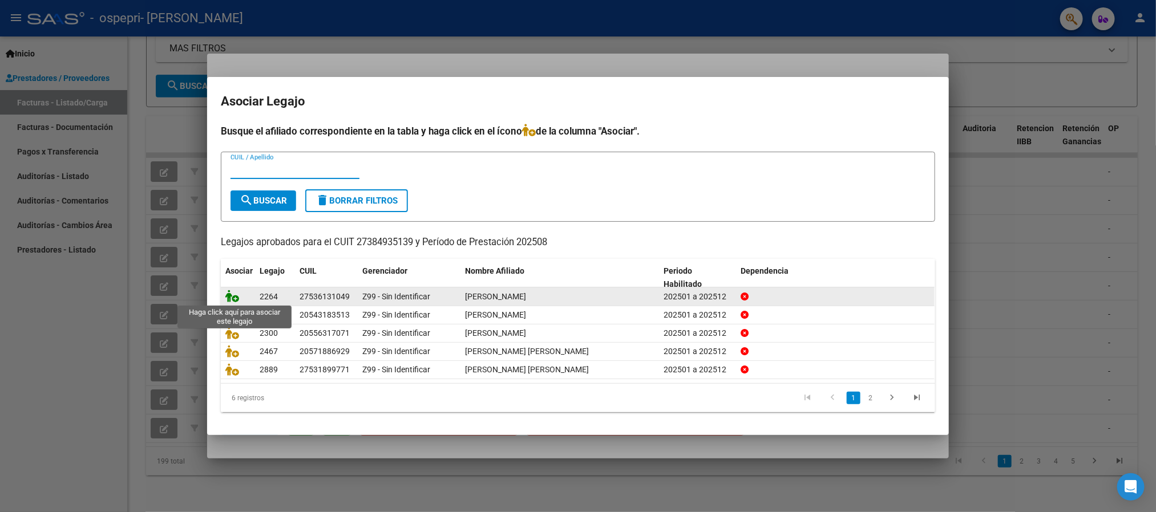
click at [238, 302] on icon at bounding box center [232, 296] width 14 height 13
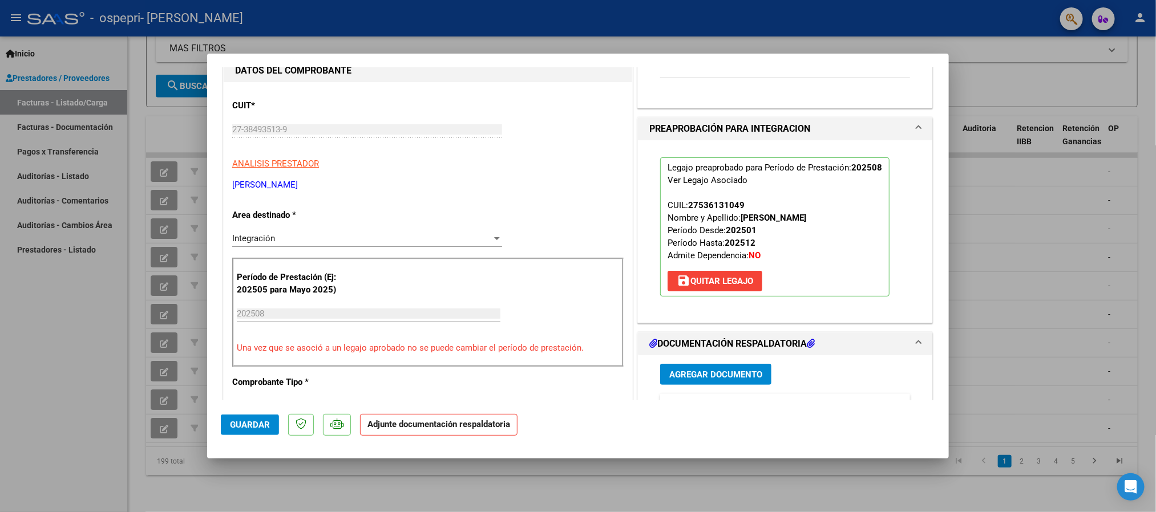
scroll to position [171, 0]
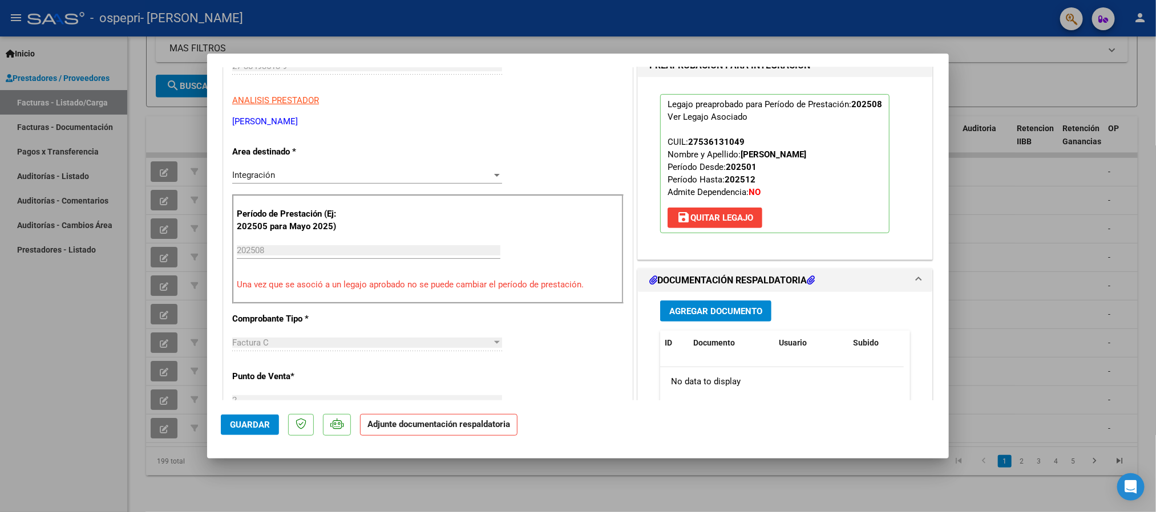
click at [736, 311] on span "Agregar Documento" at bounding box center [715, 311] width 93 height 10
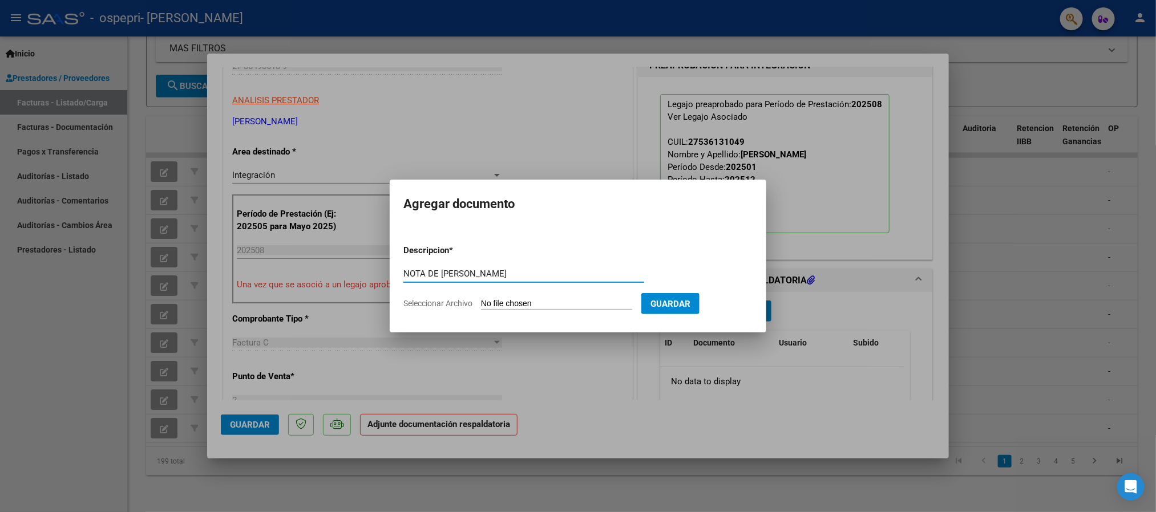
click at [455, 269] on input "NOTA DE [PERSON_NAME]" at bounding box center [523, 274] width 241 height 10
type input "NOTA DE CREDITO"
click at [513, 305] on input "Seleccionar Archivo" at bounding box center [556, 304] width 151 height 11
type input "C:\fakepath\27384935139_013_00002_00000090.pdf"
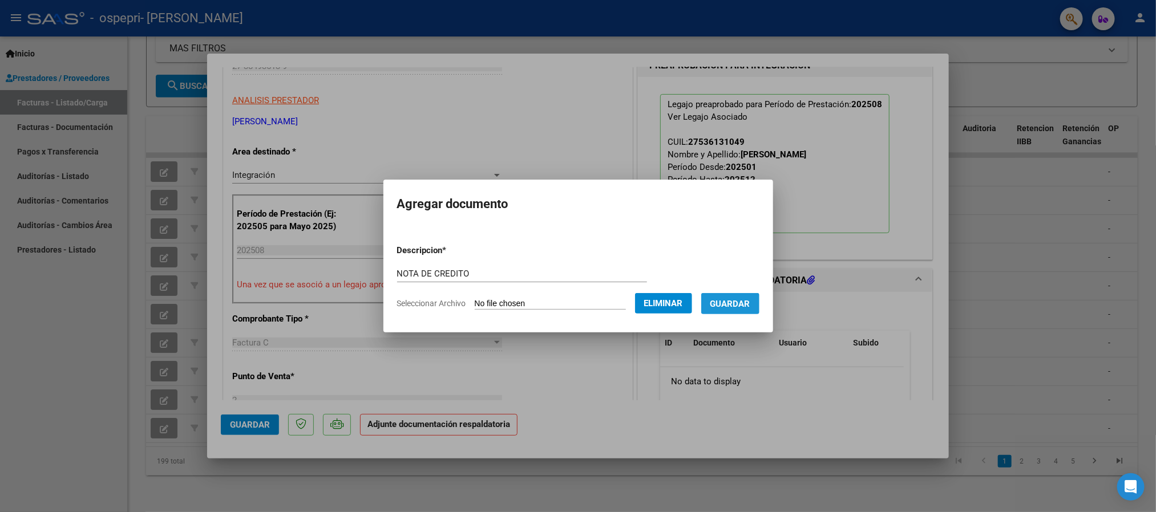
click at [736, 305] on span "Guardar" at bounding box center [730, 304] width 40 height 10
